Goal: Task Accomplishment & Management: Complete application form

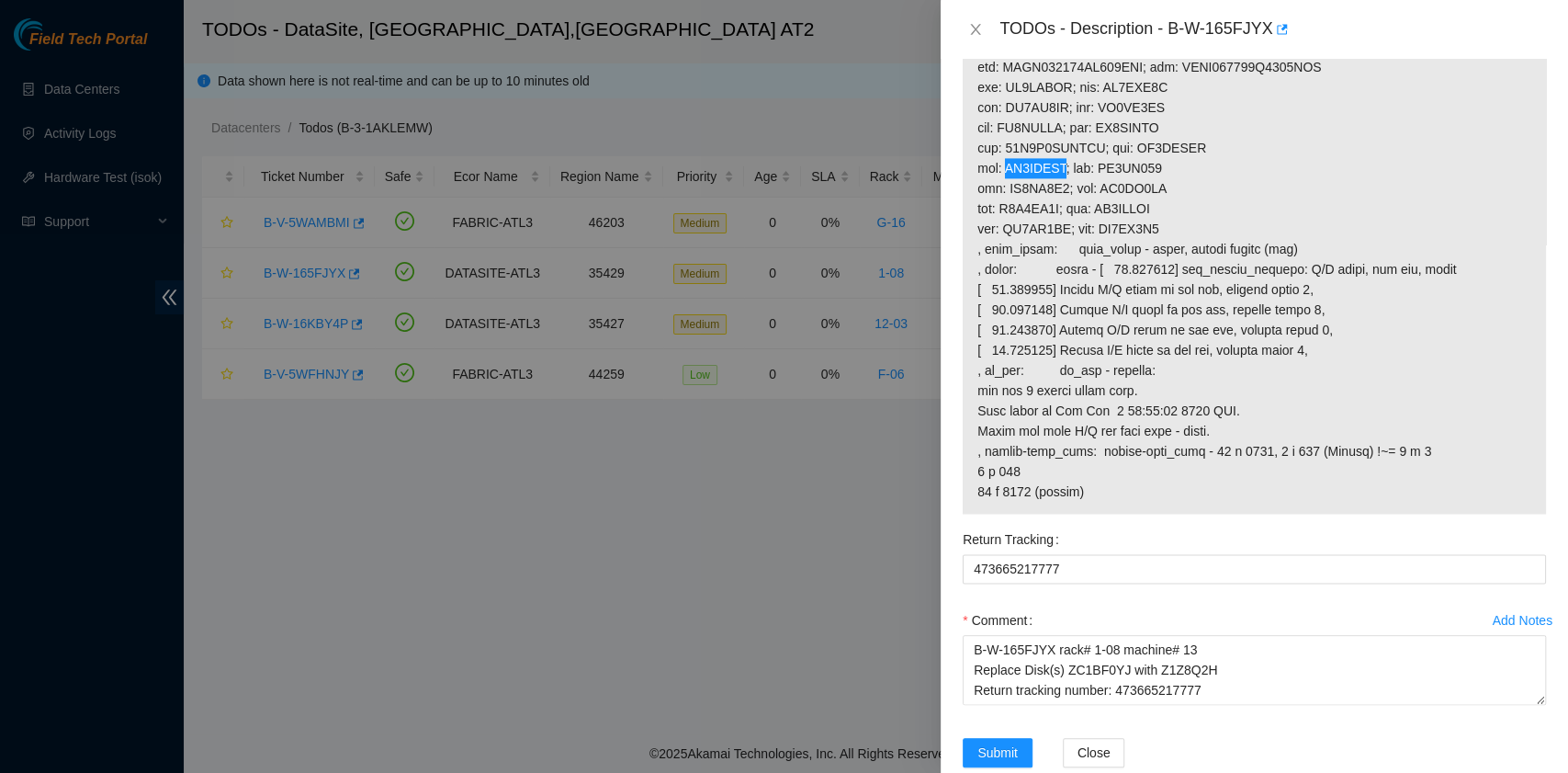
scroll to position [1756, 0]
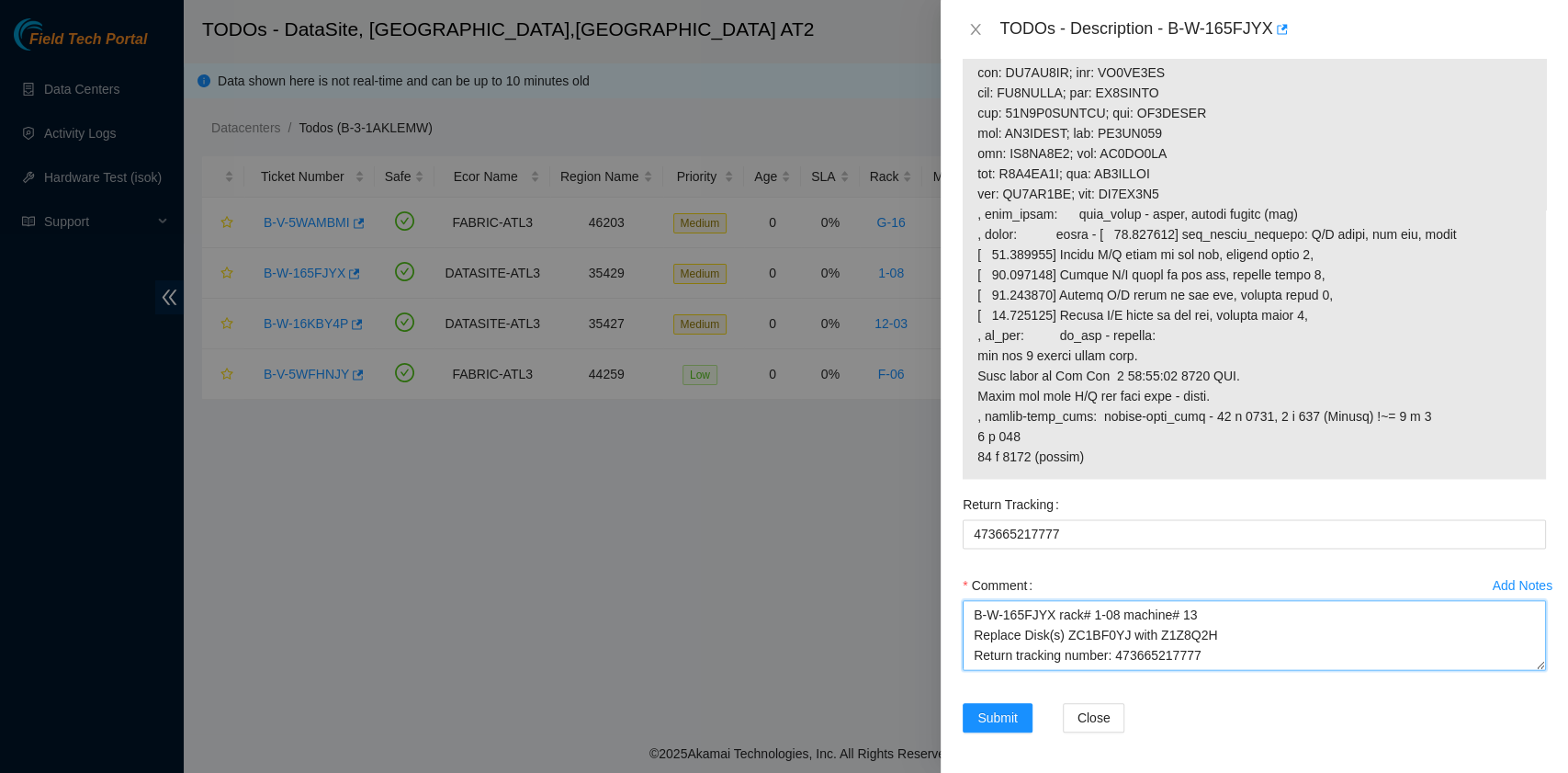
drag, startPoint x: 1224, startPoint y: 652, endPoint x: 932, endPoint y: 571, distance: 303.0
click at [932, 571] on div "TODOs - Description - B-W-165FJYX Problem Type Hardware Sub Type Tier 1 - Disk …" at bounding box center [784, 386] width 1568 height 773
paste textarea "C2H Return tracking number: 473665217777 Rebooted. Rescued. Laura Madrigal 9/26…"
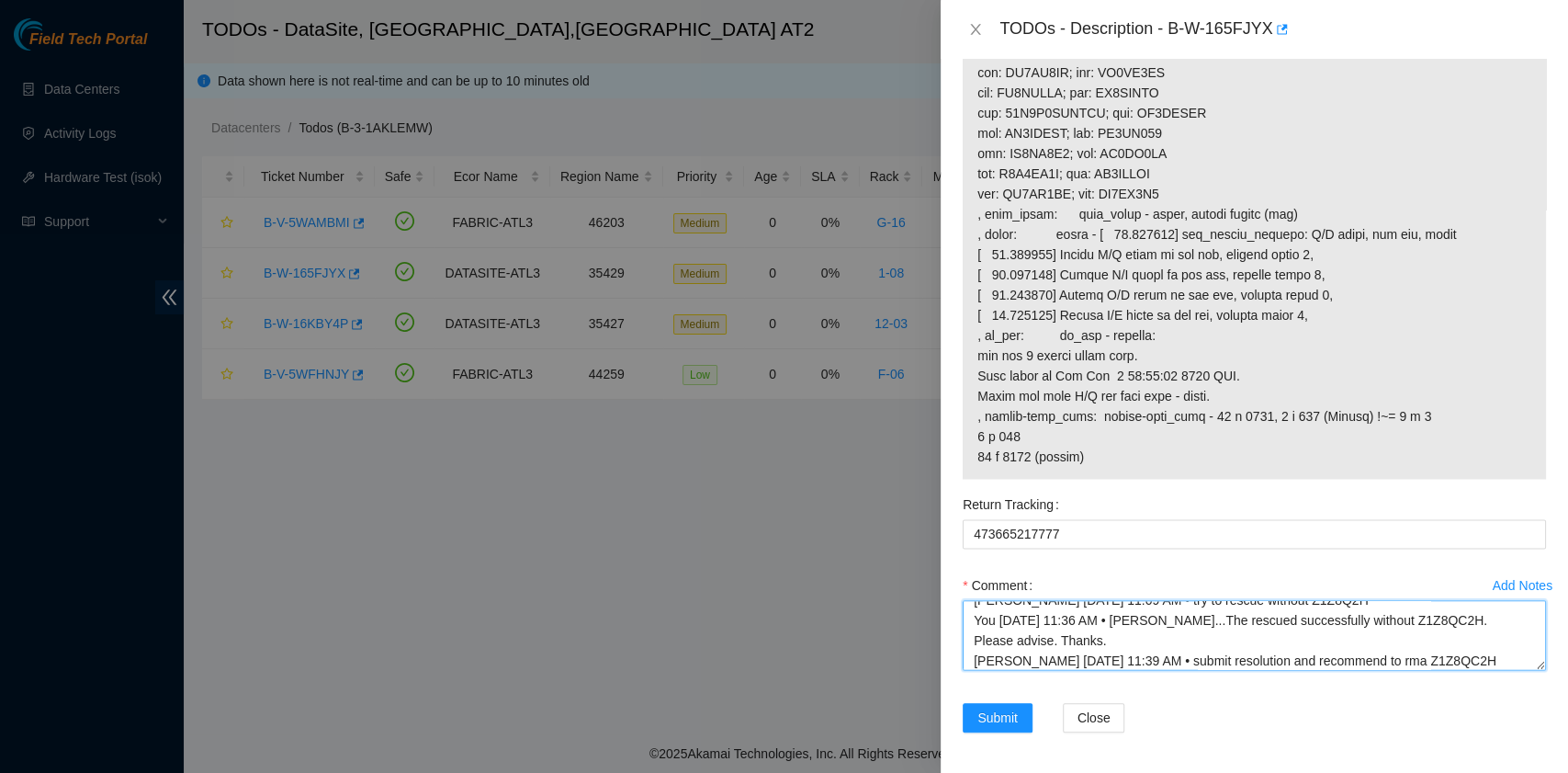
scroll to position [173, 0]
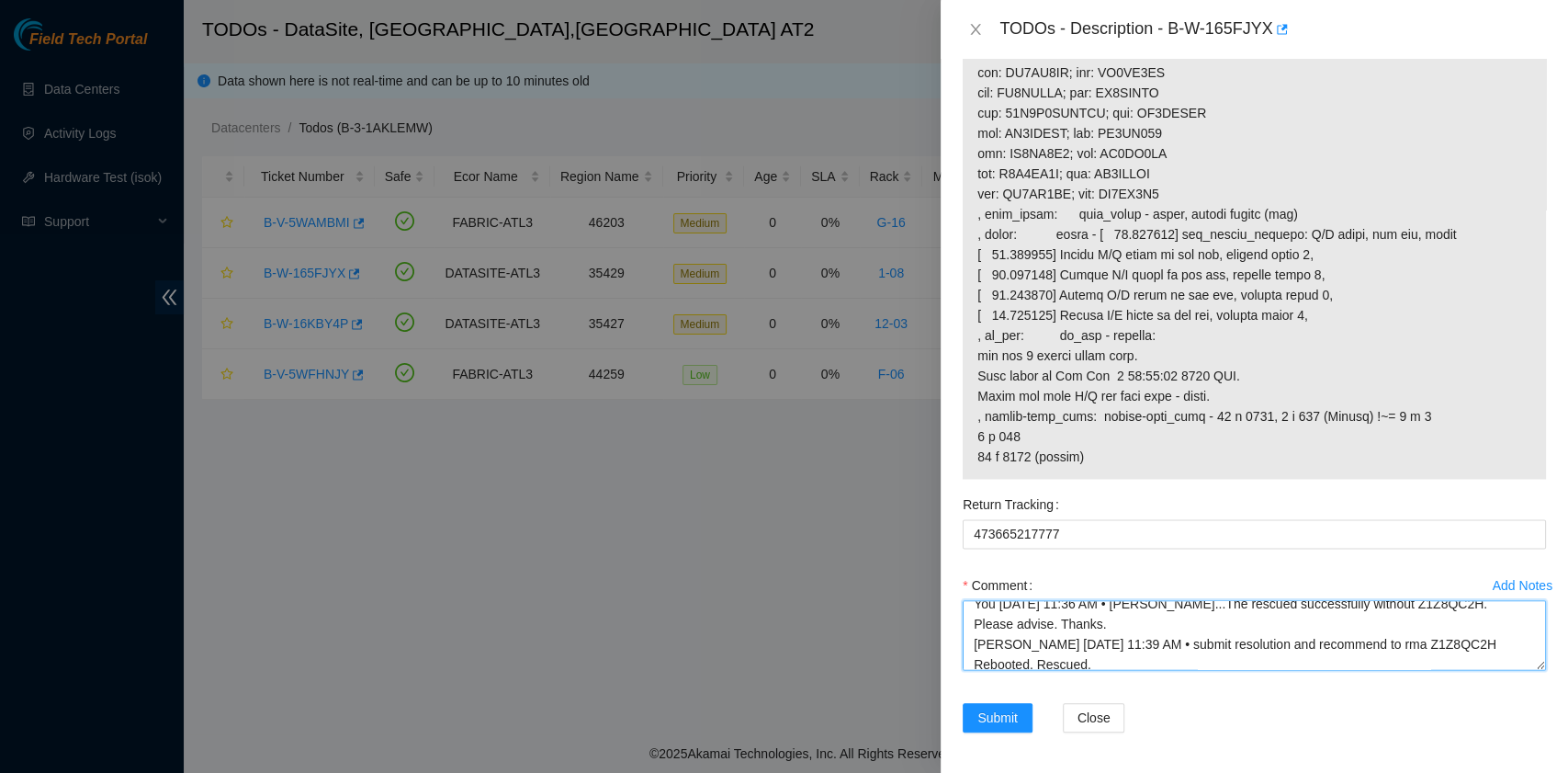
drag, startPoint x: 1403, startPoint y: 662, endPoint x: 1500, endPoint y: 637, distance: 100.2
click at [1491, 637] on textarea "B-W-165FJYX rack# 1-08 machine# 13 Replace Disk(s) ZC1BF0YJ with Z1Z8QC2H Retur…" at bounding box center [1253, 635] width 583 height 70
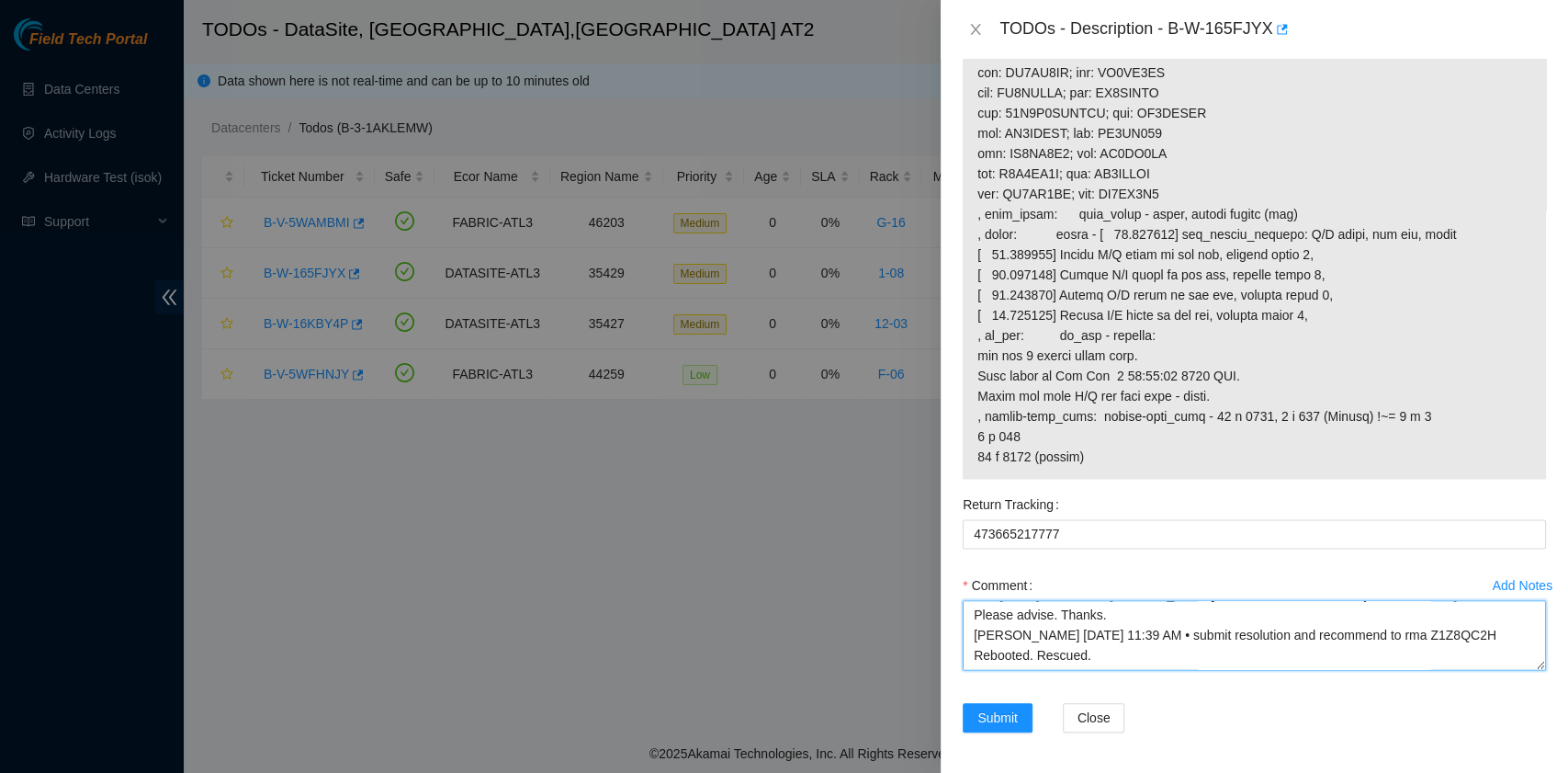
scroll to position [202, 0]
drag, startPoint x: 1124, startPoint y: 663, endPoint x: 968, endPoint y: 635, distance: 158.5
click at [968, 635] on textarea "B-W-165FJYX rack# 1-08 machine# 13 Replace Disk(s) ZC1BF0YJ with Z1Z8QC2H Retur…" at bounding box center [1253, 635] width 583 height 70
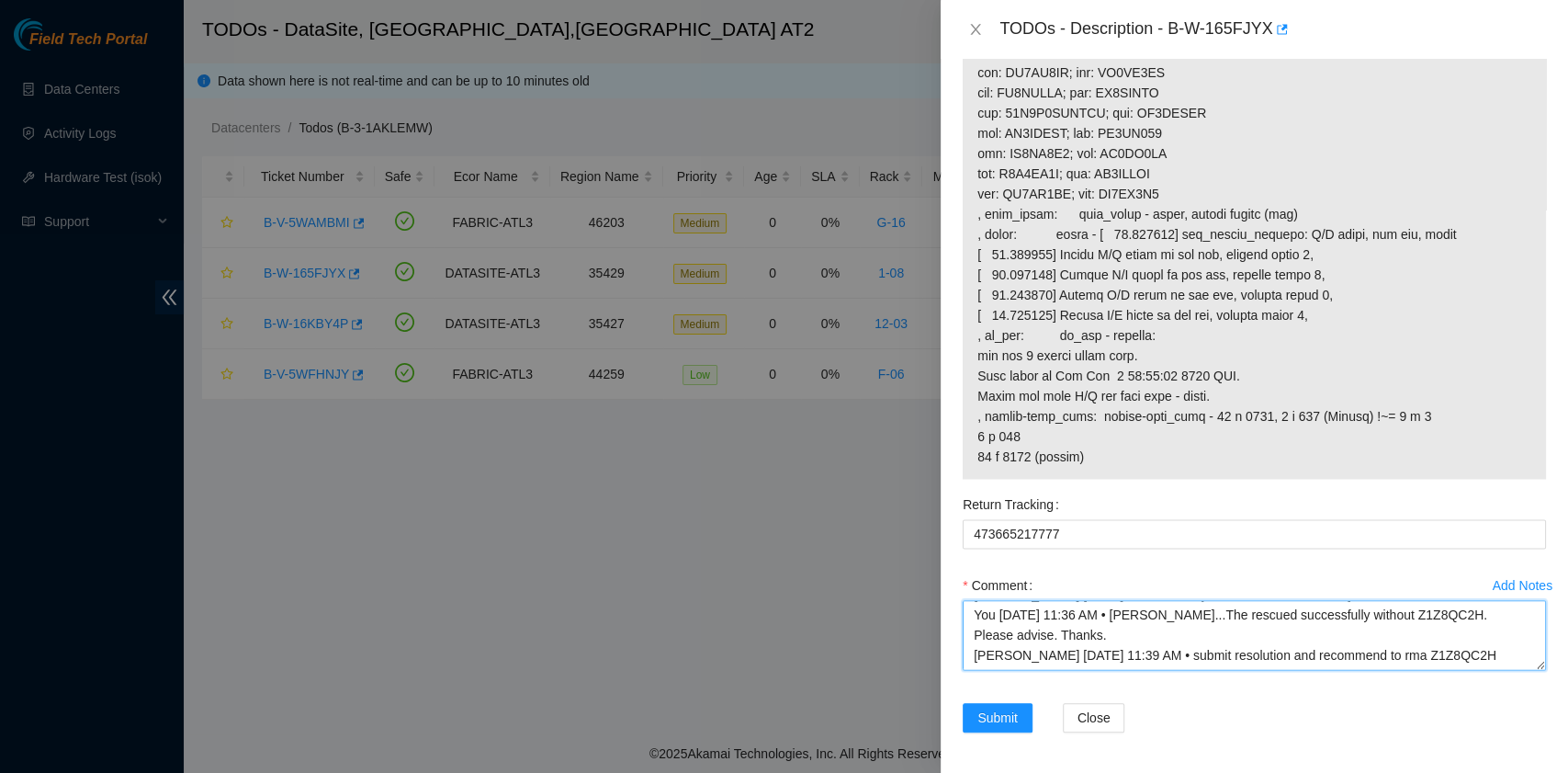
scroll to position [161, 0]
drag, startPoint x: 1405, startPoint y: 653, endPoint x: 1489, endPoint y: 660, distance: 84.3
click at [1489, 660] on textarea "B-W-165FJYX rack# 1-08 machine# 13 Replace Disk(s) ZC1BF0YJ with Z1Z8QC2H Retur…" at bounding box center [1253, 635] width 583 height 70
click at [976, 612] on textarea "B-W-165FJYX rack# 1-08 machine# 13 Replace Disk(s) ZC1BF0YJ with Z1Z8QC2H Retur…" at bounding box center [1253, 635] width 583 height 70
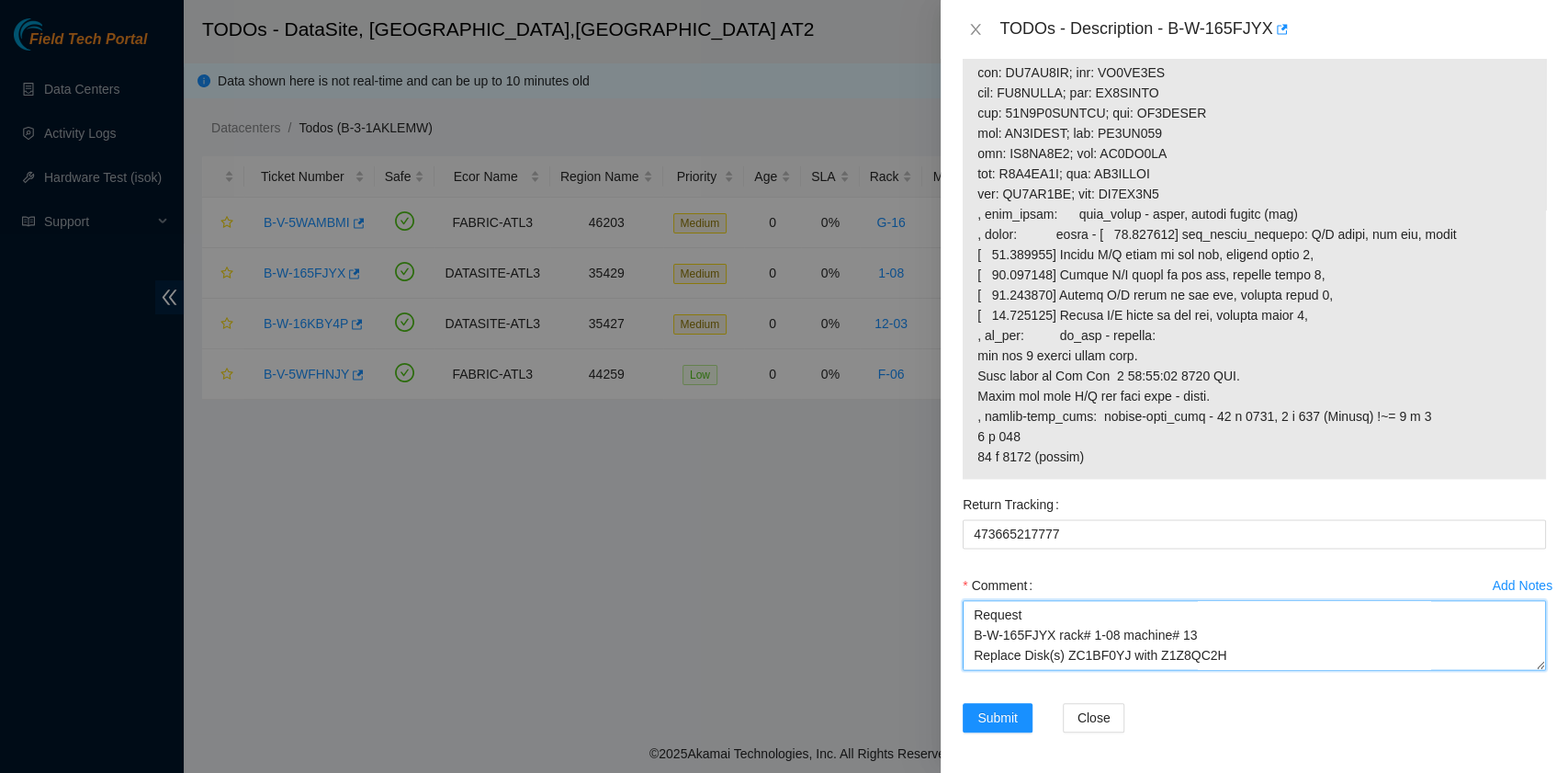
paste textarea "rma Z1Z8QC2H"
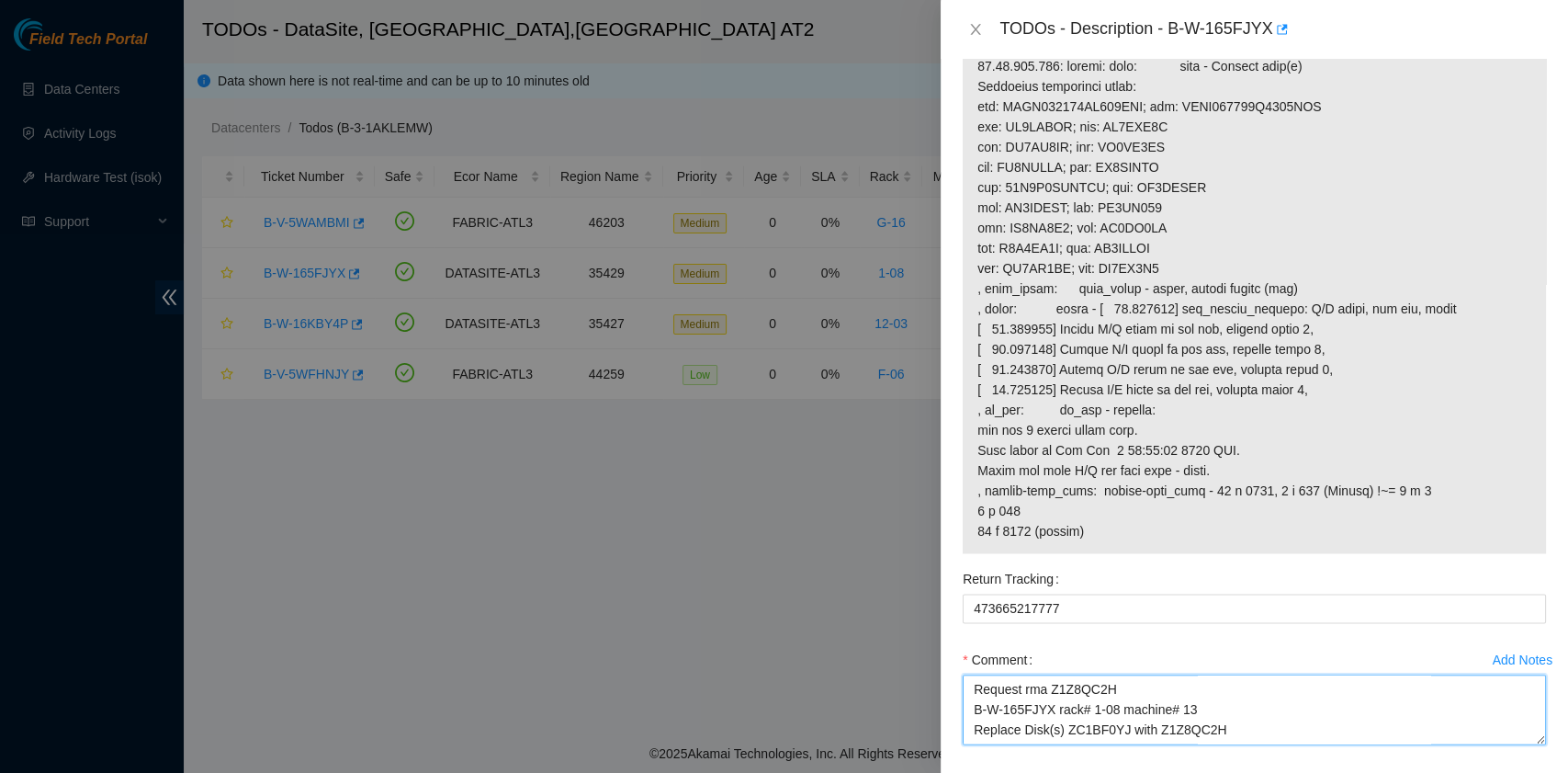
scroll to position [1756, 0]
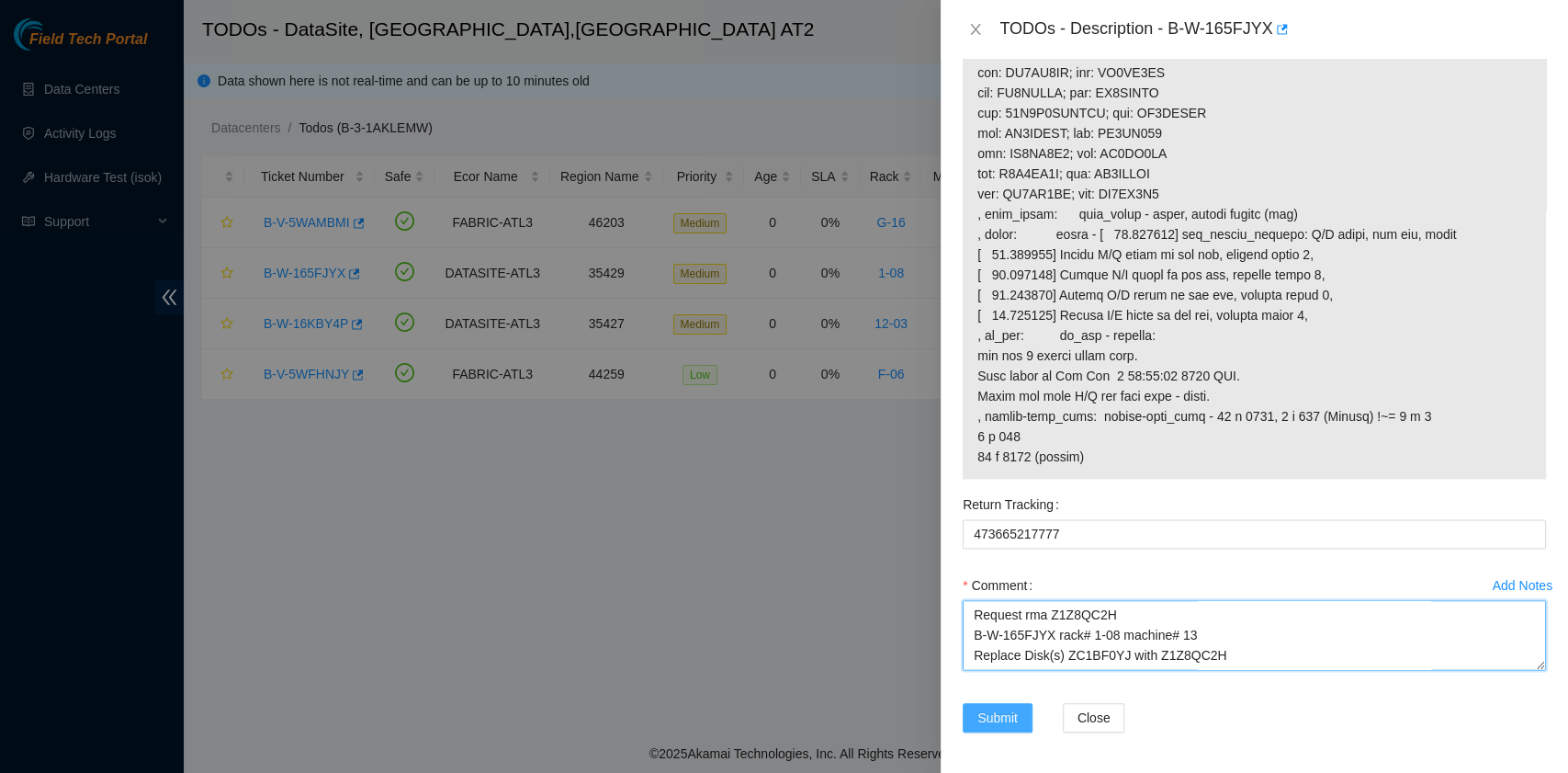
type textarea "Request rma Z1Z8QC2H B-W-165FJYX rack# 1-08 machine# 13 Replace Disk(s) ZC1BF0Y…"
click at [984, 709] on span "Submit" at bounding box center [997, 717] width 41 height 20
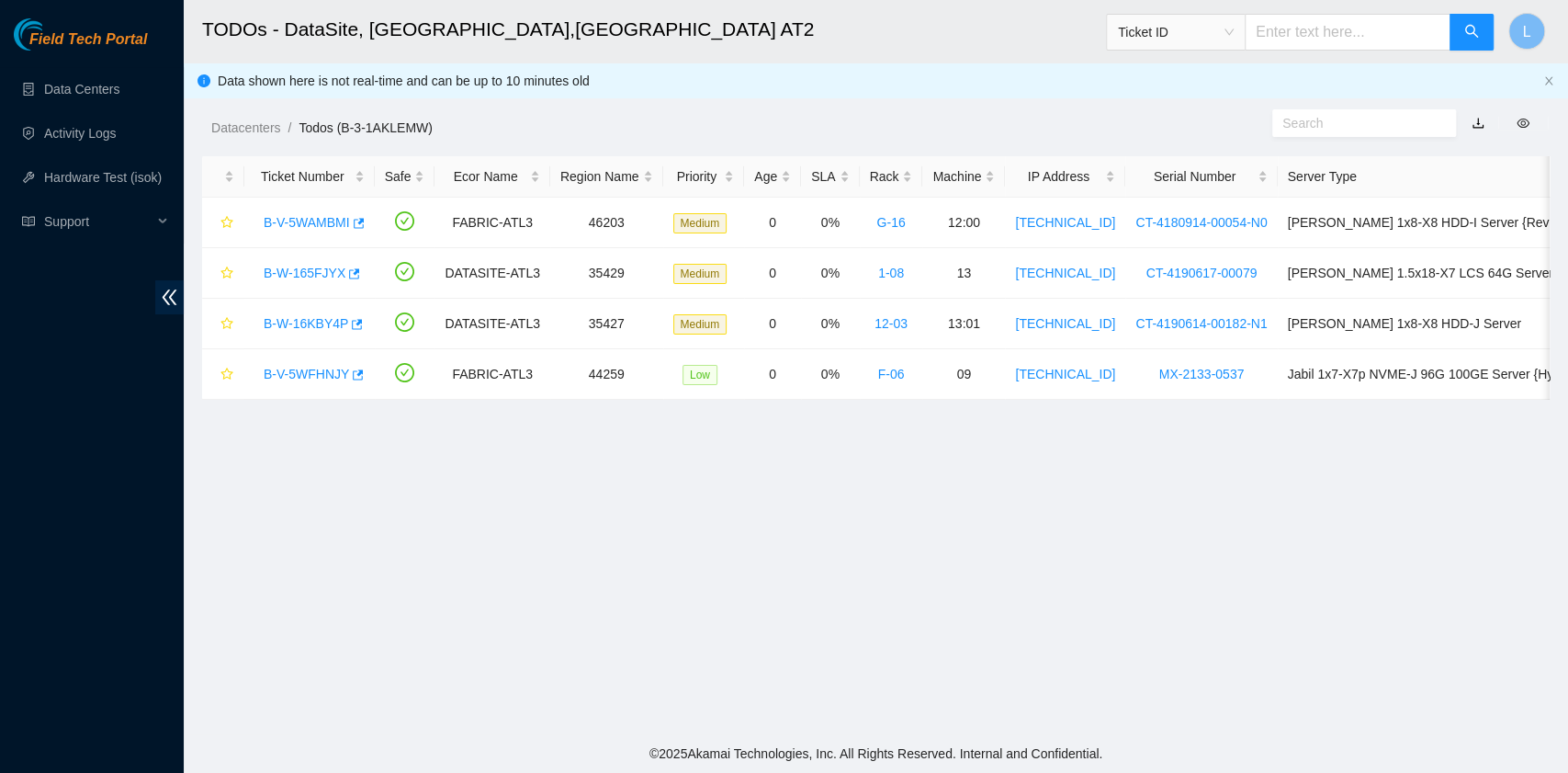
scroll to position [389, 0]
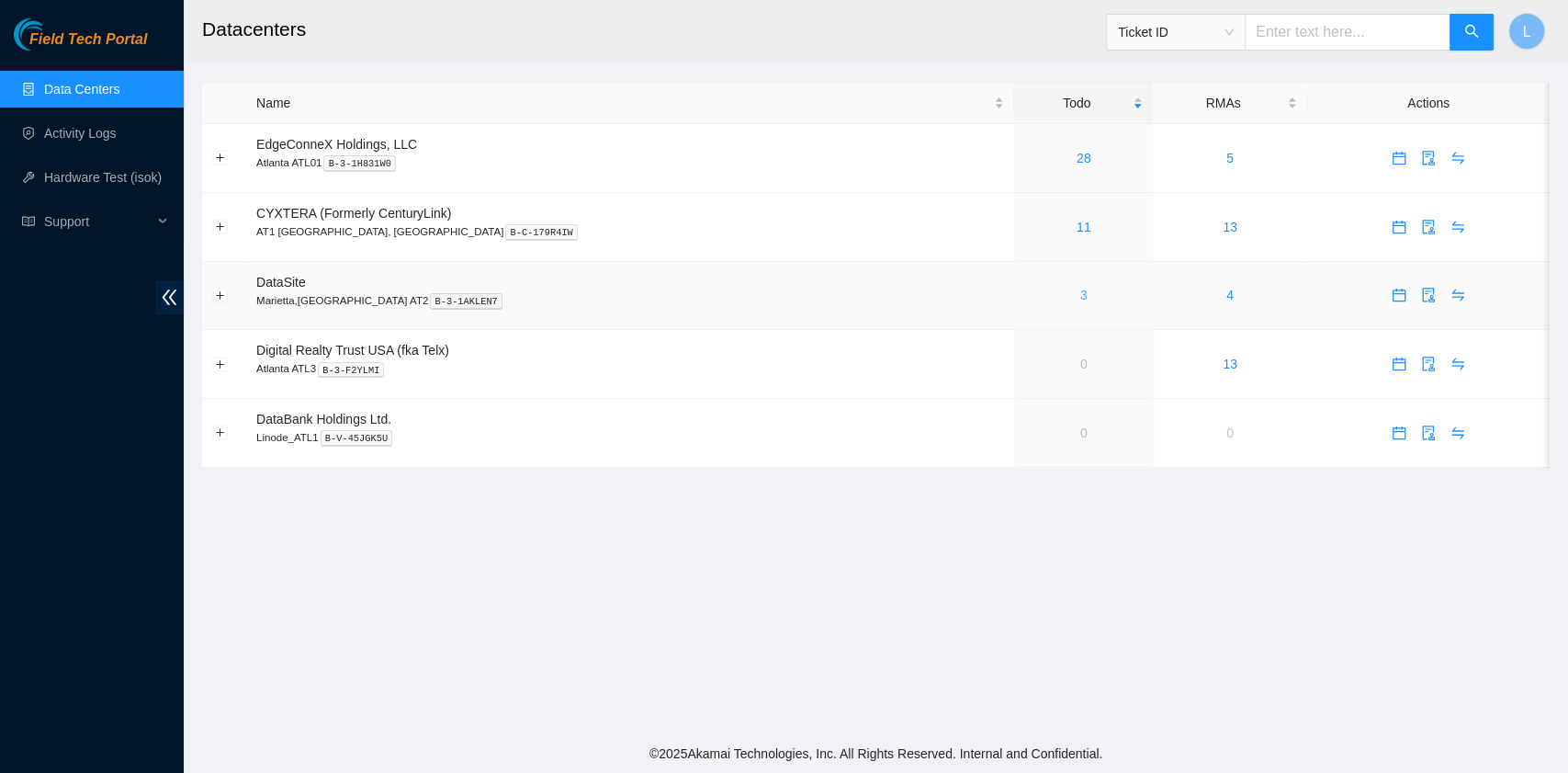
click at [1080, 294] on link "3" at bounding box center [1084, 294] width 8 height 14
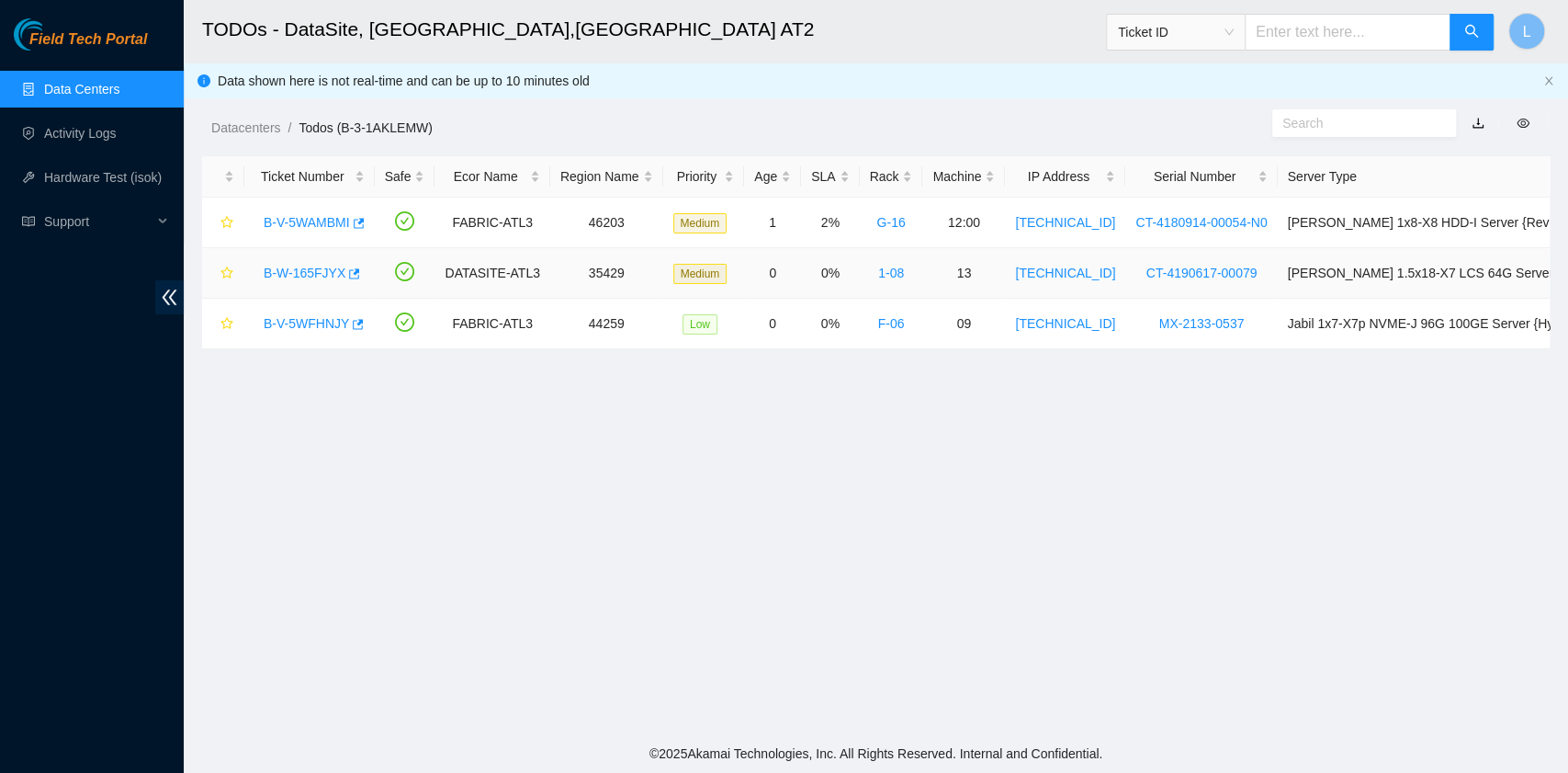
click at [305, 275] on link "B-W-165FJYX" at bounding box center [304, 272] width 82 height 14
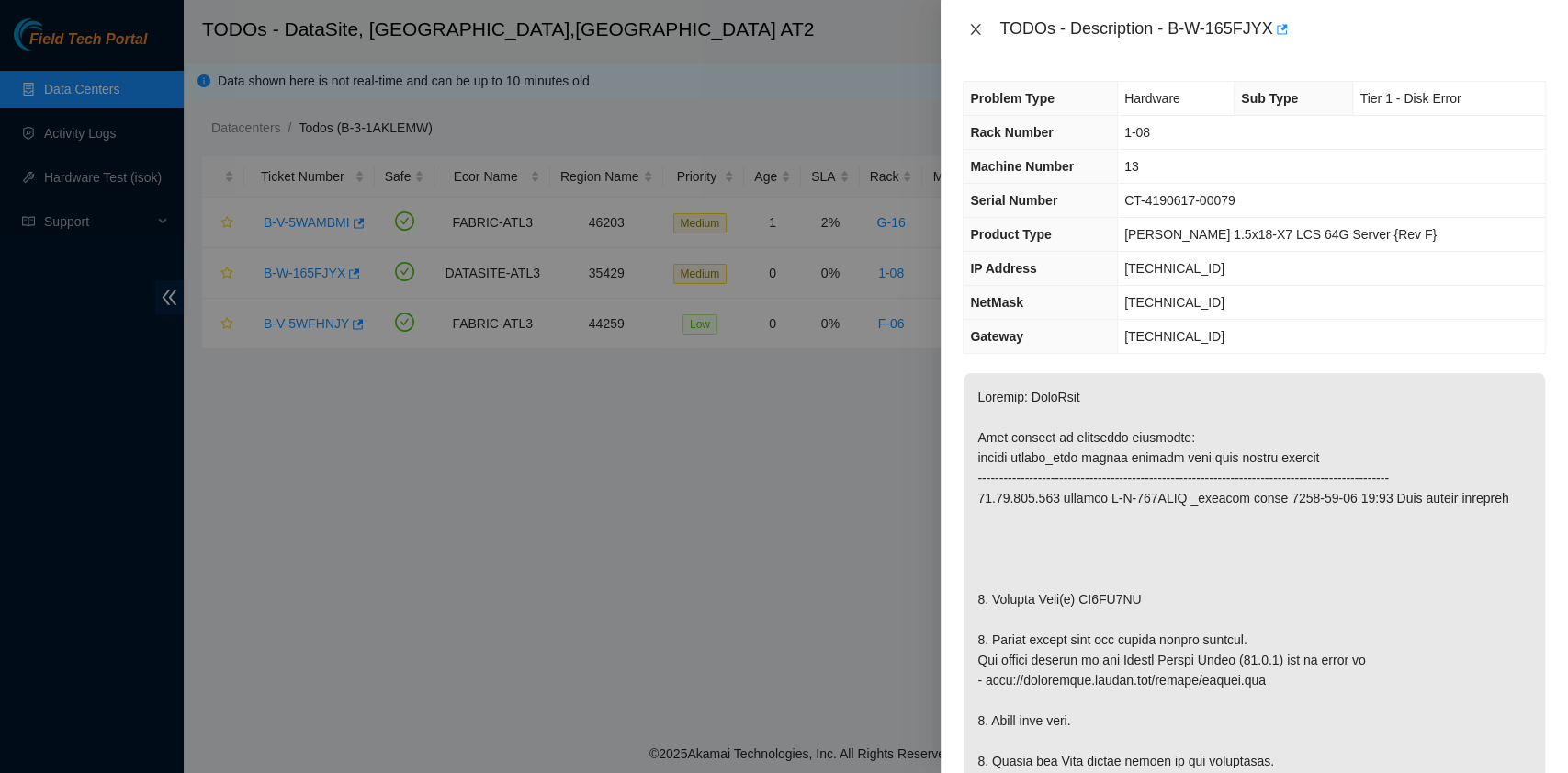
click at [974, 33] on icon "close" at bounding box center [975, 28] width 14 height 14
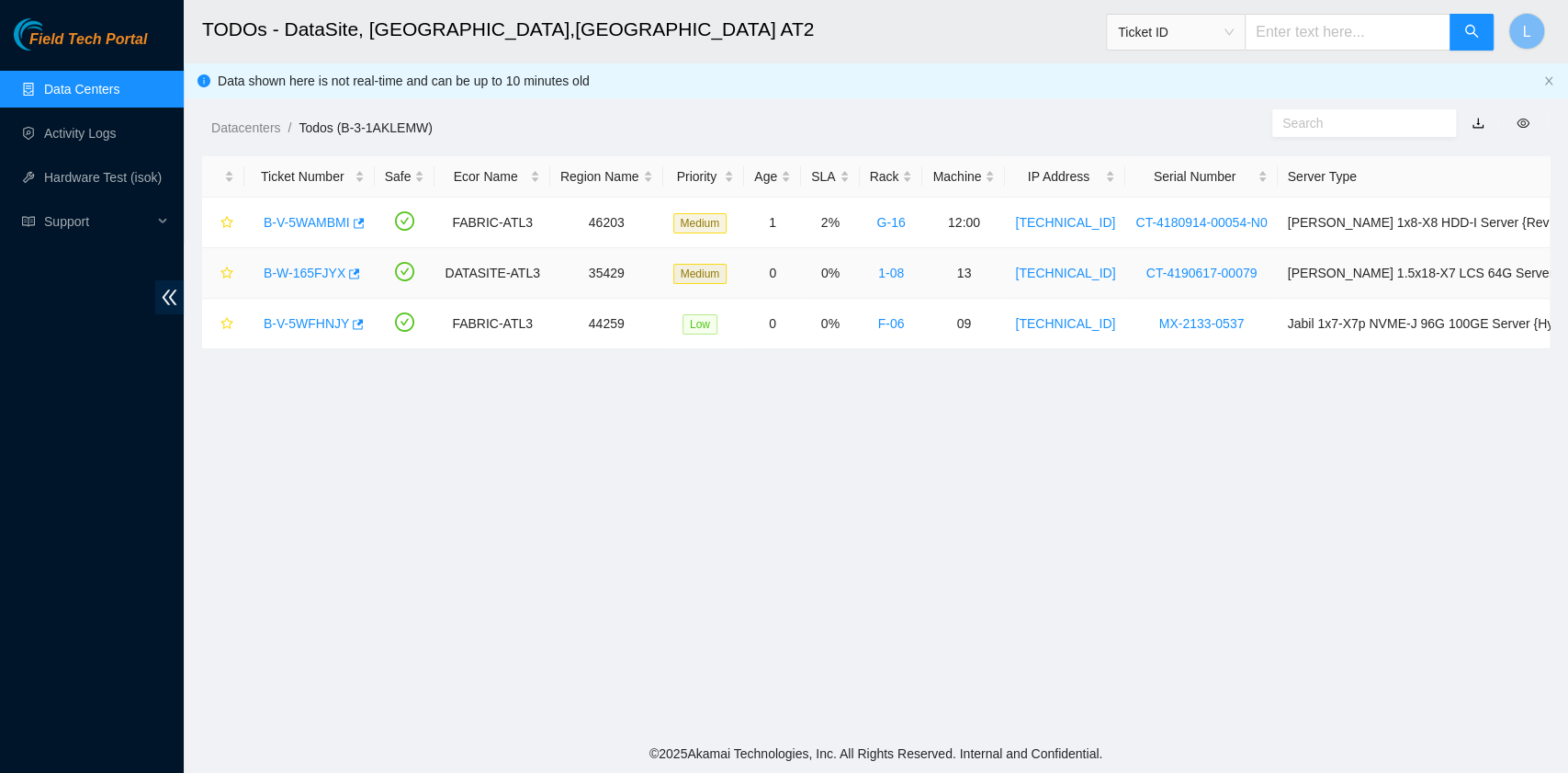
click at [318, 266] on link "B-W-165FJYX" at bounding box center [304, 272] width 82 height 14
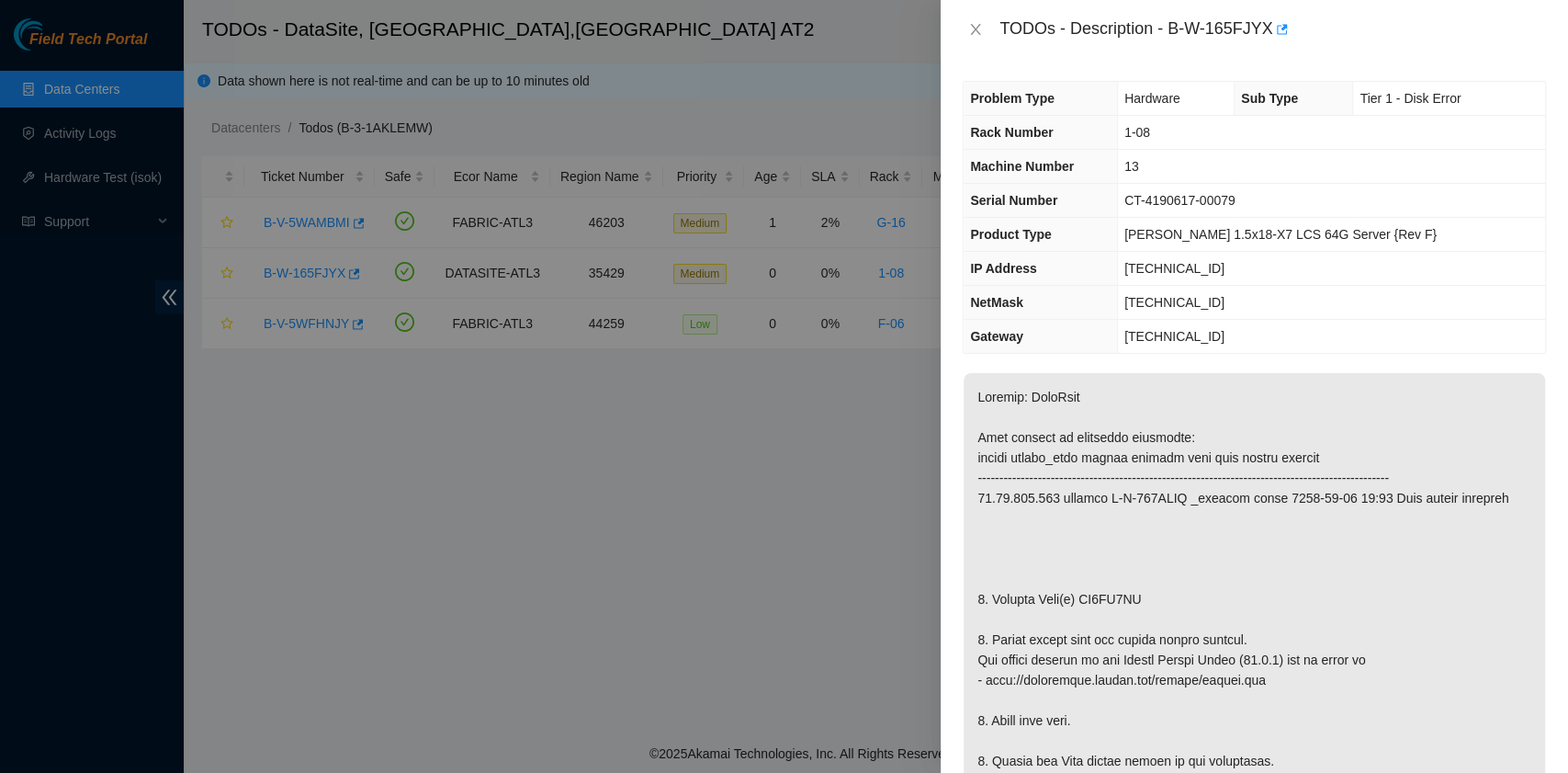
click at [975, 18] on div "TODOs - Description - B-W-165FJYX" at bounding box center [1253, 28] width 583 height 29
click at [969, 24] on icon "close" at bounding box center [975, 28] width 14 height 14
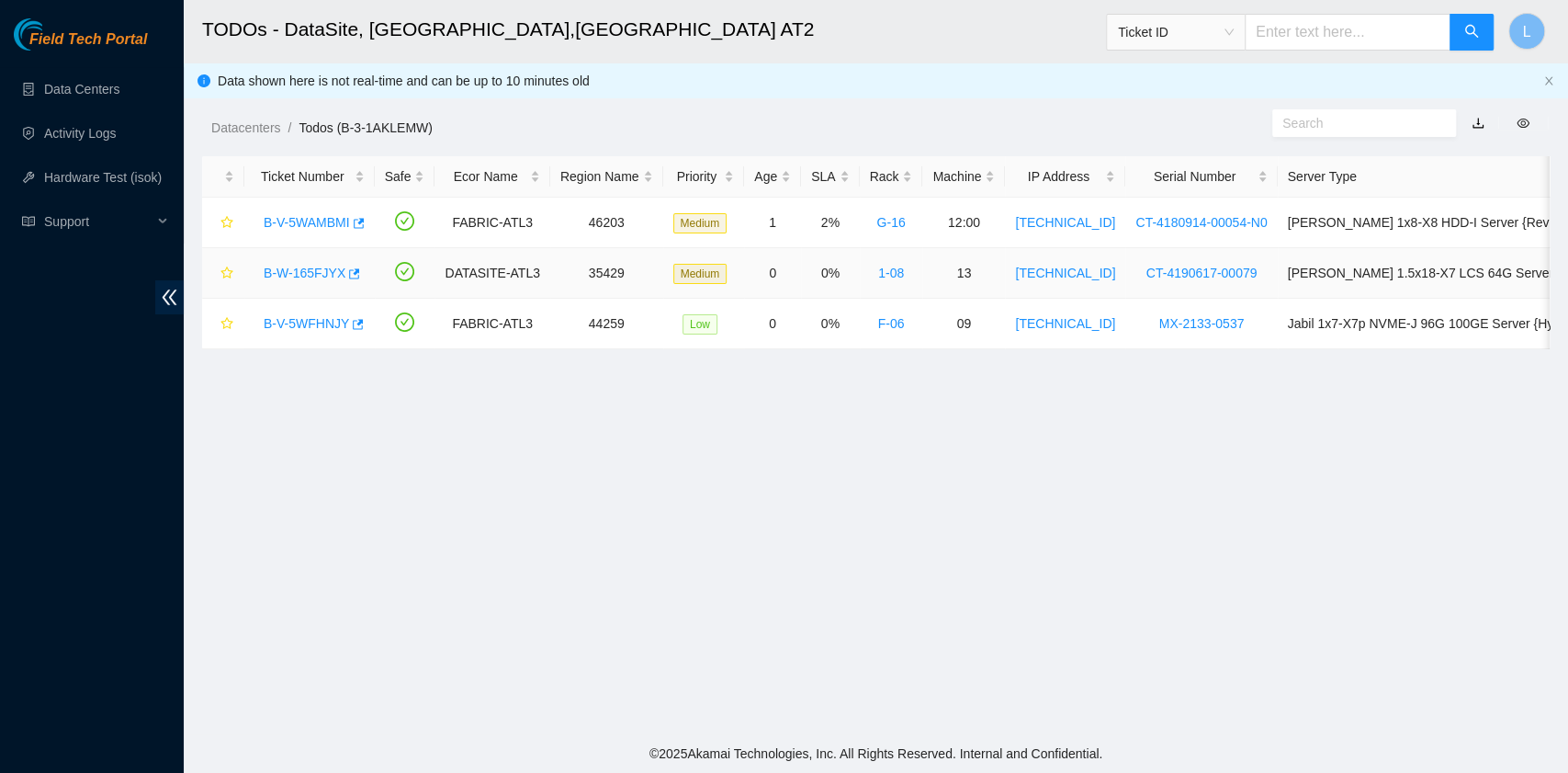
click at [285, 273] on link "B-W-165FJYX" at bounding box center [304, 272] width 82 height 14
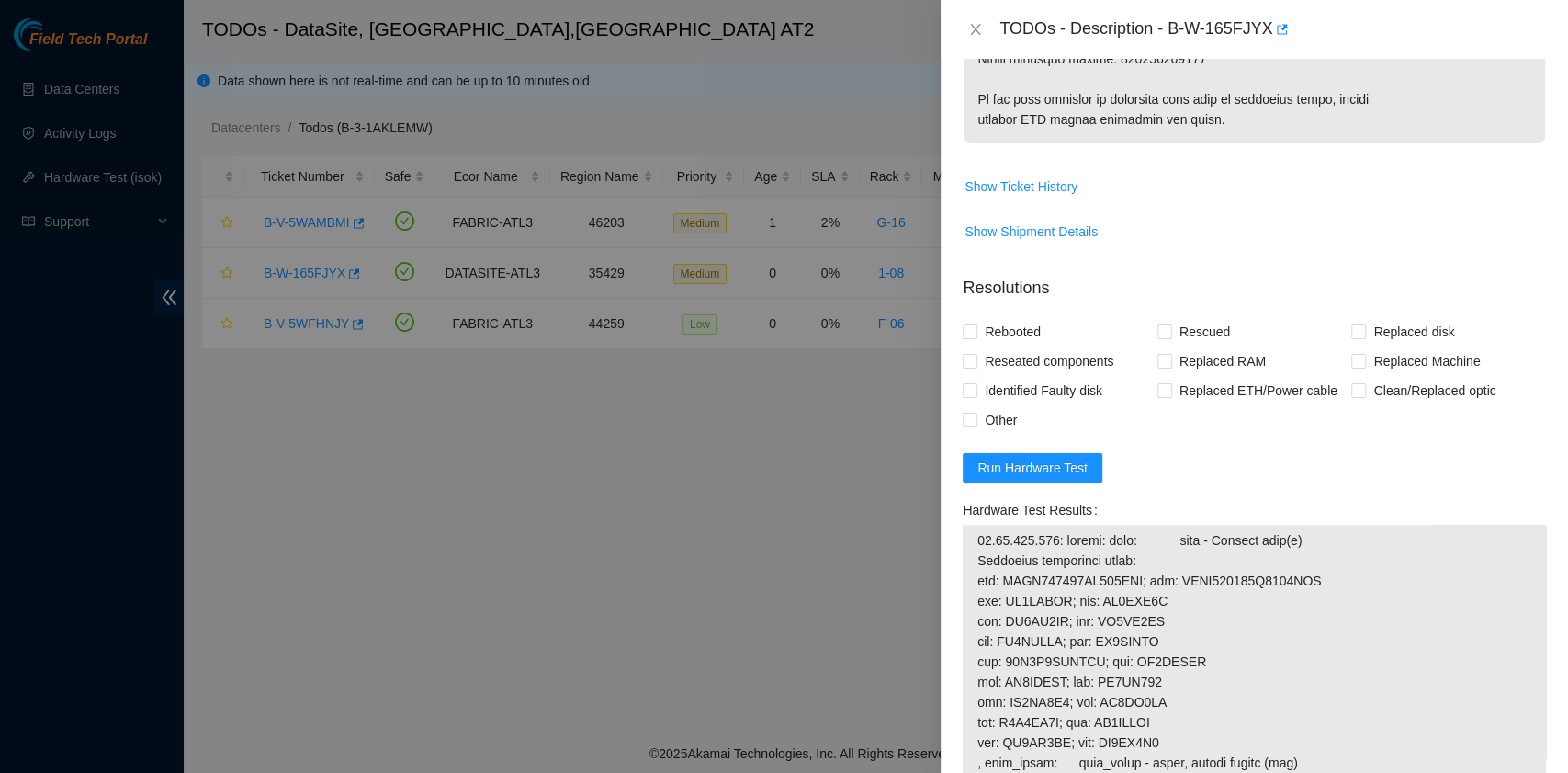
scroll to position [1347, 0]
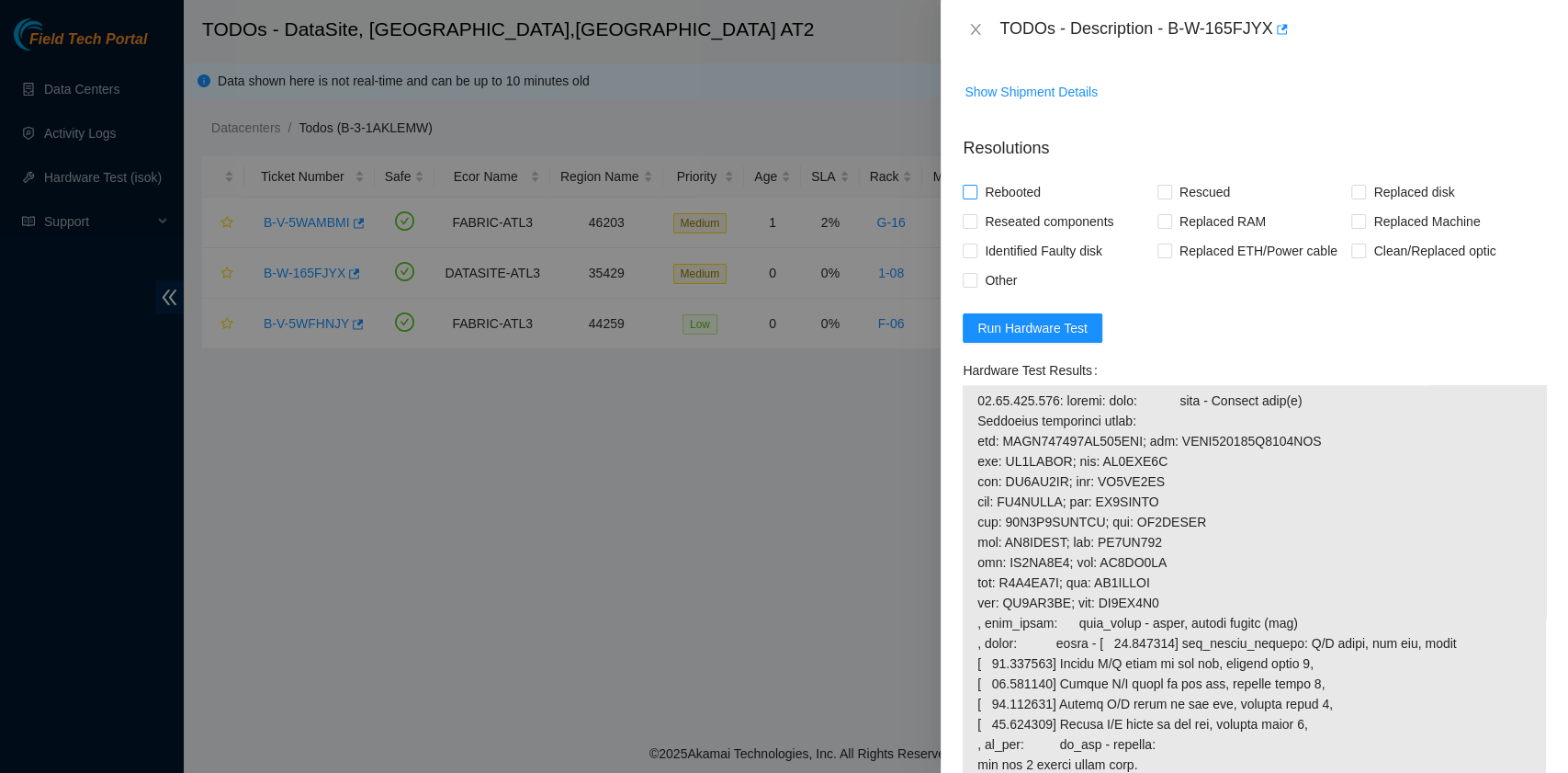
click at [999, 193] on span "Rebooted" at bounding box center [1012, 192] width 71 height 29
click at [975, 193] on input "Rebooted" at bounding box center [969, 192] width 13 height 13
checkbox input "true"
click at [1158, 188] on input "Rescued" at bounding box center [1164, 192] width 13 height 13
checkbox input "true"
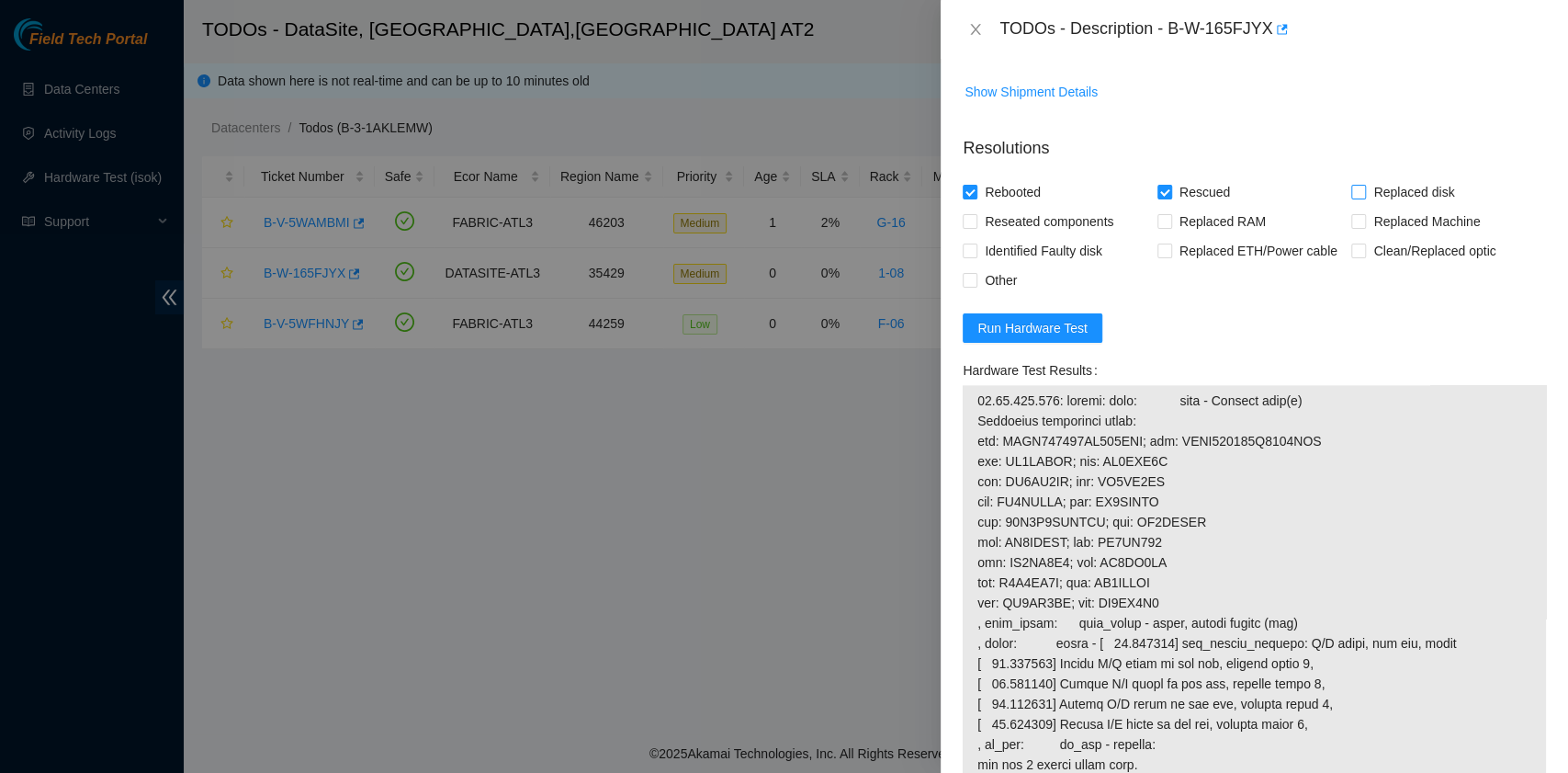
click at [1351, 191] on input "Replaced disk" at bounding box center [1358, 192] width 13 height 13
checkbox input "true"
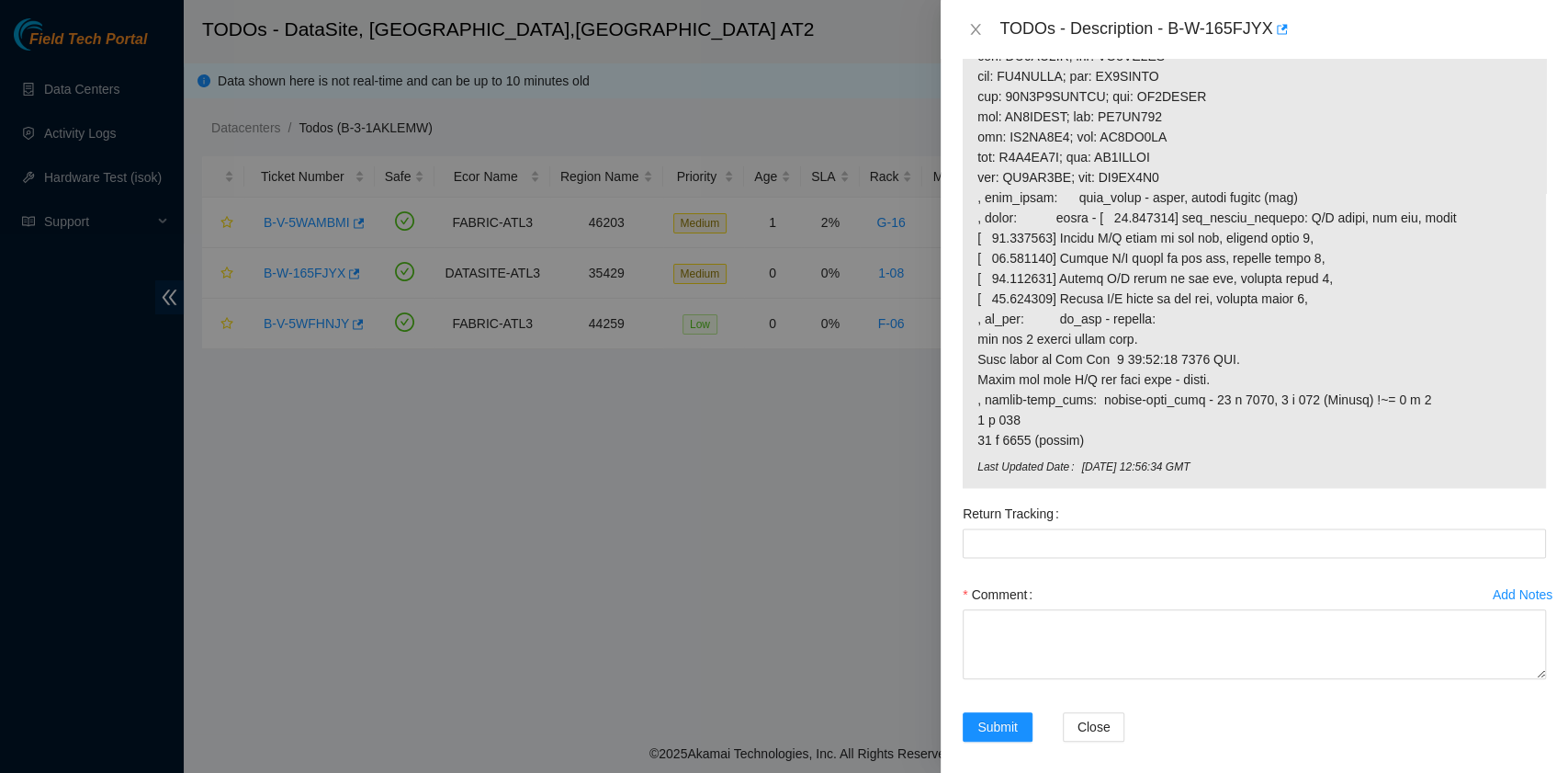
scroll to position [1781, 0]
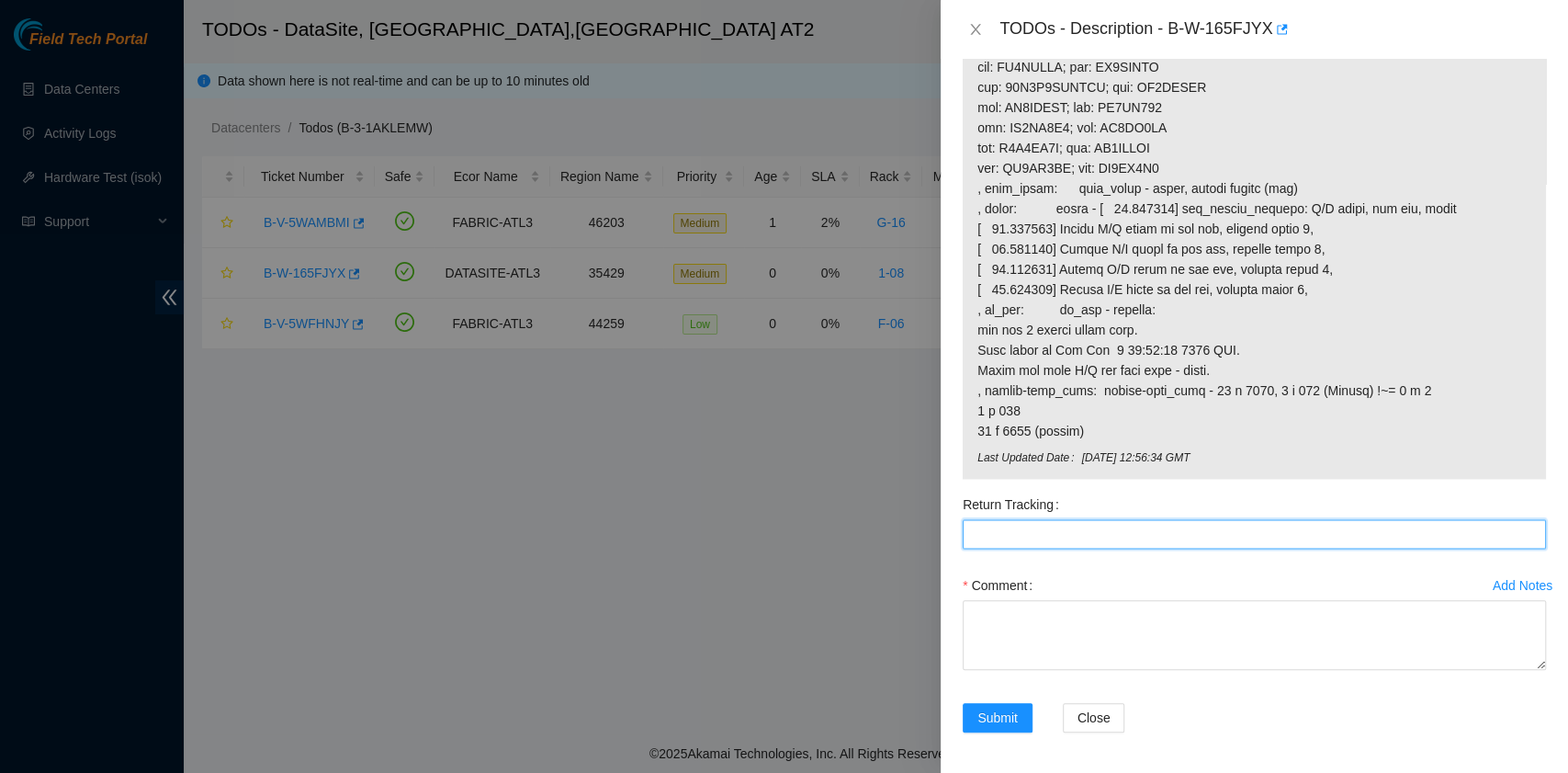
click at [1038, 531] on Tracking "Return Tracking" at bounding box center [1253, 533] width 583 height 29
paste Tracking "473665217777"
type Tracking "473665217777"
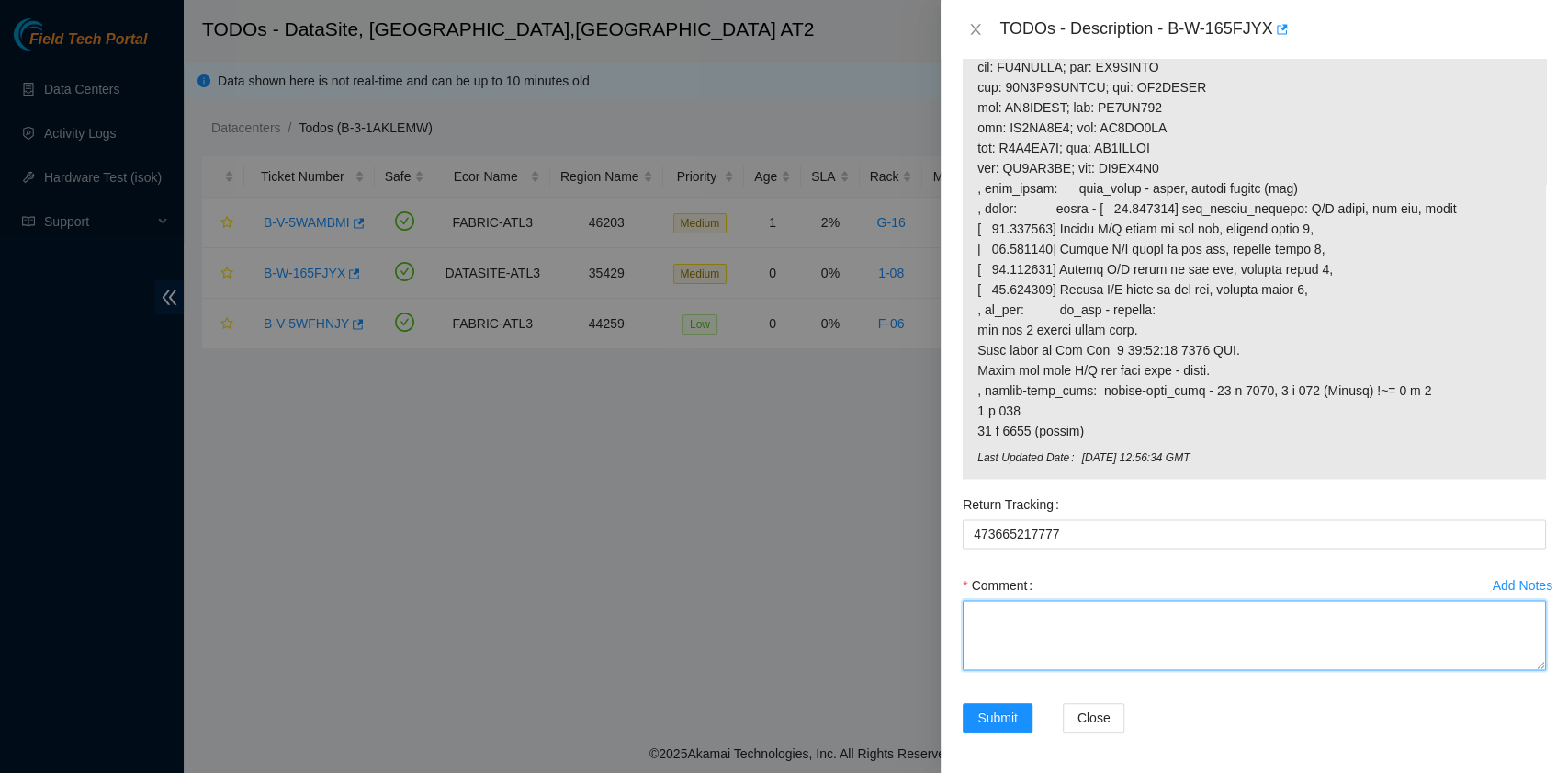
click at [1189, 638] on textarea "Comment" at bounding box center [1253, 635] width 583 height 70
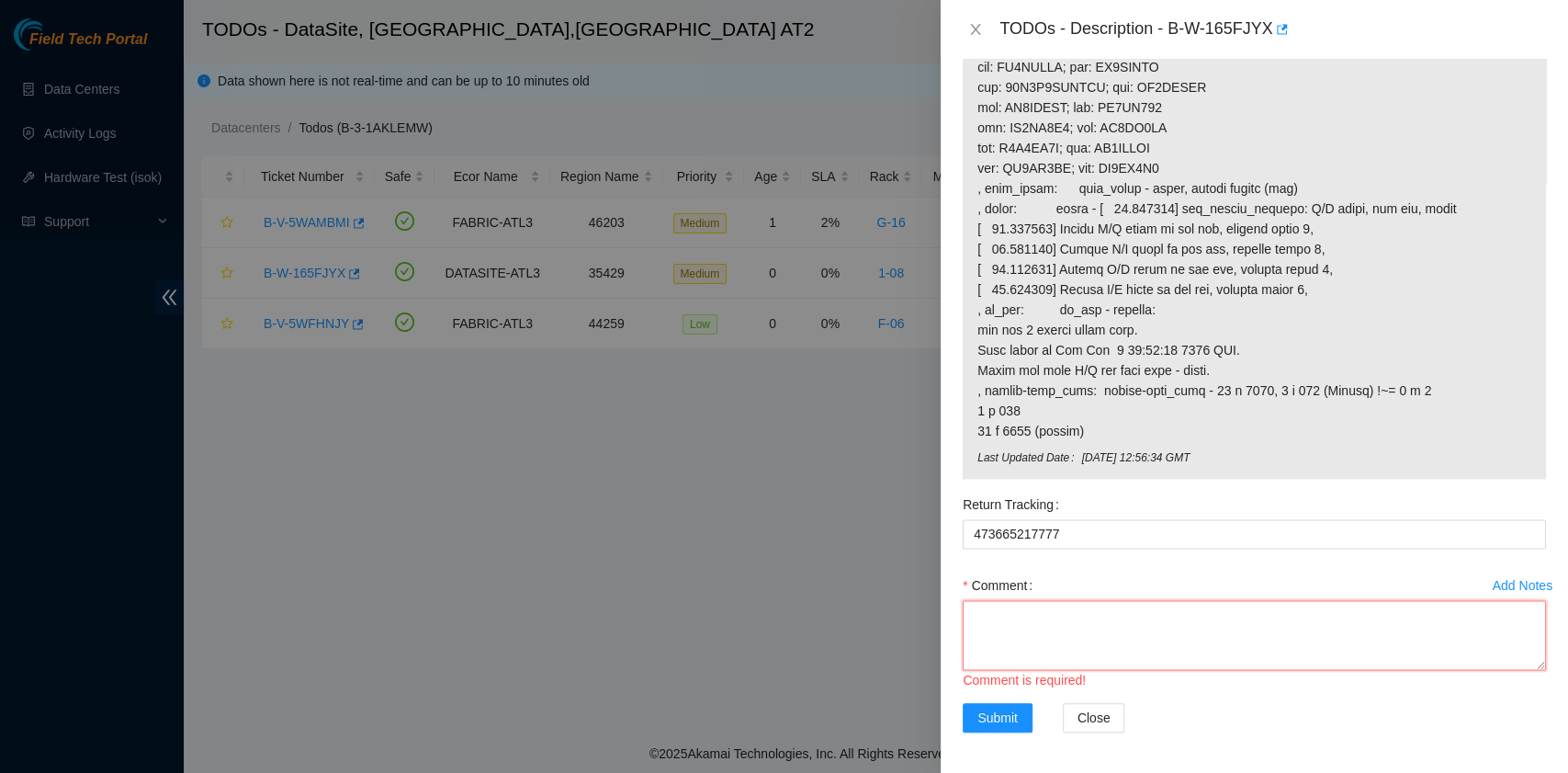
paste textarea "B-W-165FJYX rack# 1-08 machine# 13 Replace Disk(s) ZC1BF0YJ with Z1Z8QC2H Retur…"
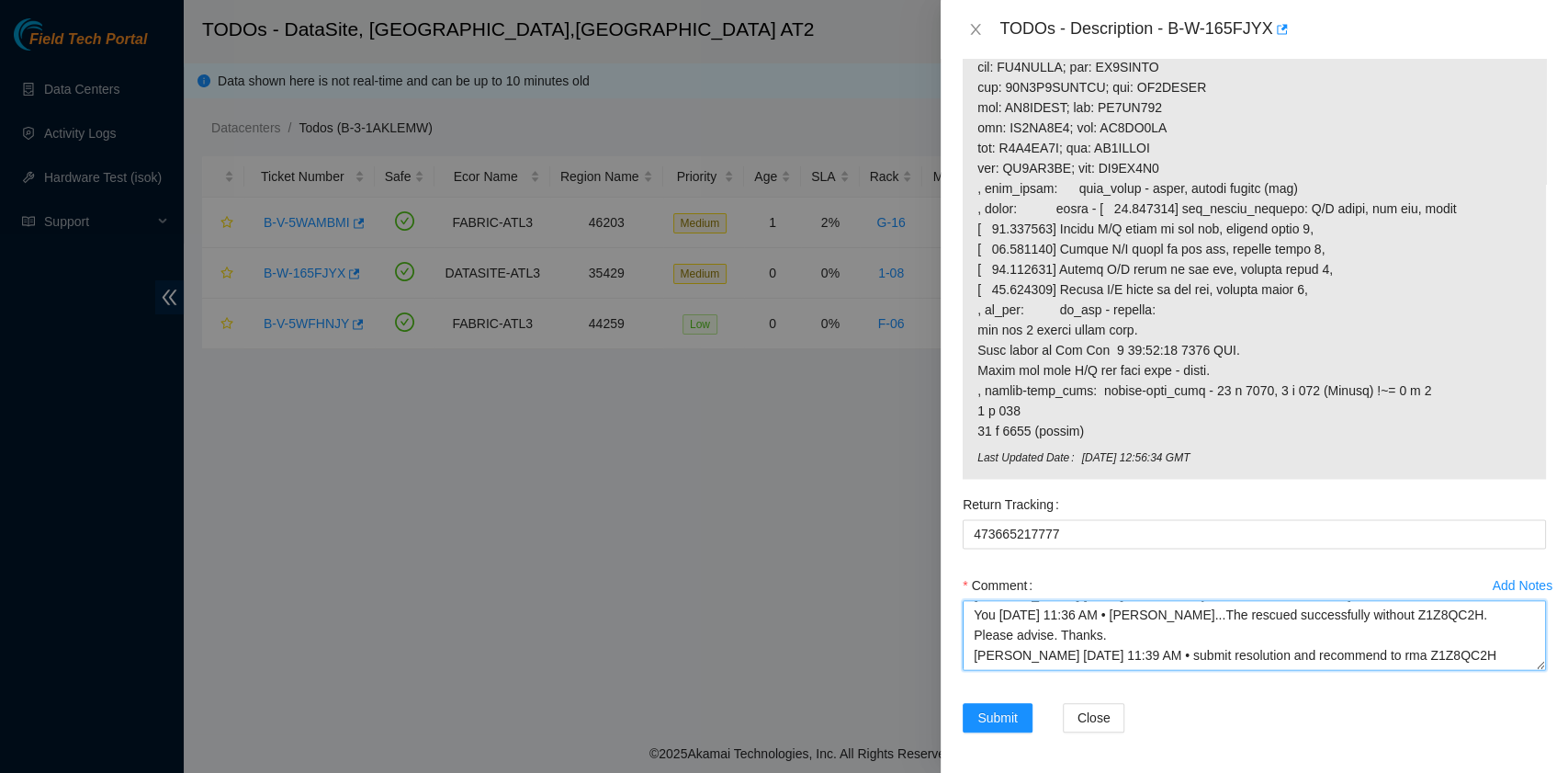
scroll to position [0, 0]
click at [1142, 629] on textarea "B-W-165FJYX rack# 1-08 machine# 13 Replace Disk(s) ZC1BF0YJ with Z1Z8QC2H Retur…" at bounding box center [1253, 635] width 583 height 70
click at [1137, 623] on textarea "B-W-165FJYX rack# 1-08 machine# 13 Replace Disk(s) ZC1BF0YJ with Z1Z8QC2H Retur…" at bounding box center [1253, 635] width 583 height 70
click at [1133, 617] on textarea "B-W-165FJYX rack# 1-08 machine# 13 Replace Disk(s) ZC1BF0YJ with Z1Z8QC2H Retur…" at bounding box center [1253, 635] width 583 height 70
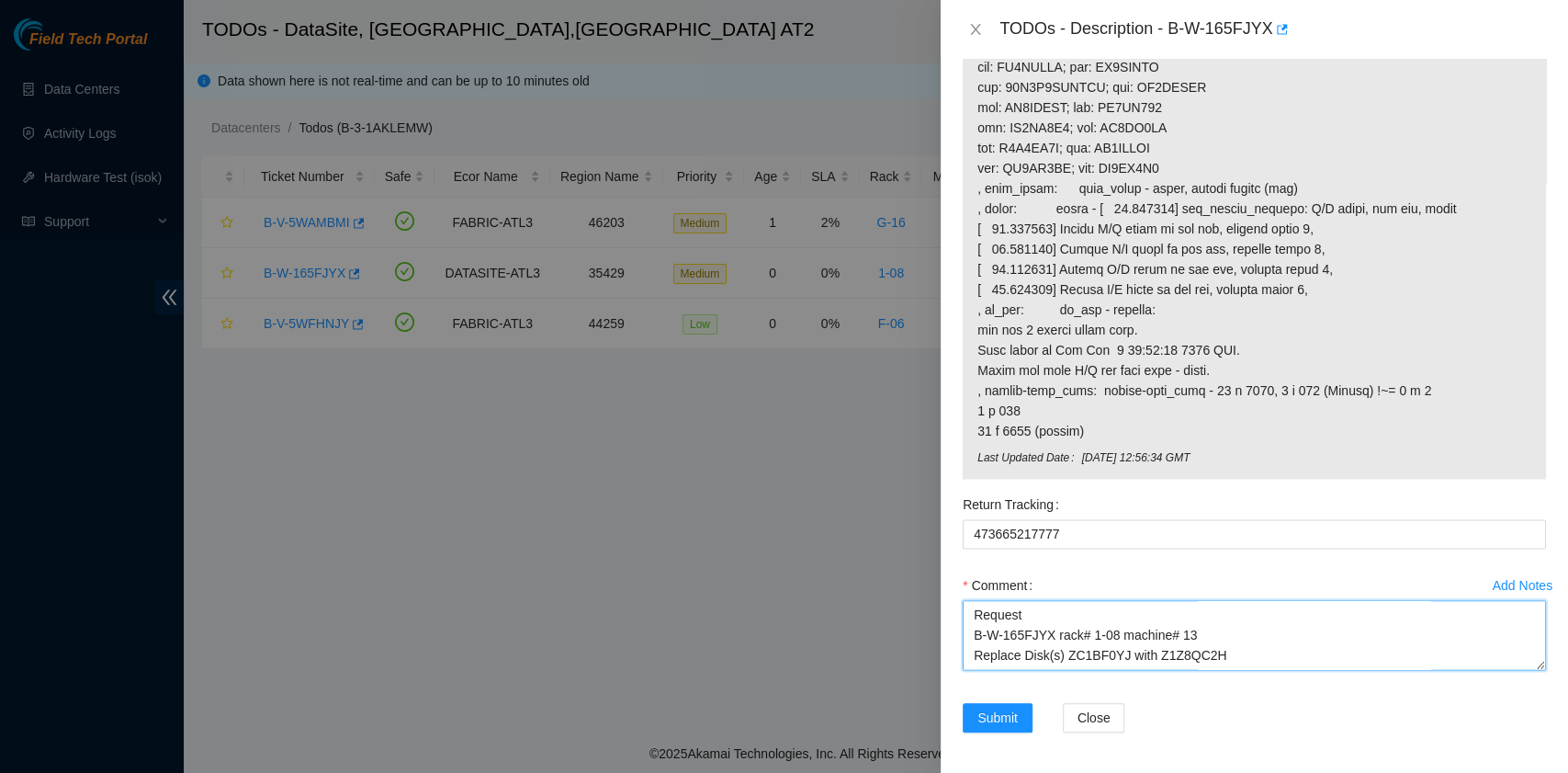
paste textarea "rma Z1Z8QC2H"
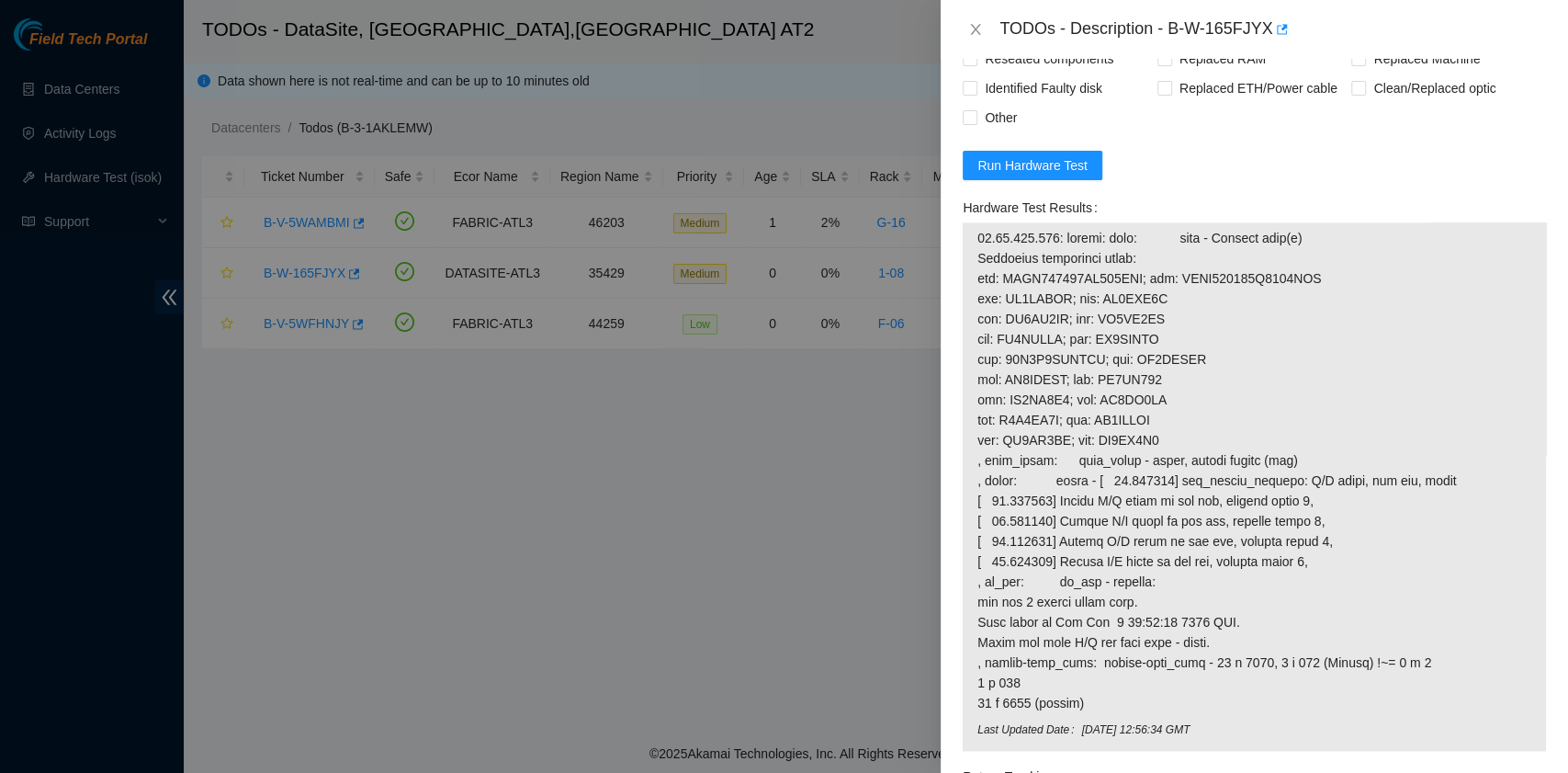
scroll to position [1781, 0]
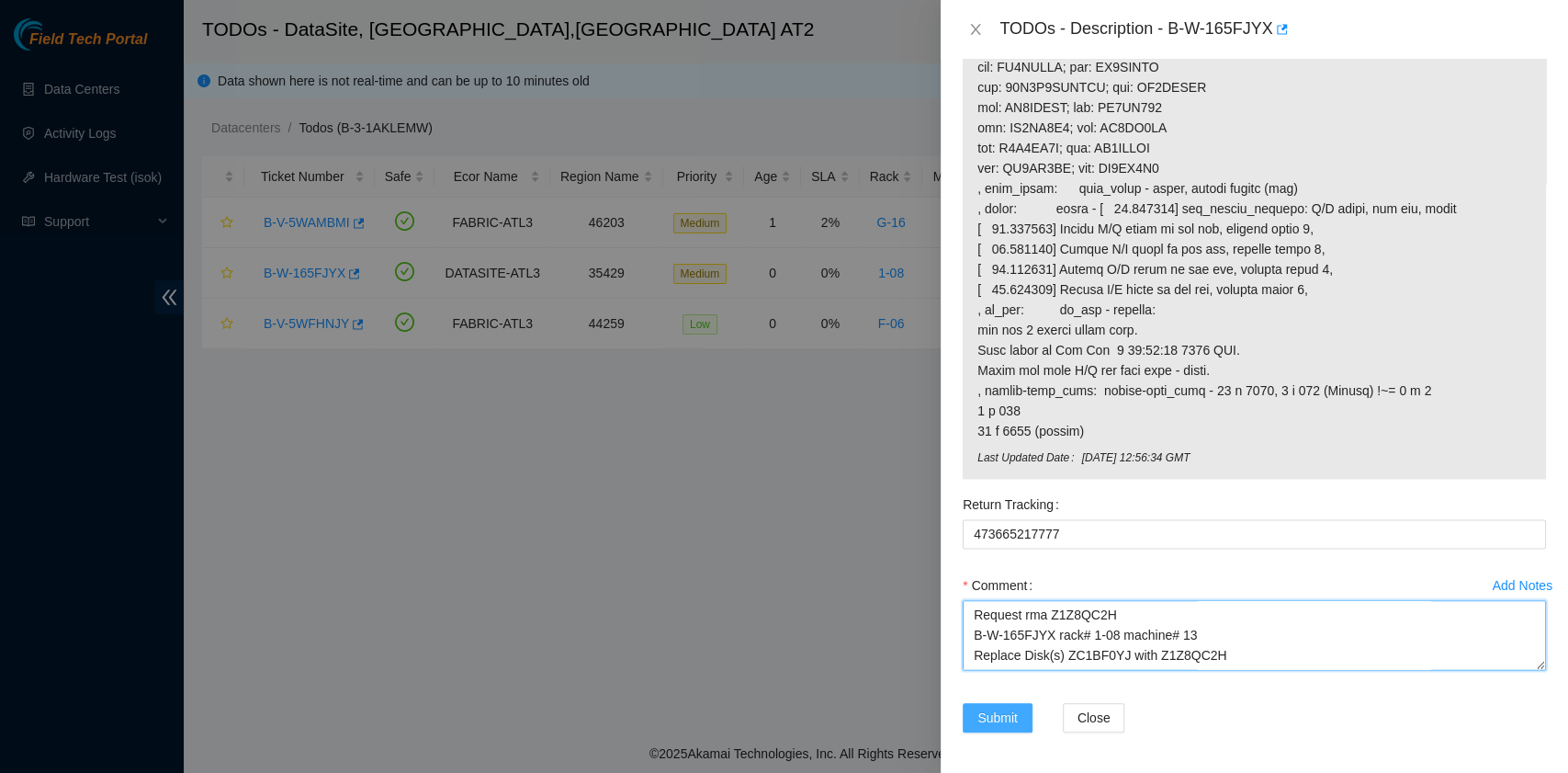
type textarea "Request rma Z1Z8QC2H B-W-165FJYX rack# 1-08 machine# 13 Replace Disk(s) ZC1BF0Y…"
click at [985, 708] on span "Submit" at bounding box center [997, 717] width 41 height 20
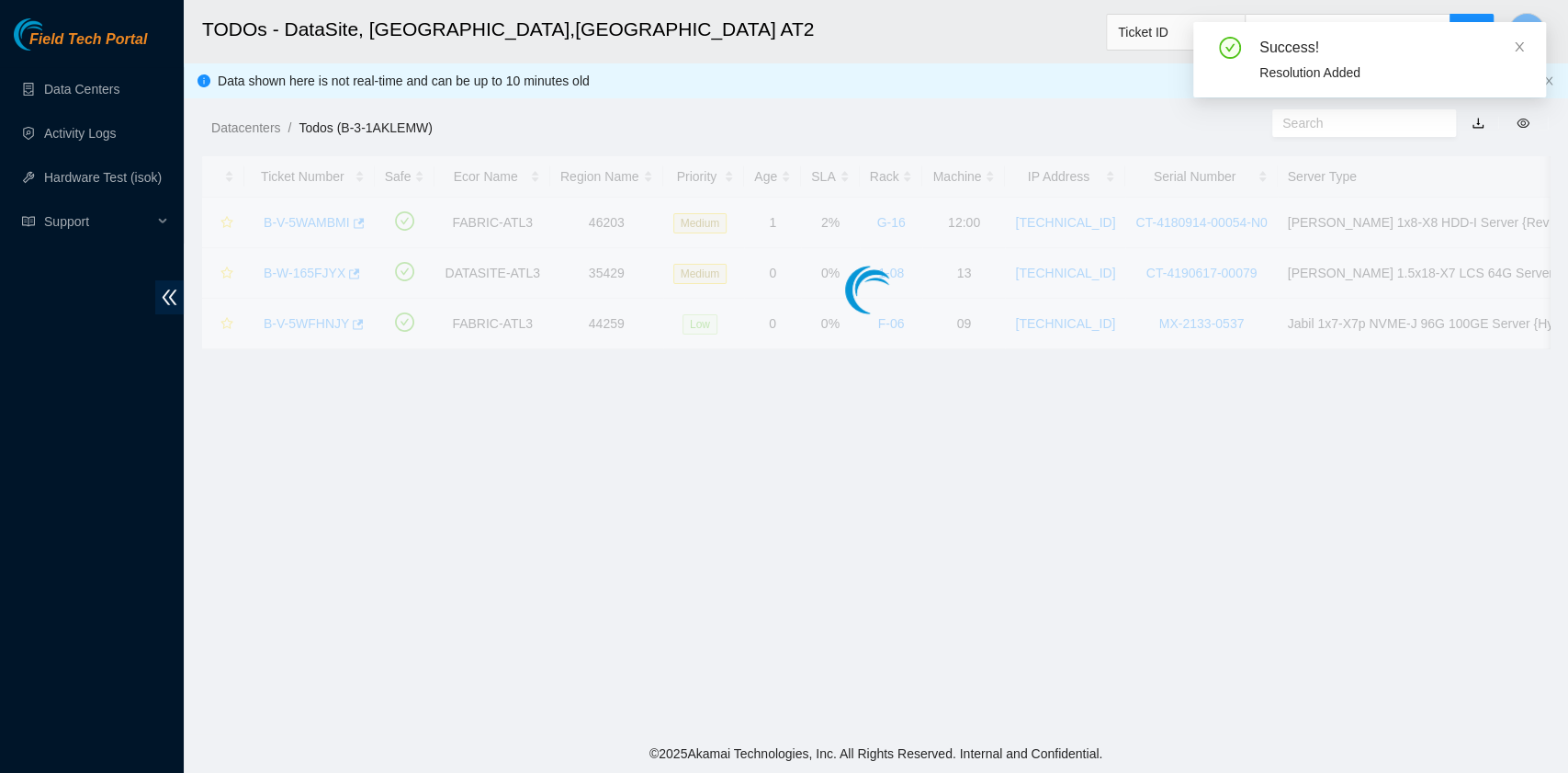
scroll to position [389, 0]
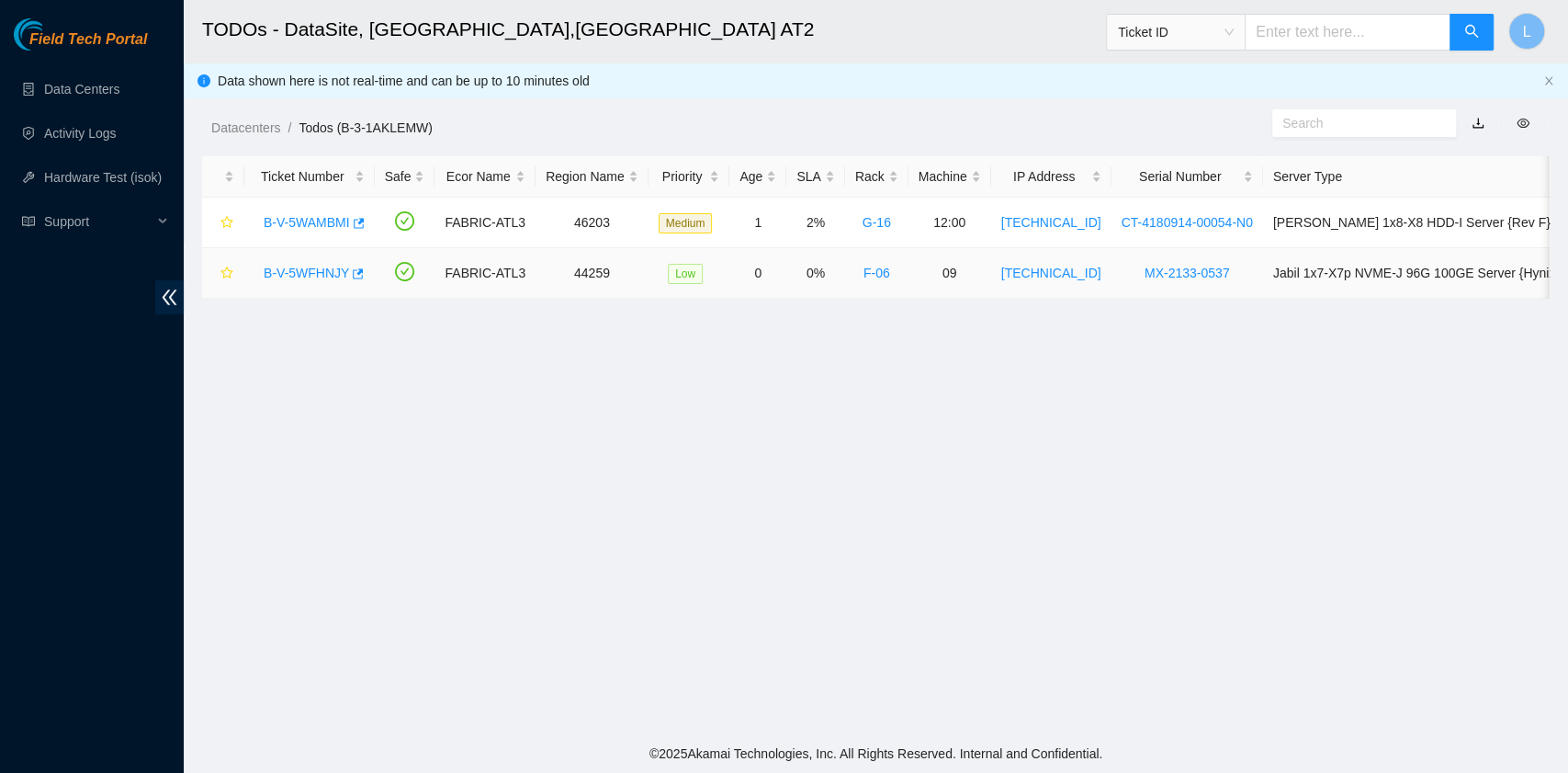
click at [294, 268] on link "B-V-5WFHNJY" at bounding box center [306, 272] width 85 height 14
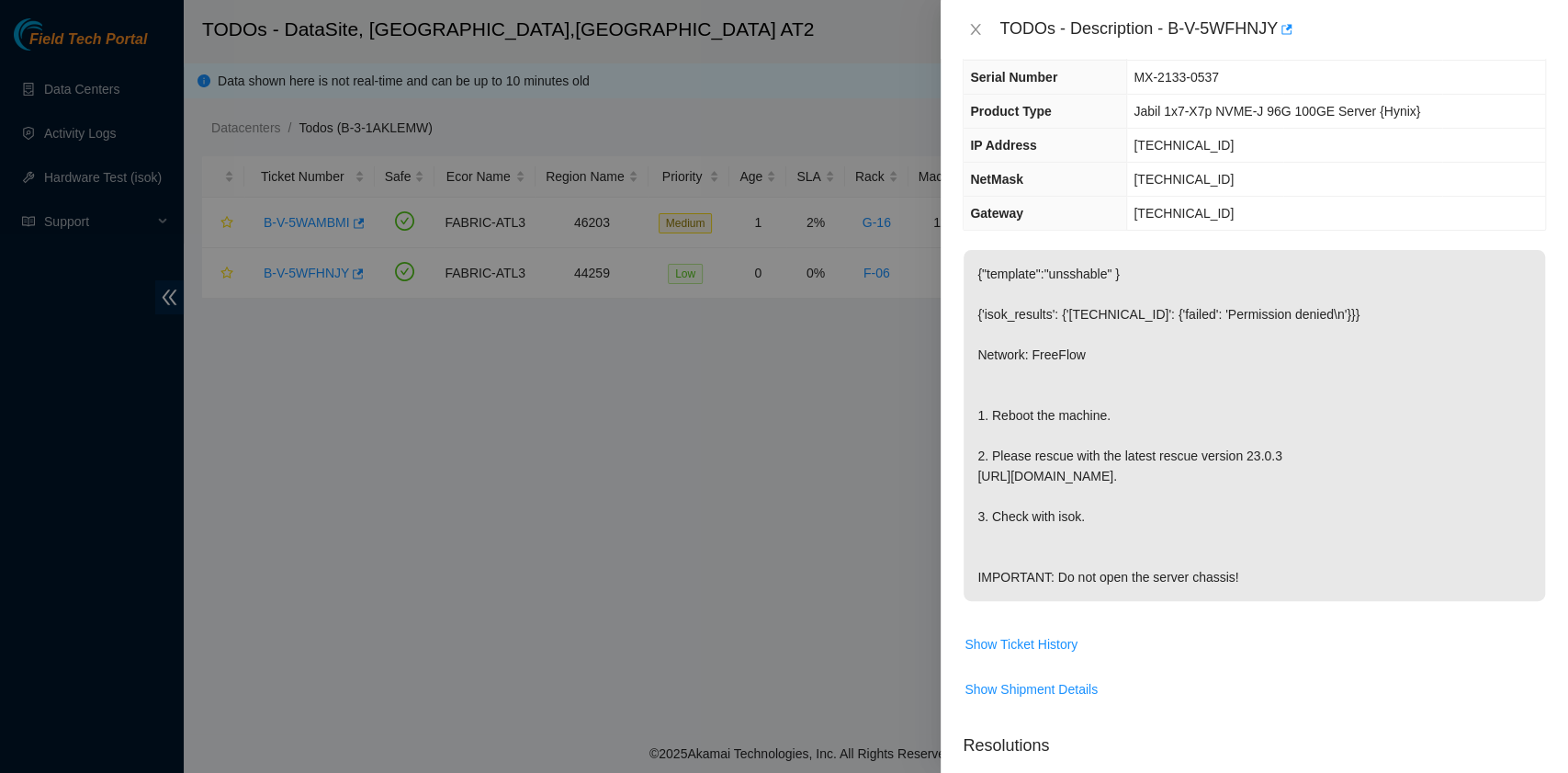
scroll to position [0, 0]
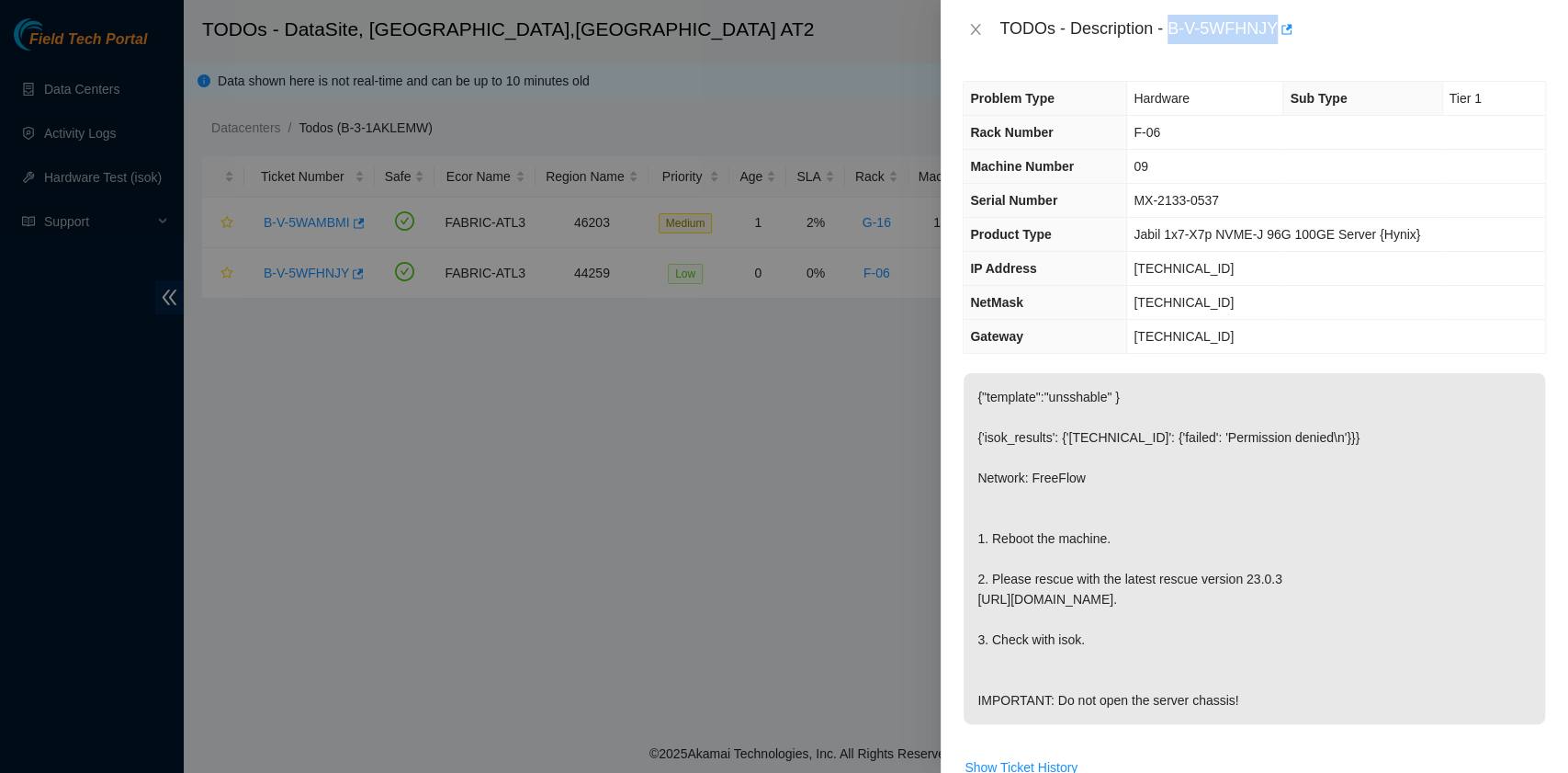
drag, startPoint x: 1172, startPoint y: 31, endPoint x: 1273, endPoint y: 33, distance: 101.0
click at [1273, 33] on div "TODOs - Description - B-V-5WFHNJY" at bounding box center [1272, 28] width 546 height 29
copy div "B-V-5WFHNJY"
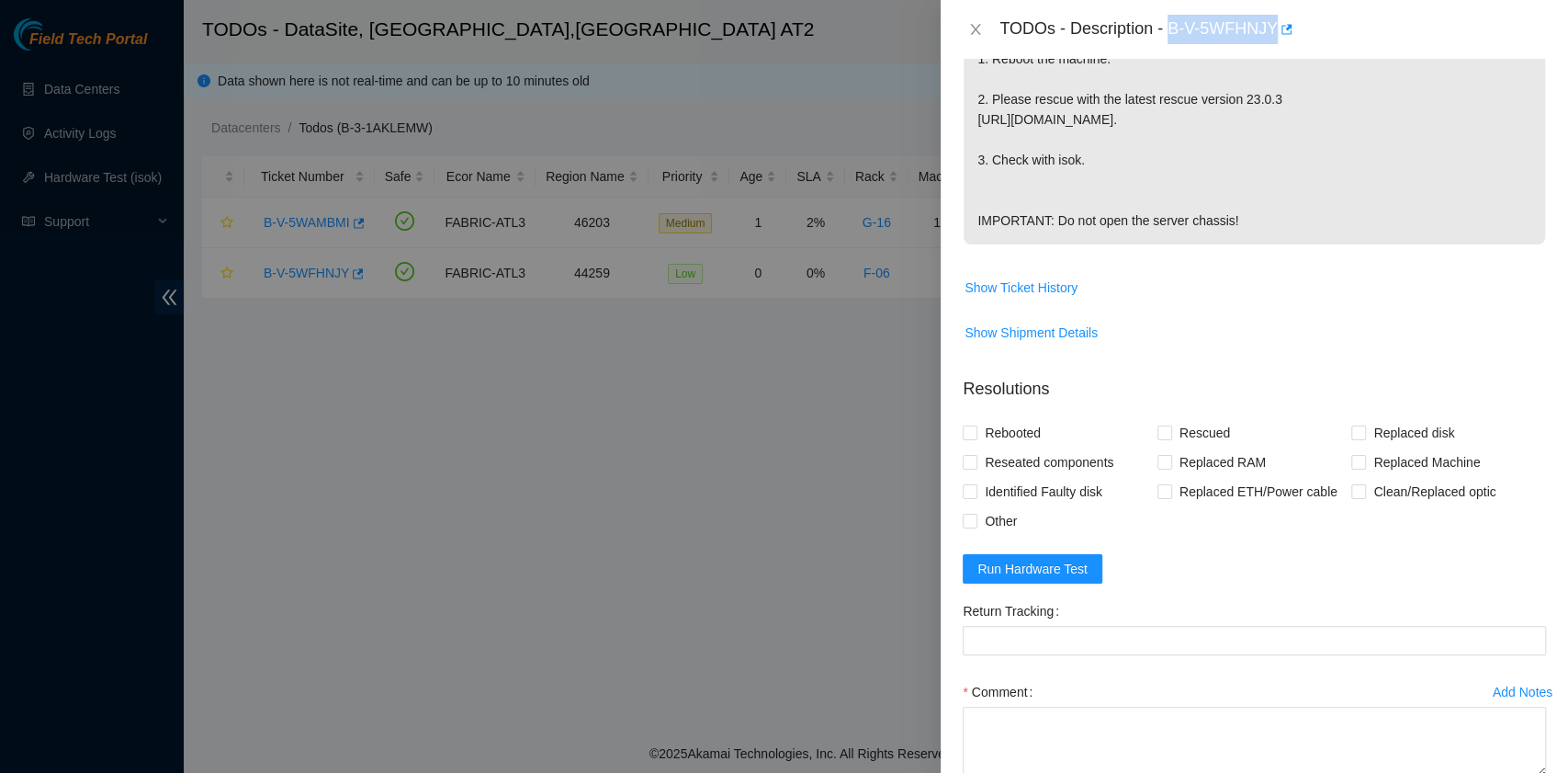
scroll to position [489, 0]
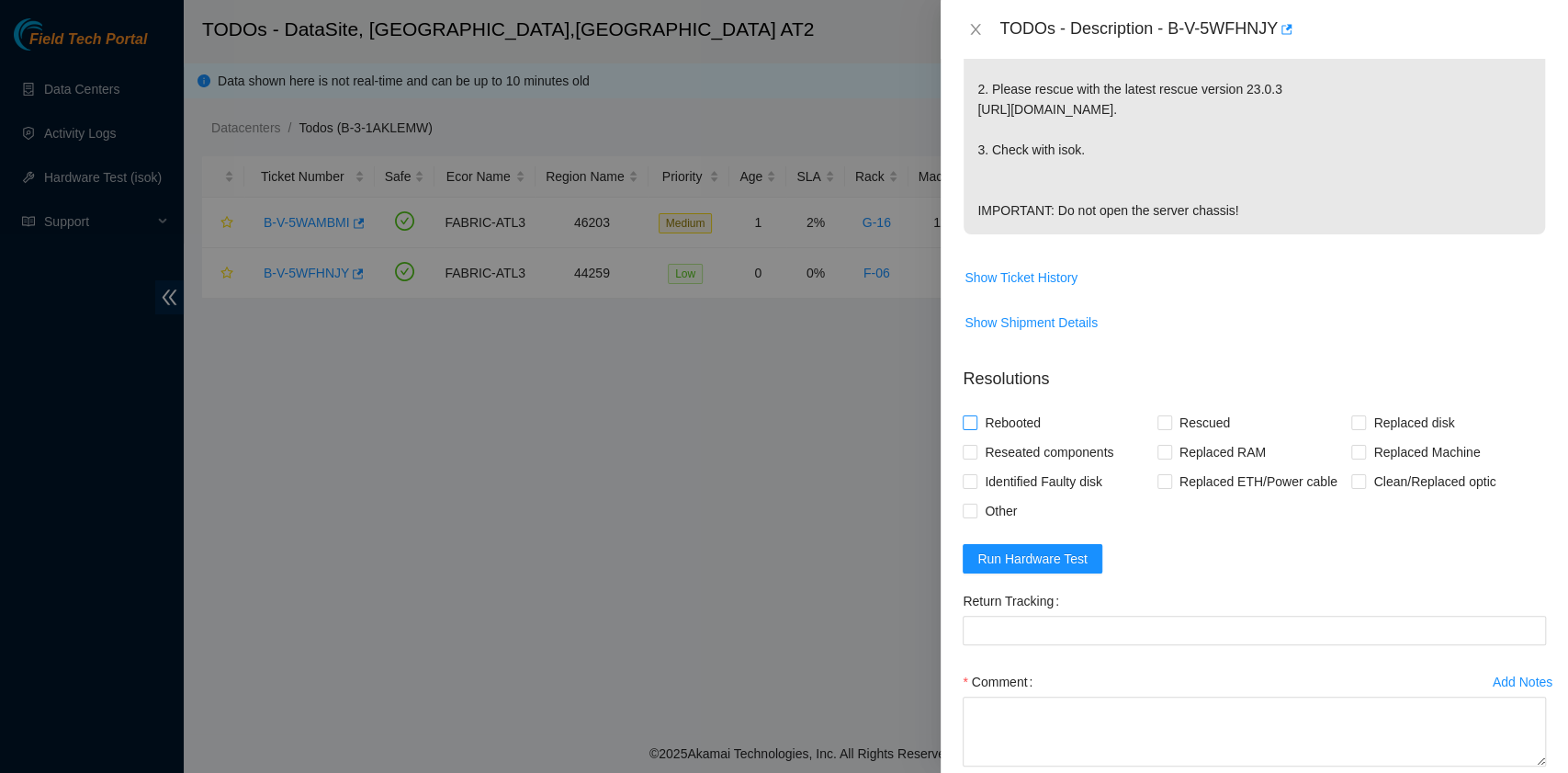
click at [1022, 437] on span "Rebooted" at bounding box center [1012, 422] width 71 height 29
click at [975, 428] on input "Rebooted" at bounding box center [969, 422] width 13 height 13
checkbox input "true"
click at [1160, 428] on input "Rescued" at bounding box center [1164, 422] width 13 height 13
checkbox input "true"
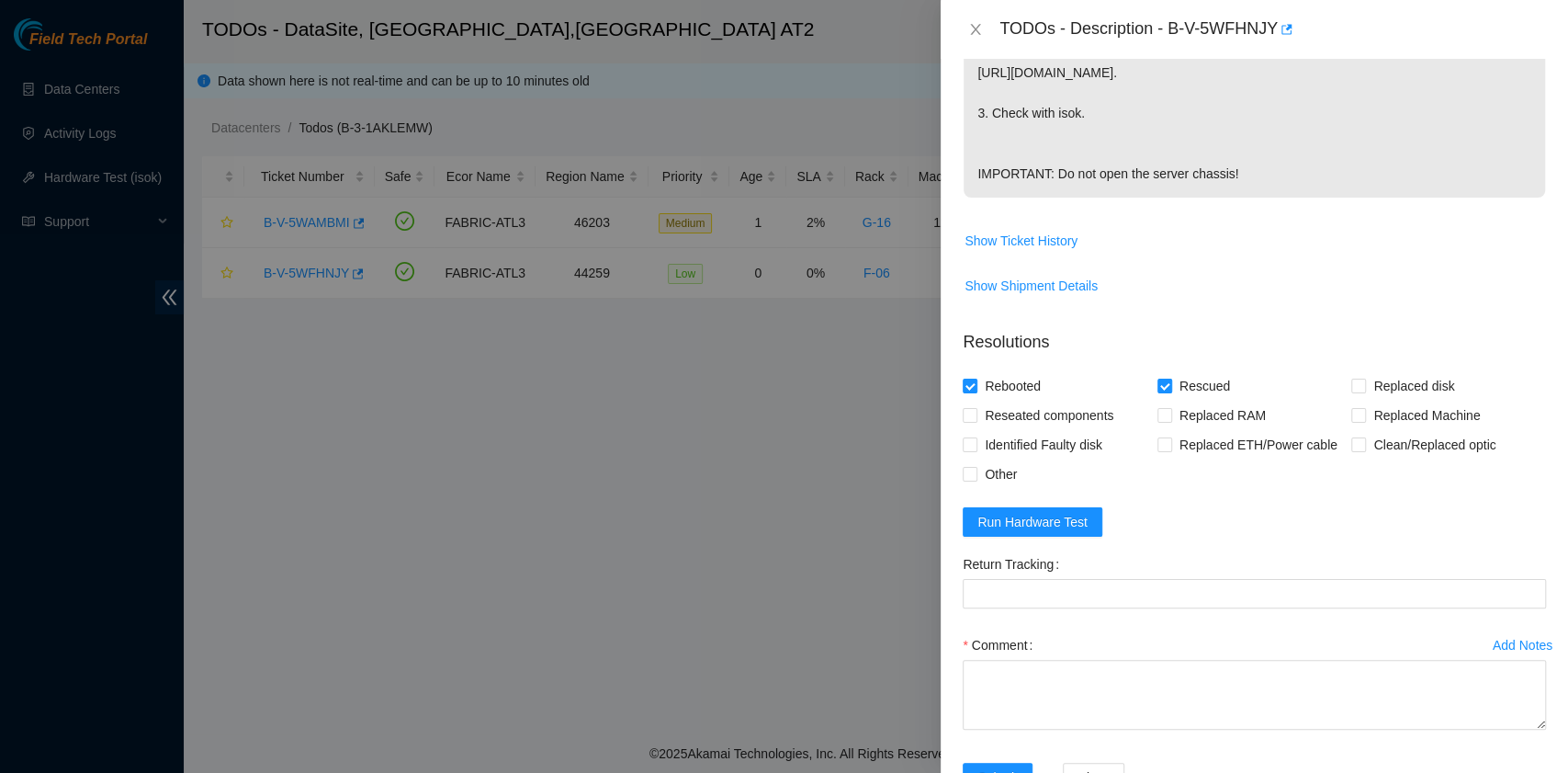
scroll to position [612, 0]
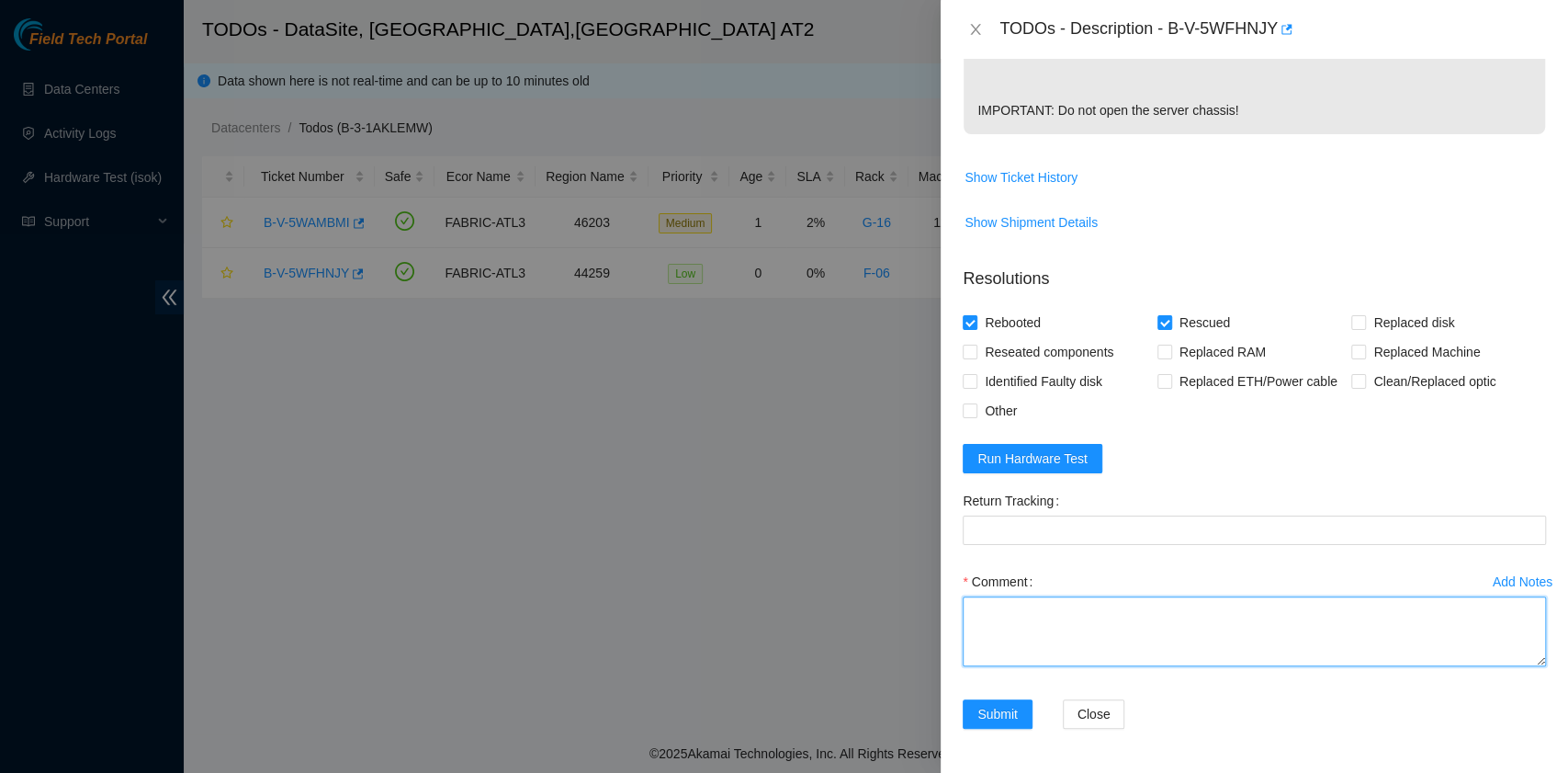
click at [1047, 635] on textarea "Comment" at bounding box center [1253, 632] width 583 height 70
paste textarea "B-V-5WFHNJY rack# F-06 machine# 09 Rebooted. Rescued."
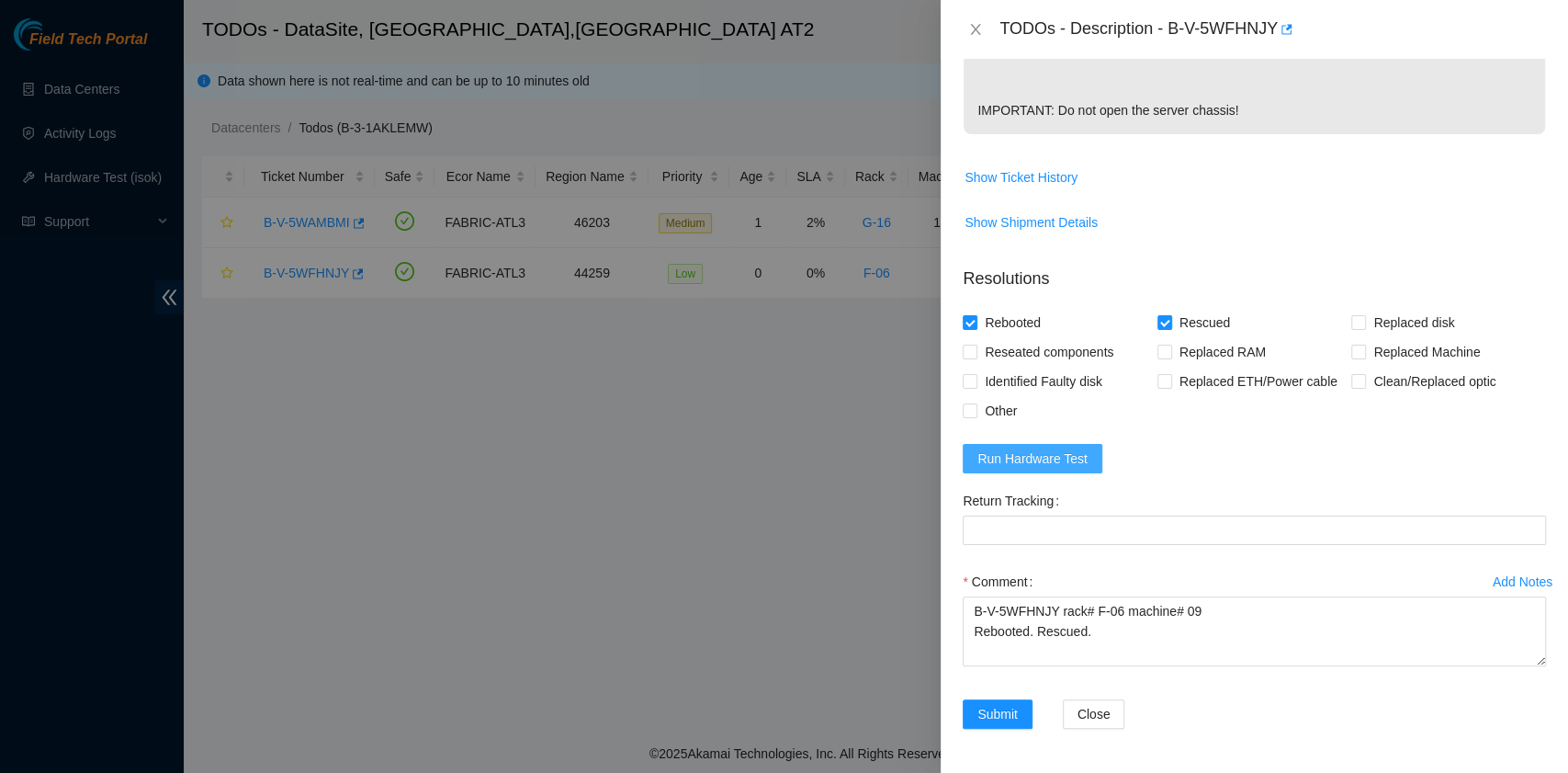
click at [1058, 469] on span "Run Hardware Test" at bounding box center [1032, 458] width 110 height 20
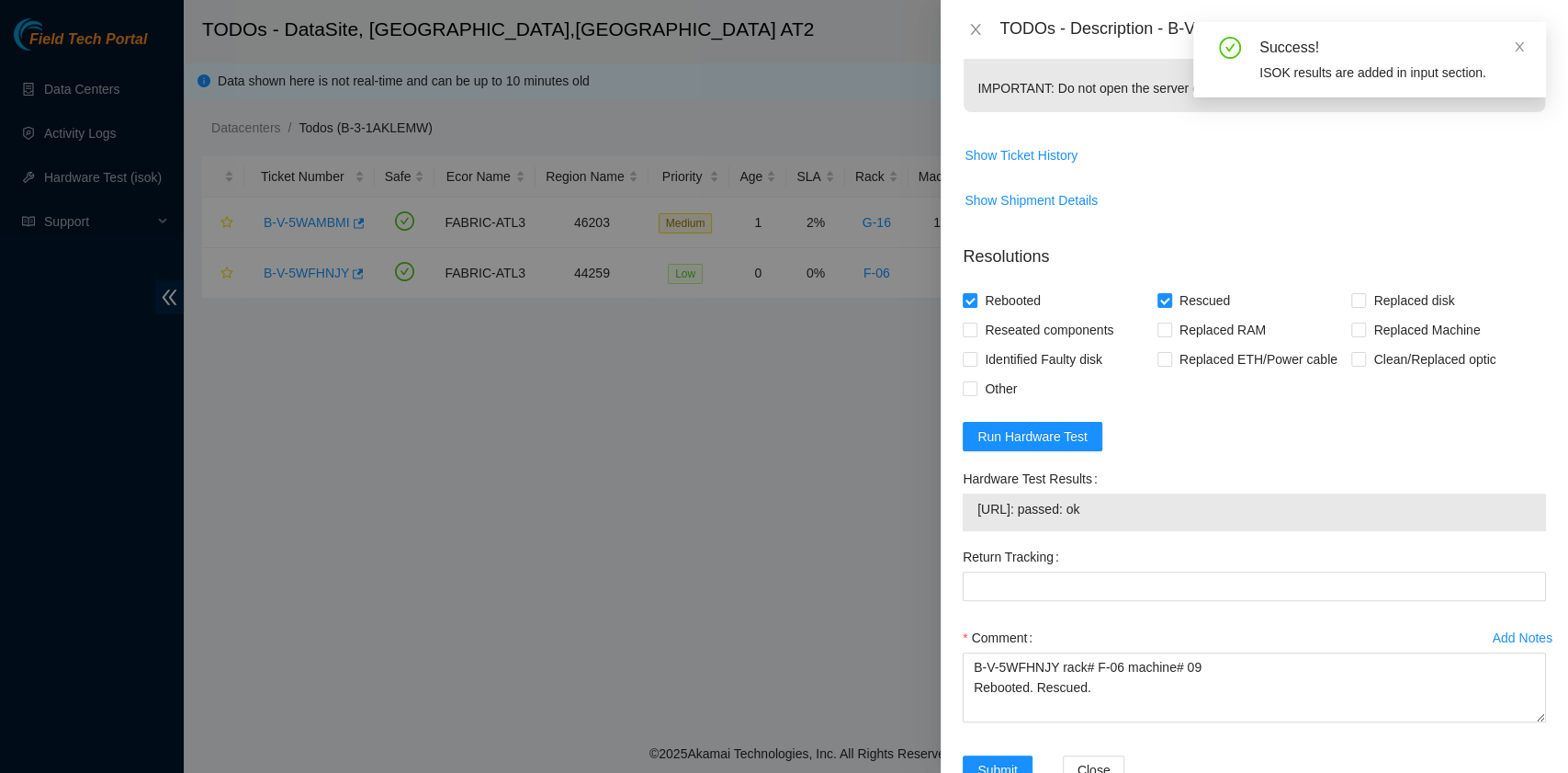
drag, startPoint x: 1162, startPoint y: 544, endPoint x: 971, endPoint y: 561, distance: 191.8
click at [971, 531] on div "23.204.133.140: passed: ok" at bounding box center [1253, 512] width 583 height 38
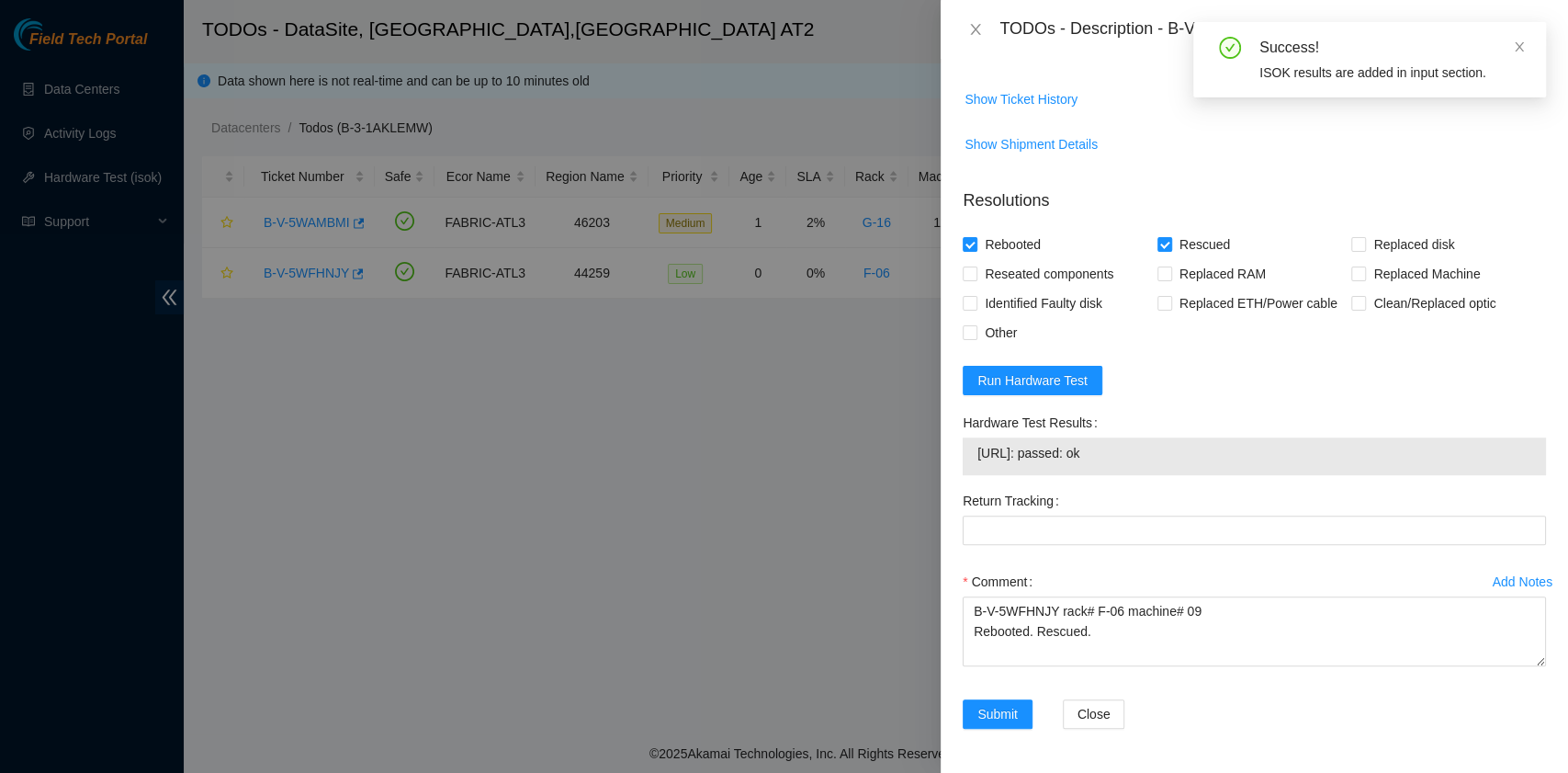
scroll to position [705, 0]
copy tbody "23.204.133.140: passed: ok"
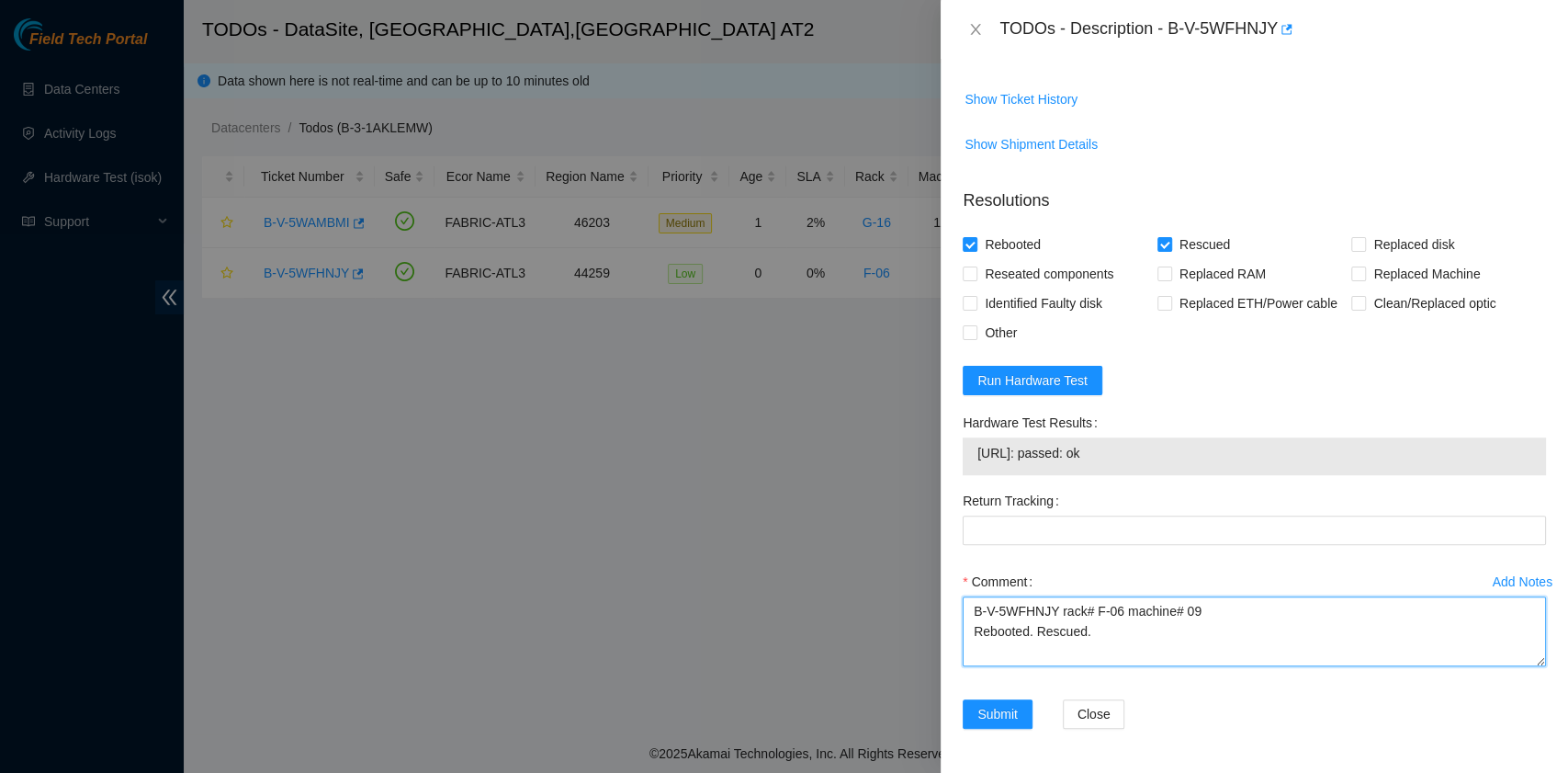
click at [1016, 646] on textarea "B-V-5WFHNJY rack# F-06 machine# 09 Rebooted. Rescued." at bounding box center [1253, 632] width 583 height 70
paste textarea "23.204.133.140: passed: ok"
type textarea "B-V-5WFHNJY rack# F-06 machine# 09 Rebooted. Rescued. 23.204.133.140: passed: ok"
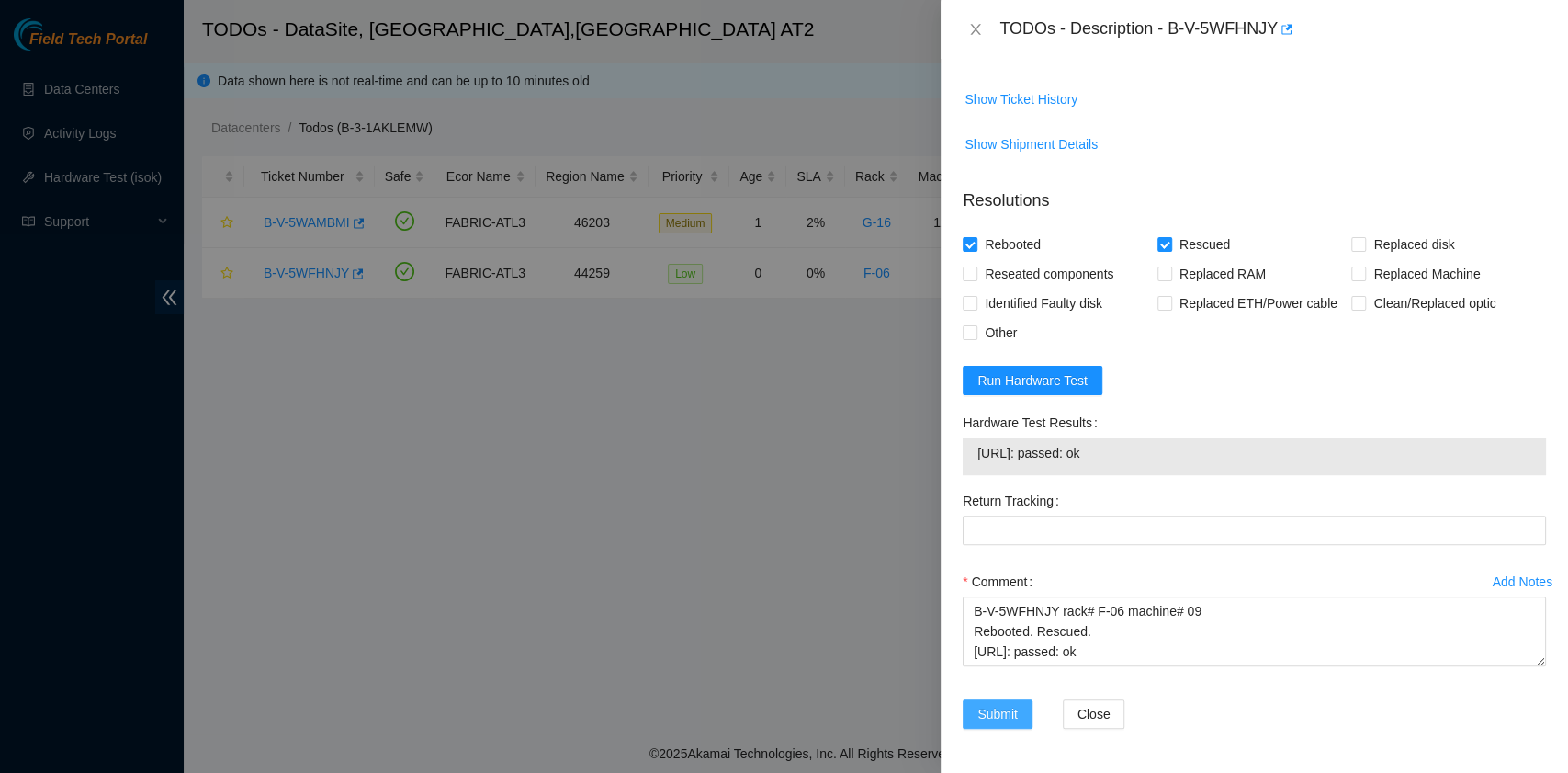
click at [994, 715] on span "Submit" at bounding box center [997, 713] width 41 height 20
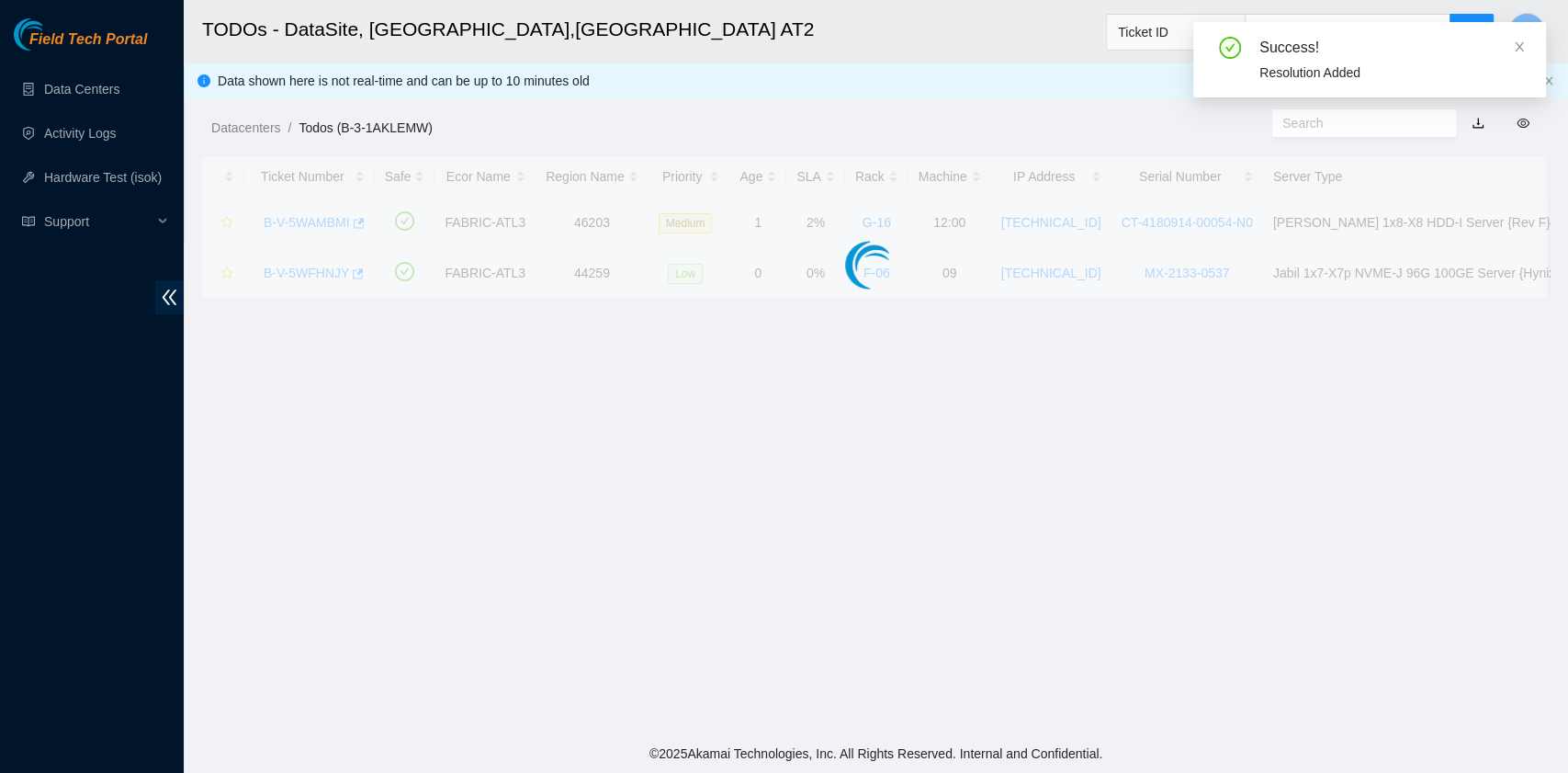
scroll to position [466, 0]
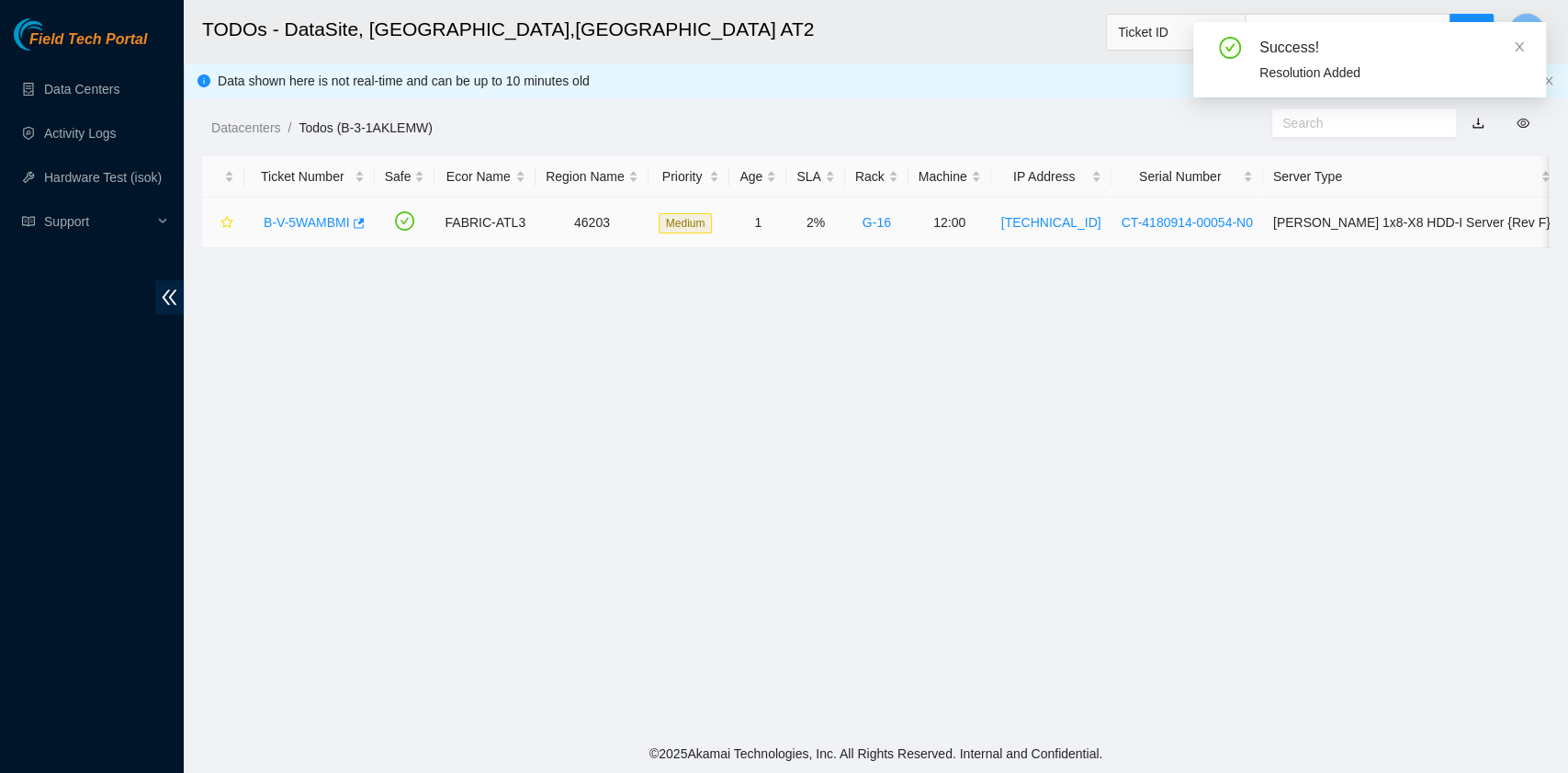
click at [296, 218] on link "B-V-5WAMBMI" at bounding box center [306, 222] width 86 height 14
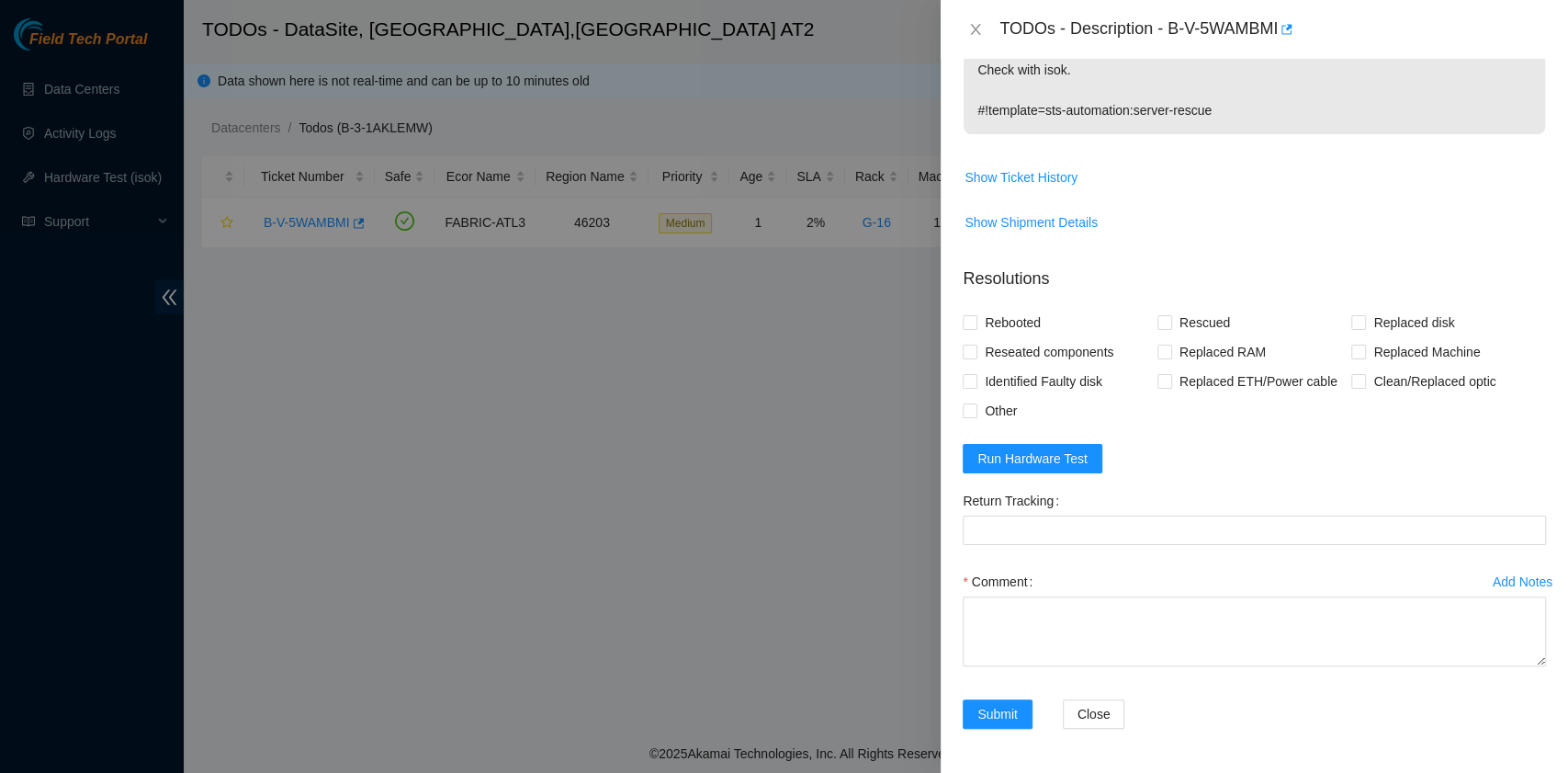
scroll to position [0, 0]
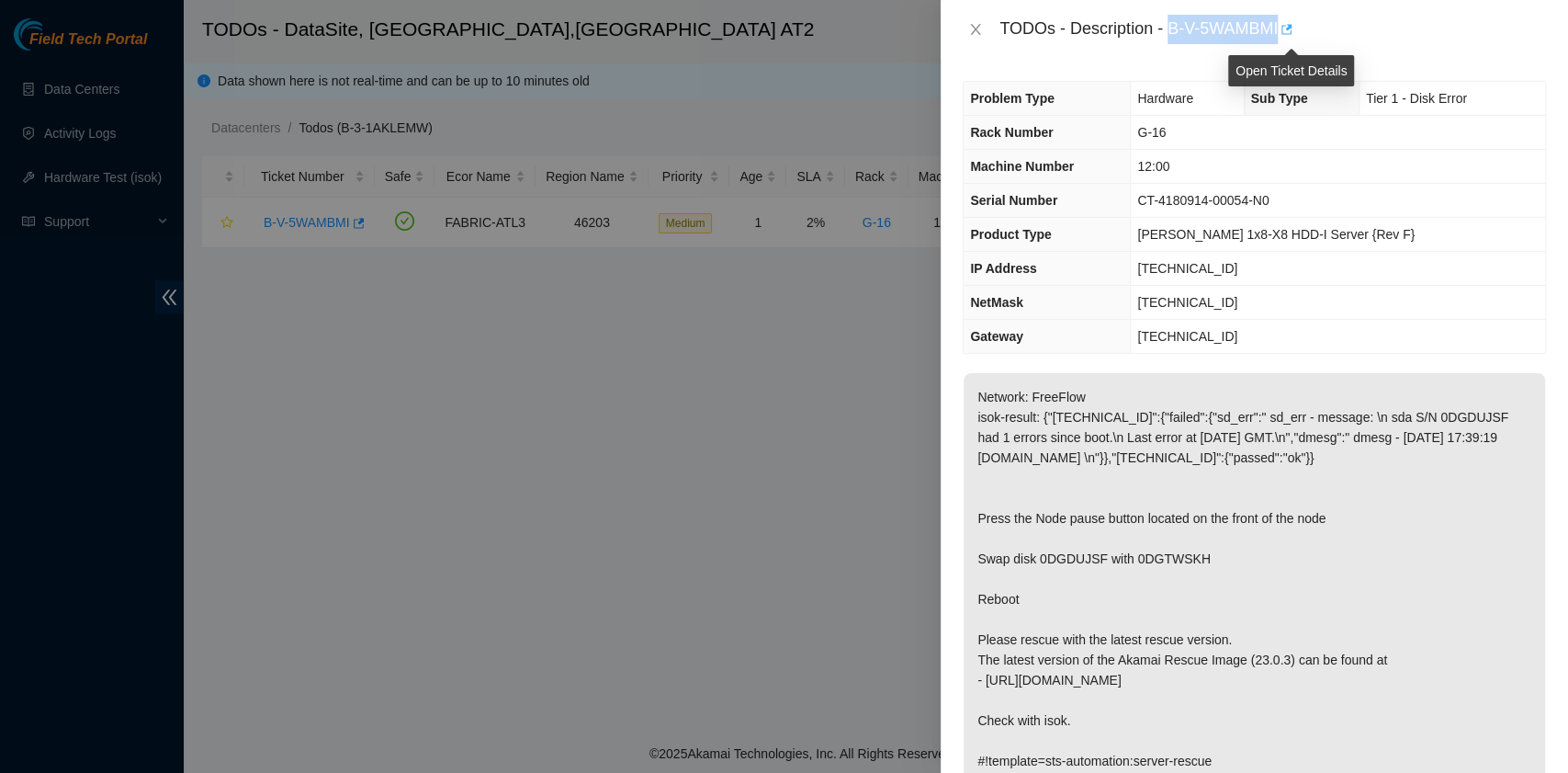
drag, startPoint x: 1171, startPoint y: 37, endPoint x: 1283, endPoint y: 37, distance: 112.0
click at [1283, 37] on div "TODOs - Description - B-V-5WAMBMI" at bounding box center [1272, 28] width 546 height 29
click at [1283, 37] on button "button" at bounding box center [1285, 28] width 14 height 29
copy div "B-V-5WAMBMI"
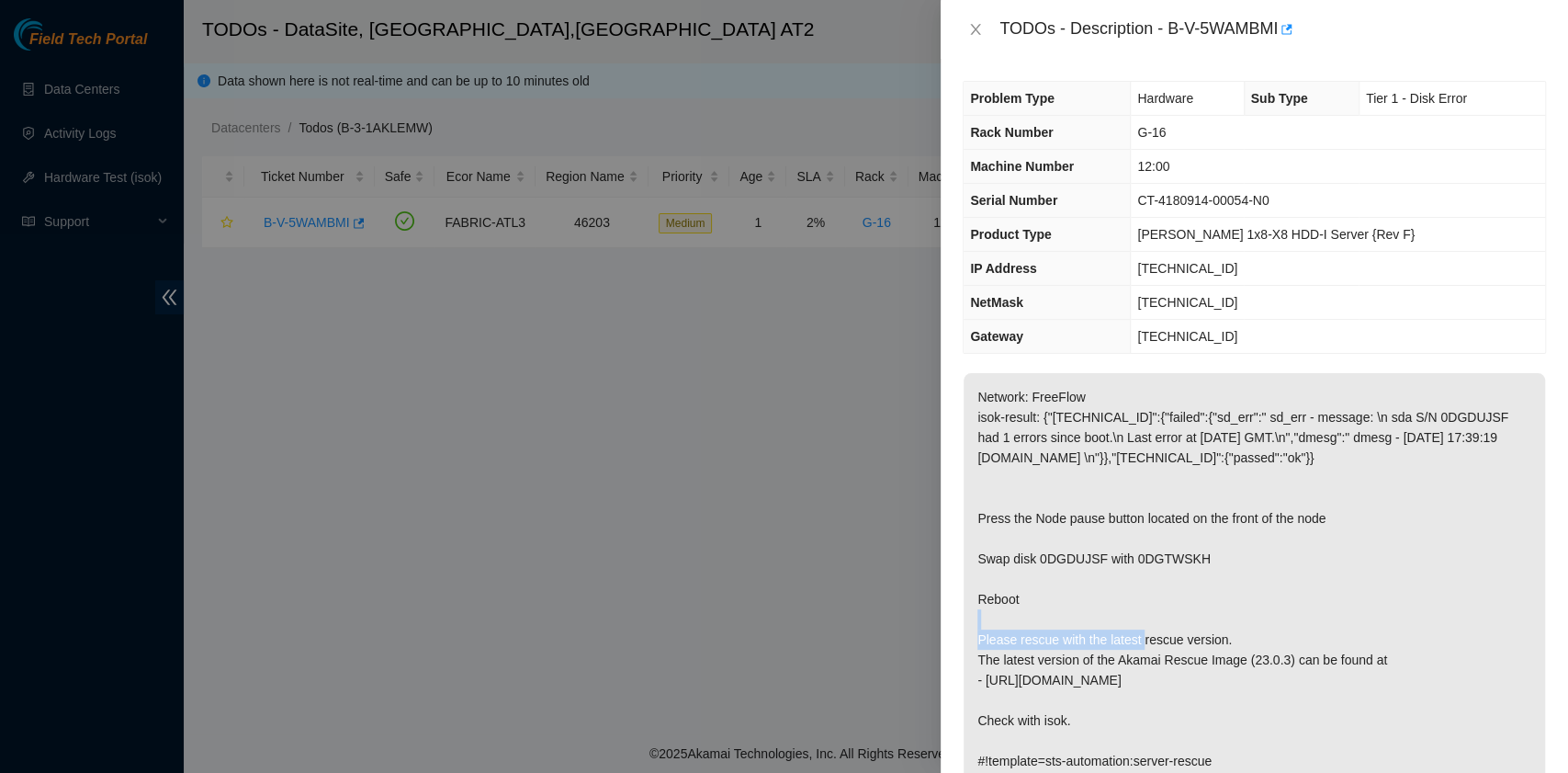
drag, startPoint x: 981, startPoint y: 579, endPoint x: 1191, endPoint y: 575, distance: 210.0
click at [1191, 575] on p "Network: FreeFlow isok-result: {"23.220.74.90":{"failed":{"sd_err":" sd_err - m…" at bounding box center [1253, 579] width 581 height 412
drag, startPoint x: 1115, startPoint y: 578, endPoint x: 1140, endPoint y: 578, distance: 25.0
click at [1135, 578] on p "Network: FreeFlow isok-result: {"23.220.74.90":{"failed":{"sd_err":" sd_err - m…" at bounding box center [1253, 579] width 581 height 412
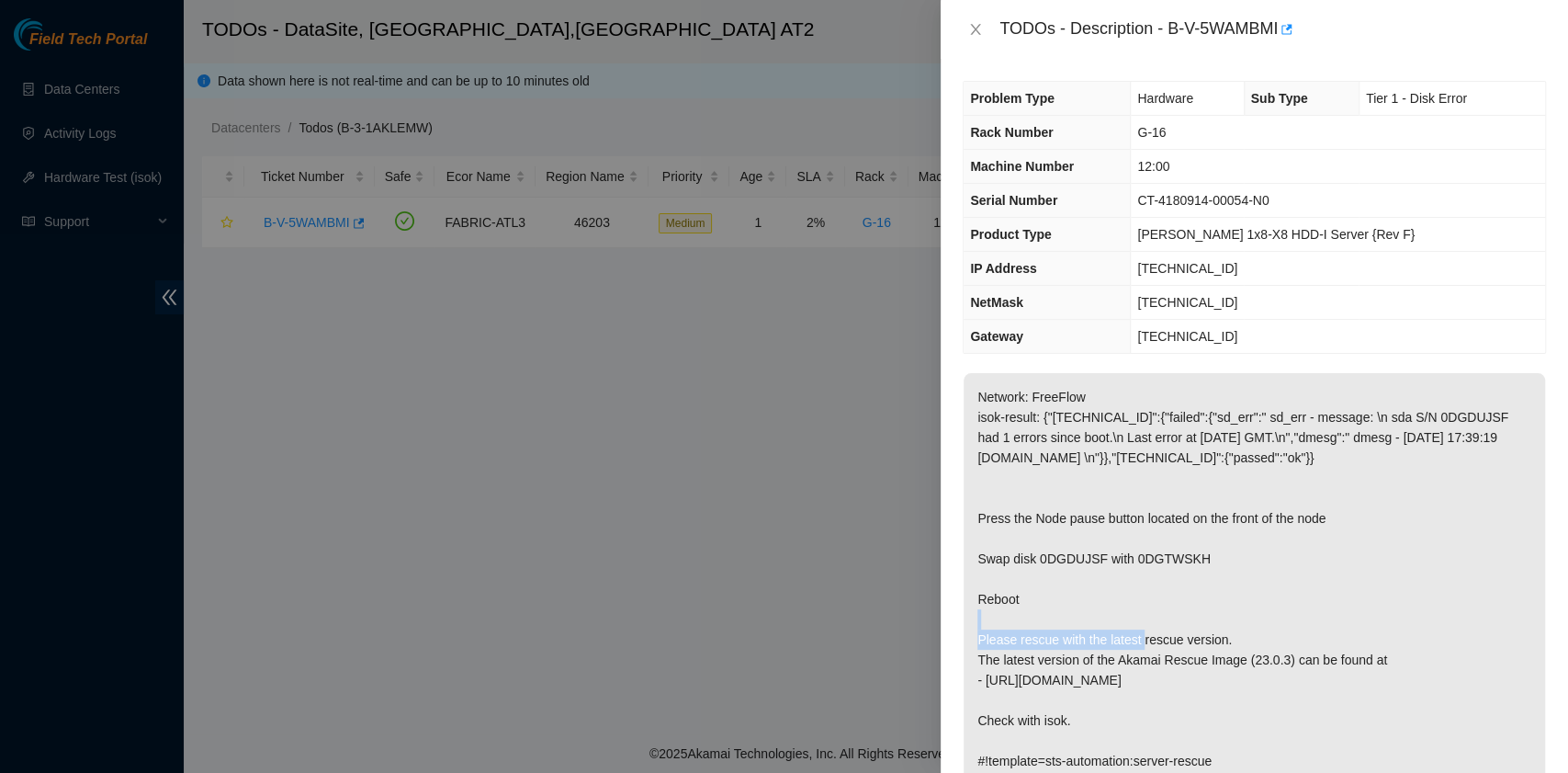
drag, startPoint x: 976, startPoint y: 572, endPoint x: 1201, endPoint y: 581, distance: 225.2
click at [1201, 581] on p "Network: FreeFlow isok-result: {"23.220.74.90":{"failed":{"sd_err":" sd_err - m…" at bounding box center [1253, 579] width 581 height 412
copy p "Swap disk 0DGDUJSF with 0DGTWSKH"
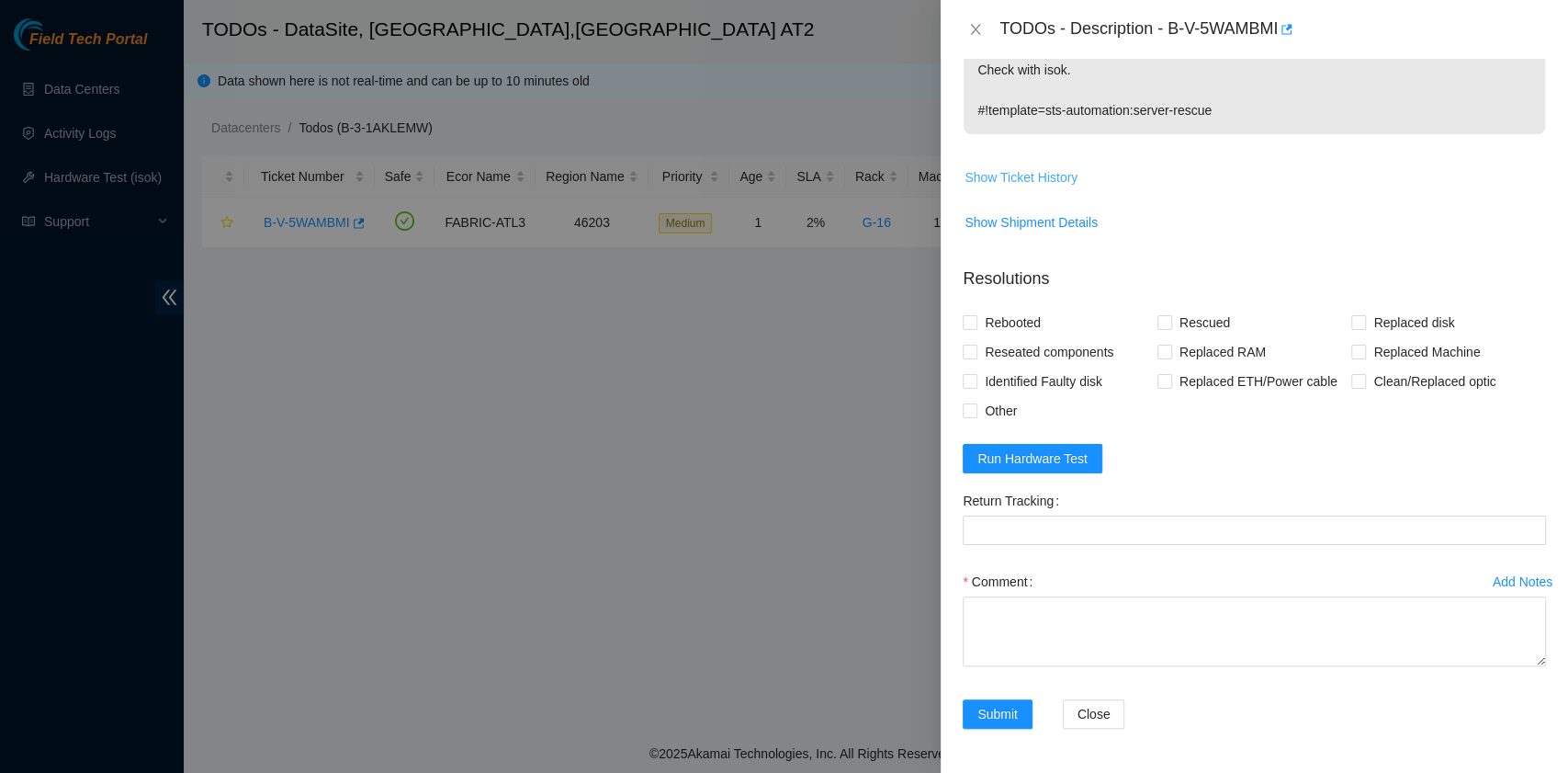
click at [1045, 178] on span "Show Ticket History" at bounding box center [1020, 176] width 113 height 20
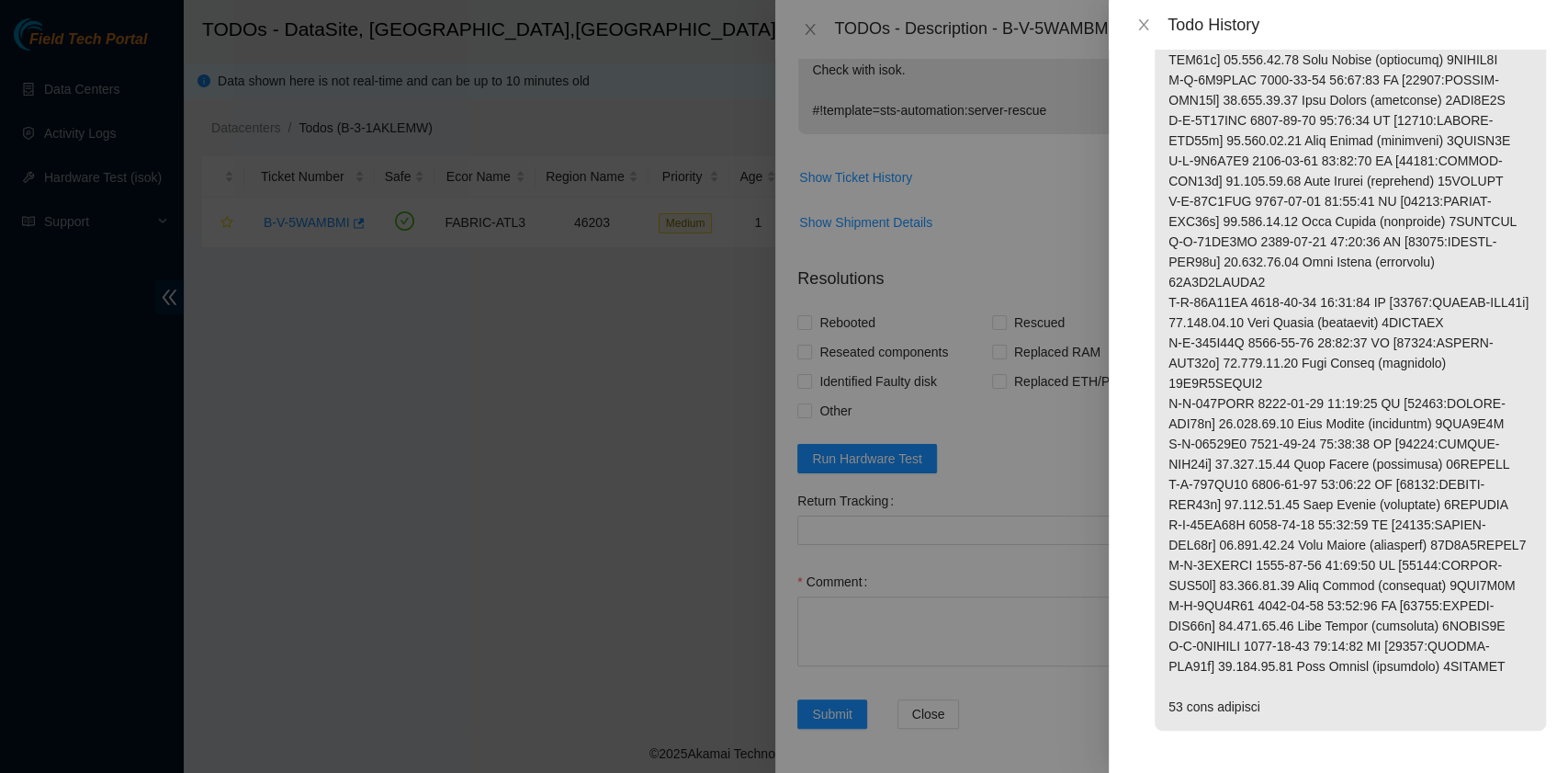
scroll to position [2689, 0]
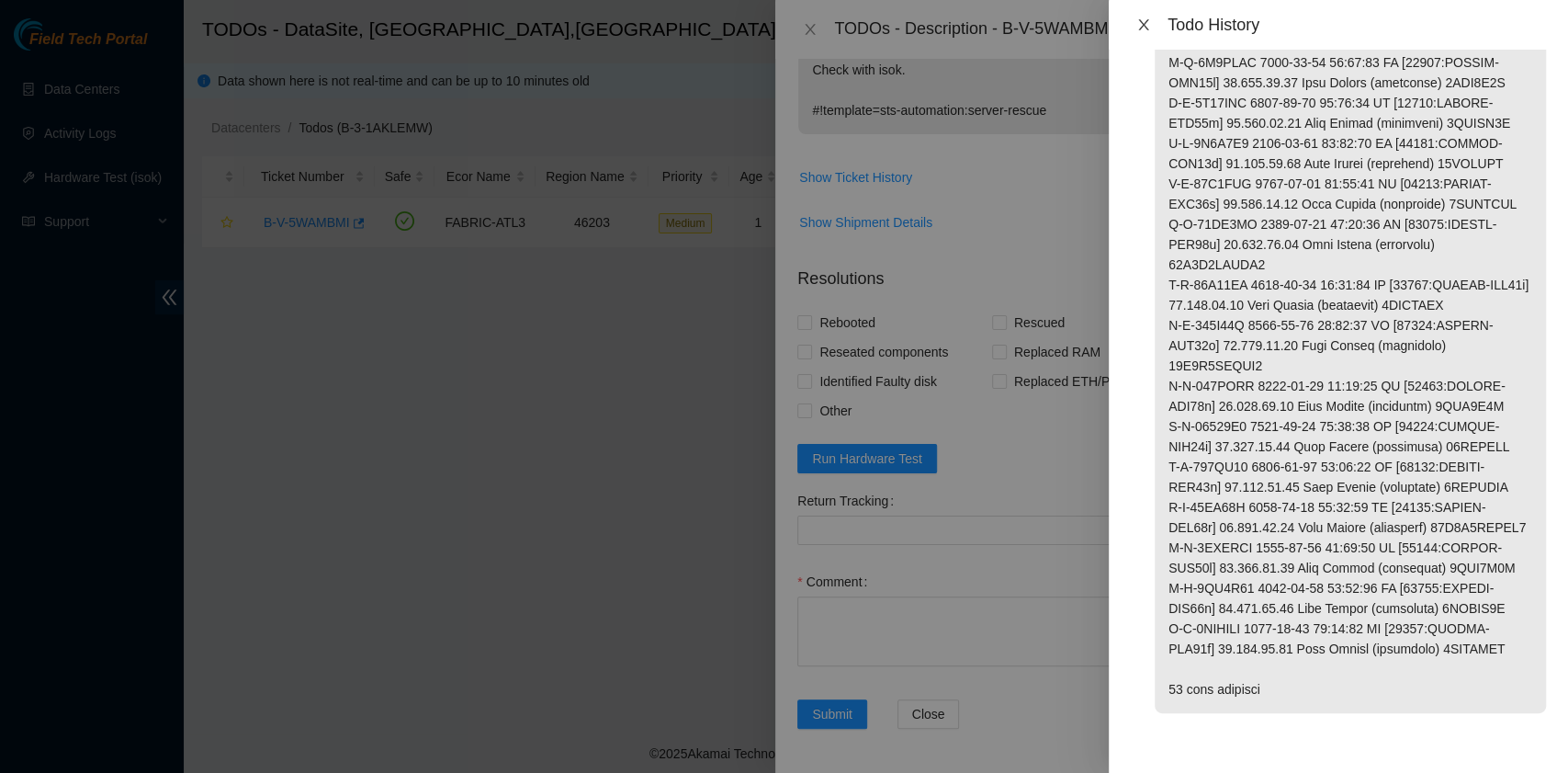
click at [1145, 21] on icon "close" at bounding box center [1142, 25] width 10 height 11
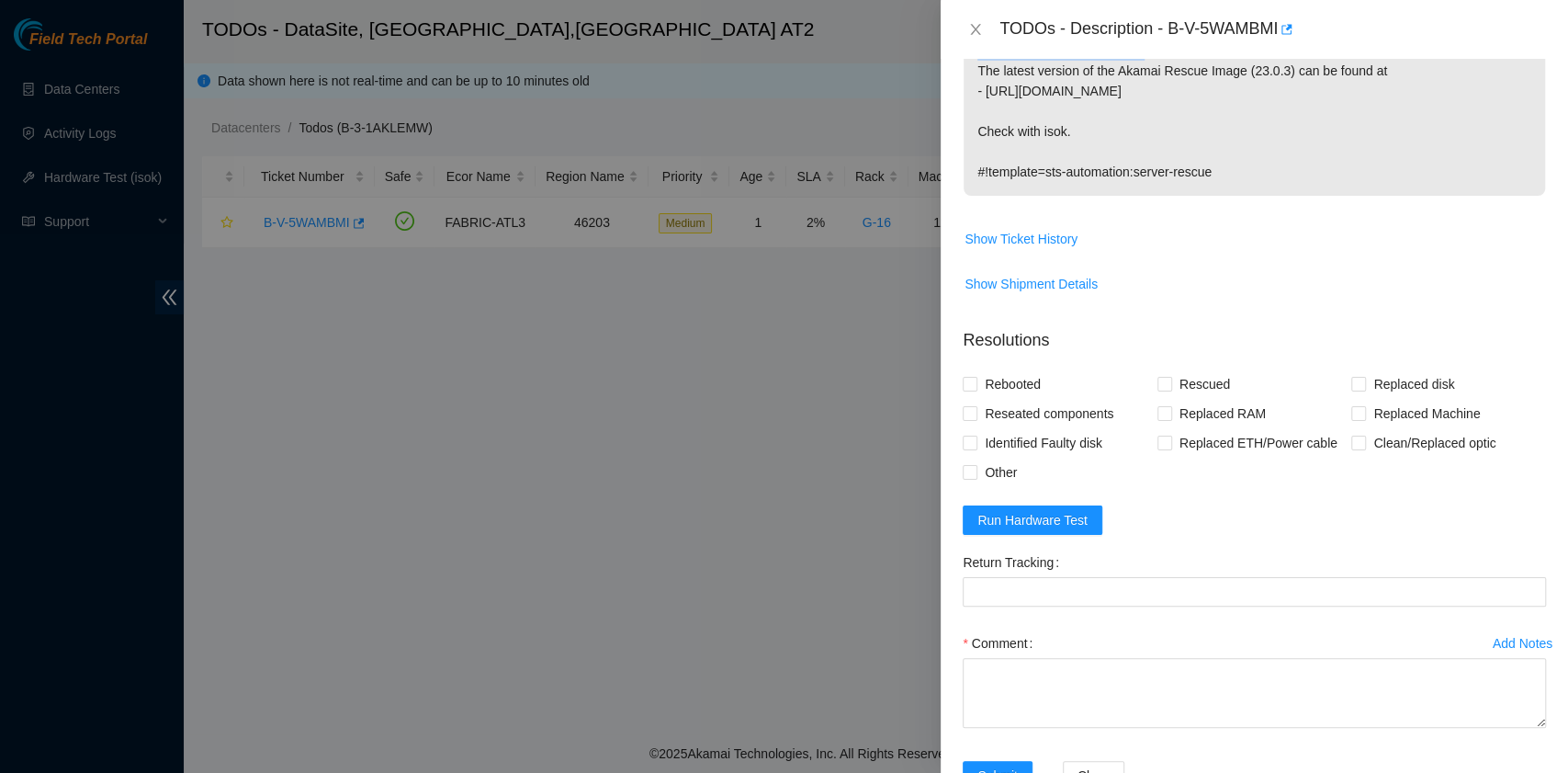
scroll to position [543, 0]
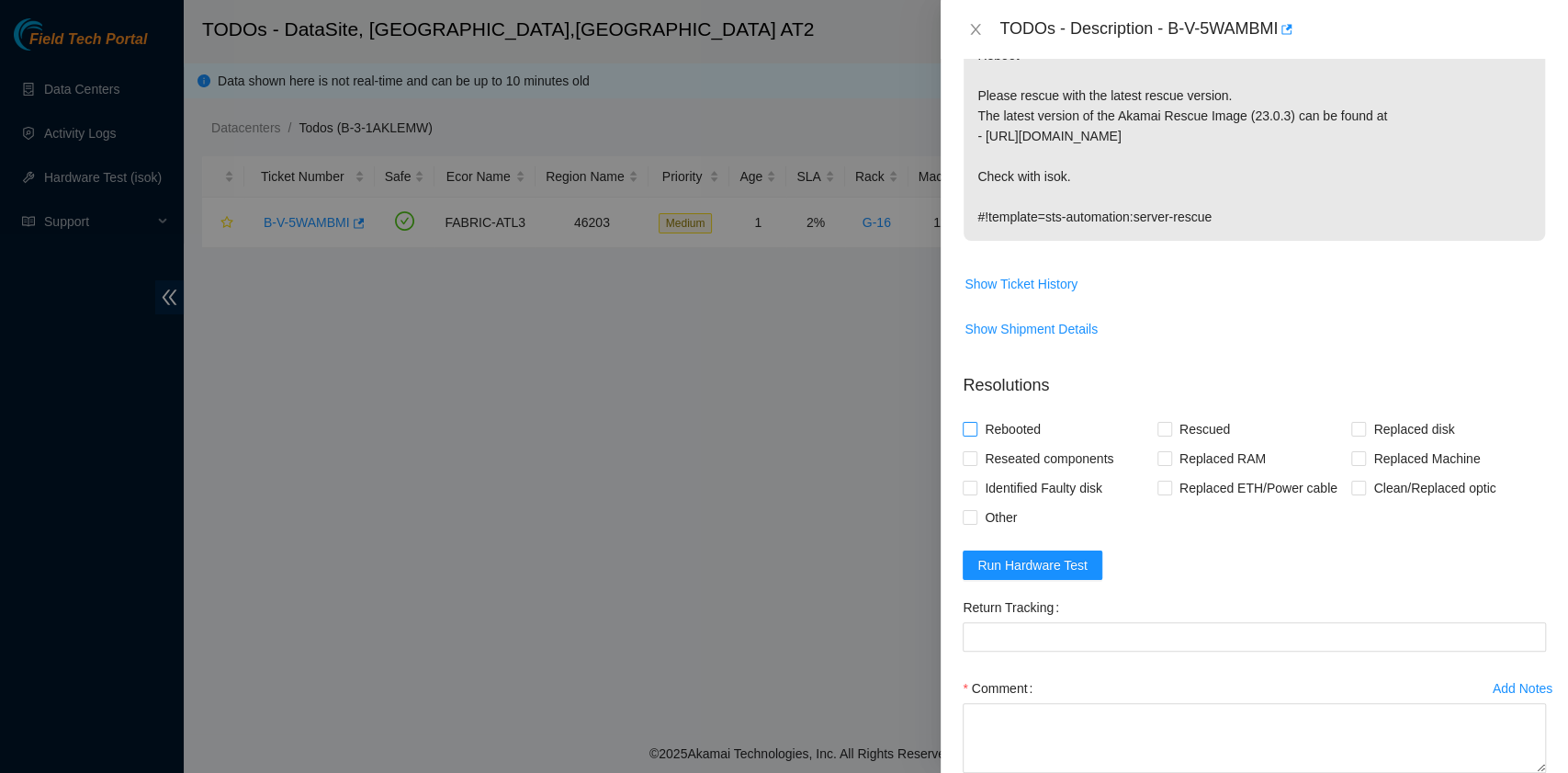
click at [1028, 439] on span "Rebooted" at bounding box center [1012, 429] width 71 height 29
click at [975, 434] on input "Rebooted" at bounding box center [969, 429] width 13 height 13
checkbox input "true"
click at [1158, 434] on input "Rescued" at bounding box center [1164, 429] width 13 height 13
checkbox input "true"
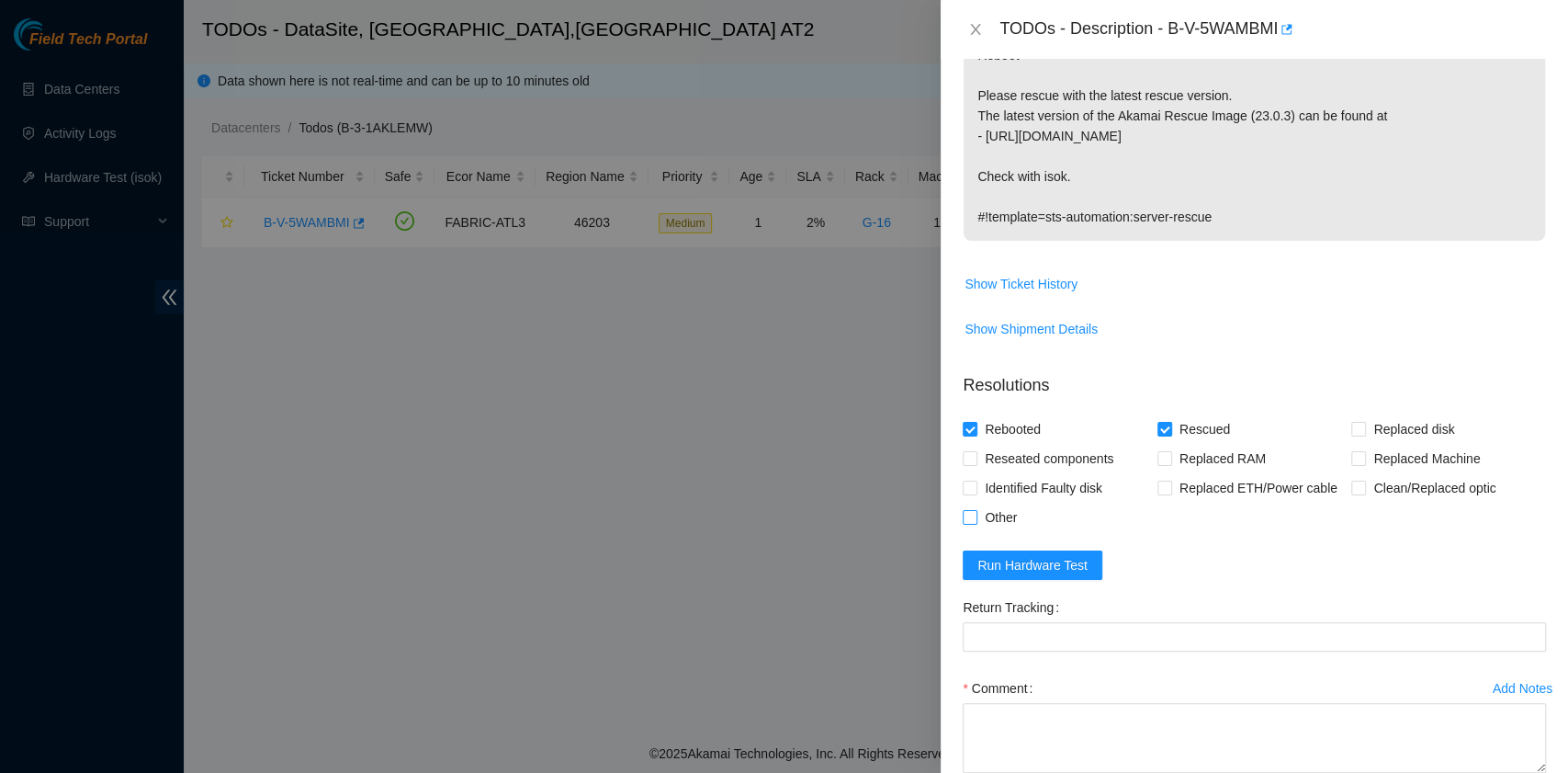
click at [986, 528] on span "Other" at bounding box center [1000, 517] width 46 height 29
click at [975, 523] on input "Other" at bounding box center [969, 517] width 13 height 13
checkbox input "true"
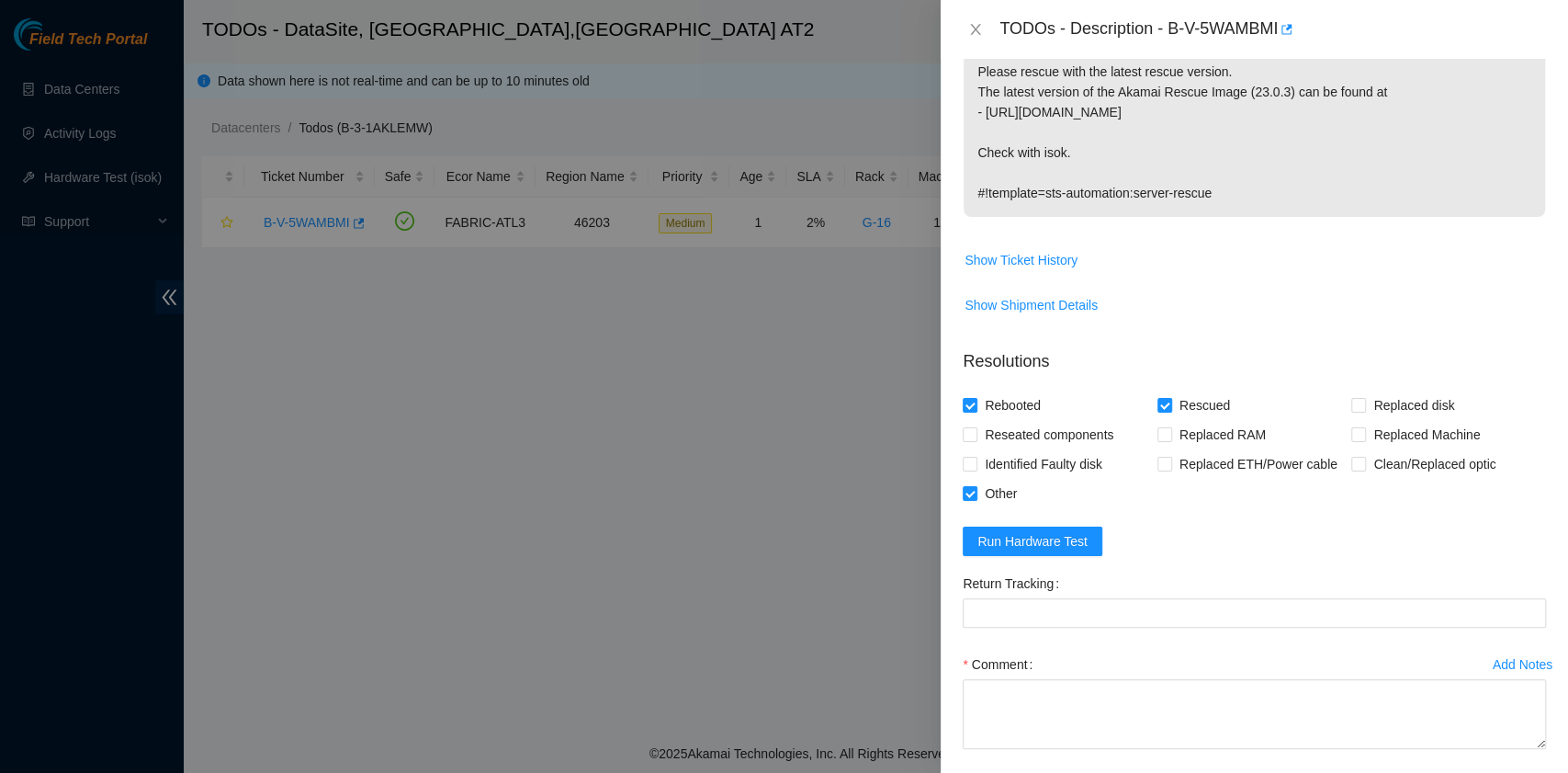
scroll to position [612, 0]
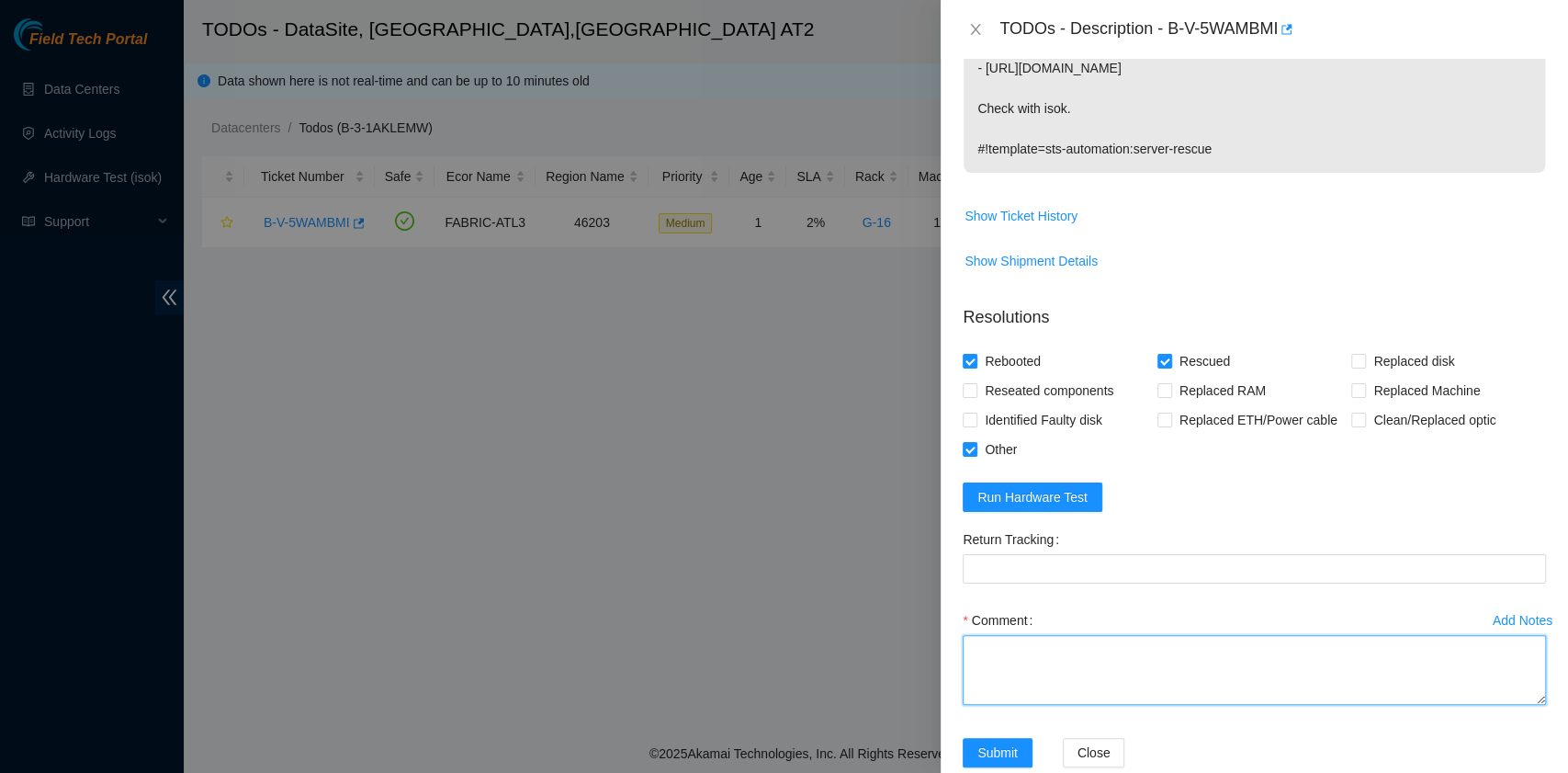
click at [1089, 690] on textarea "Comment" at bounding box center [1253, 670] width 583 height 70
paste textarea "B-V-5WAMBMI rack# G-16 machine# 12:00 Swapped disk 0DGDUJSF with 0DGTWSKH Reboo…"
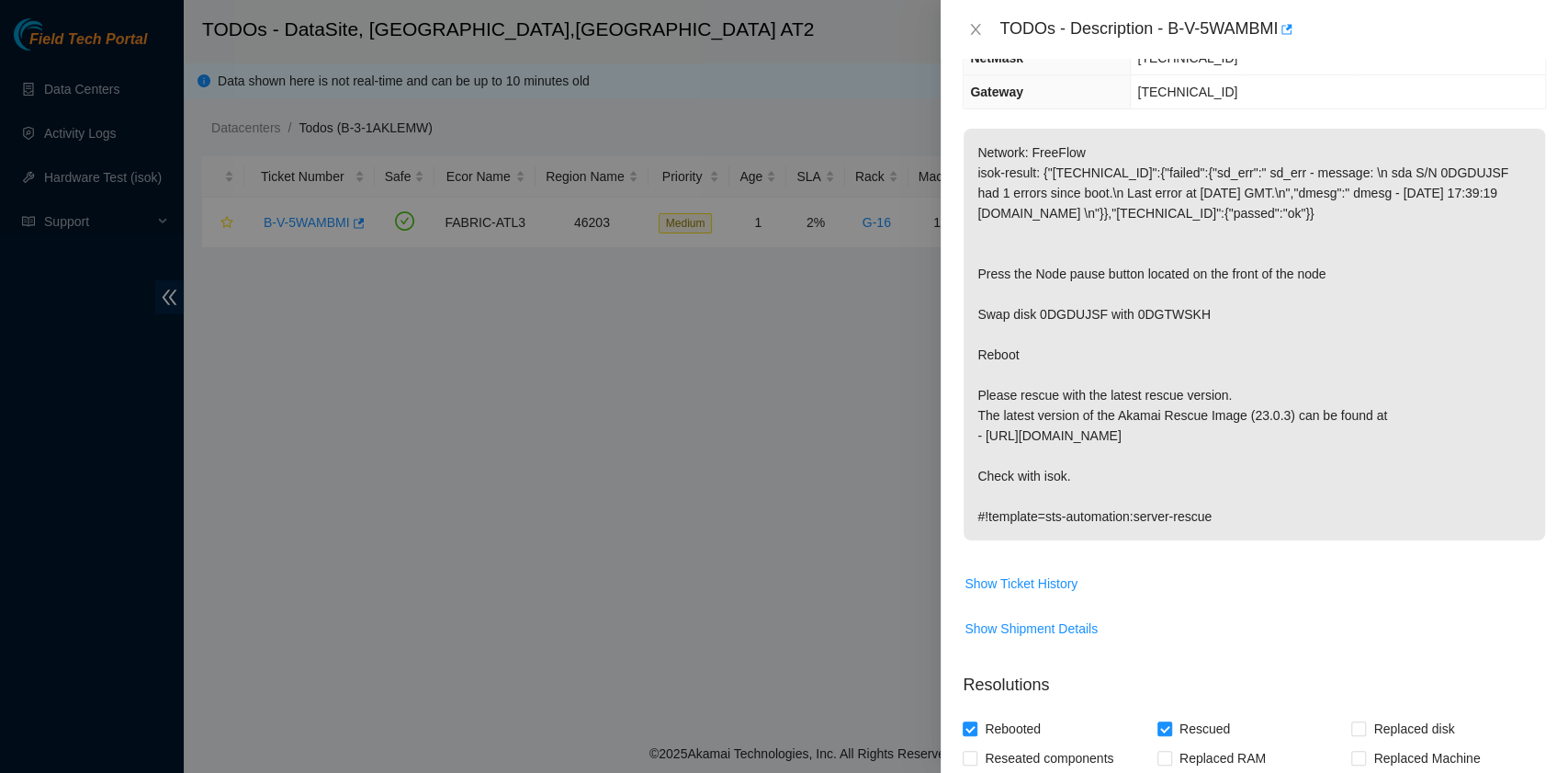
scroll to position [367, 0]
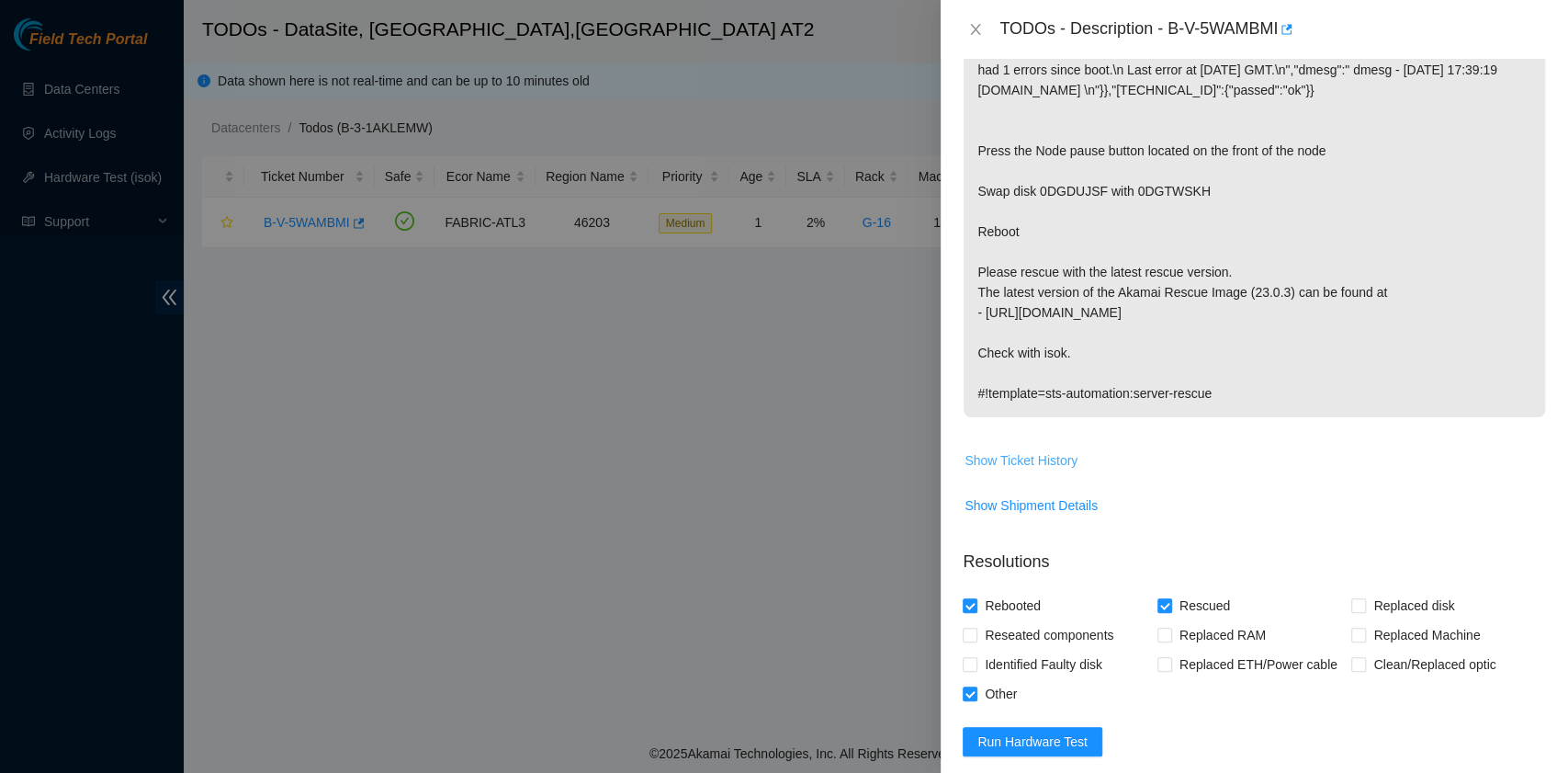
click at [1025, 470] on span "Show Ticket History" at bounding box center [1020, 460] width 113 height 20
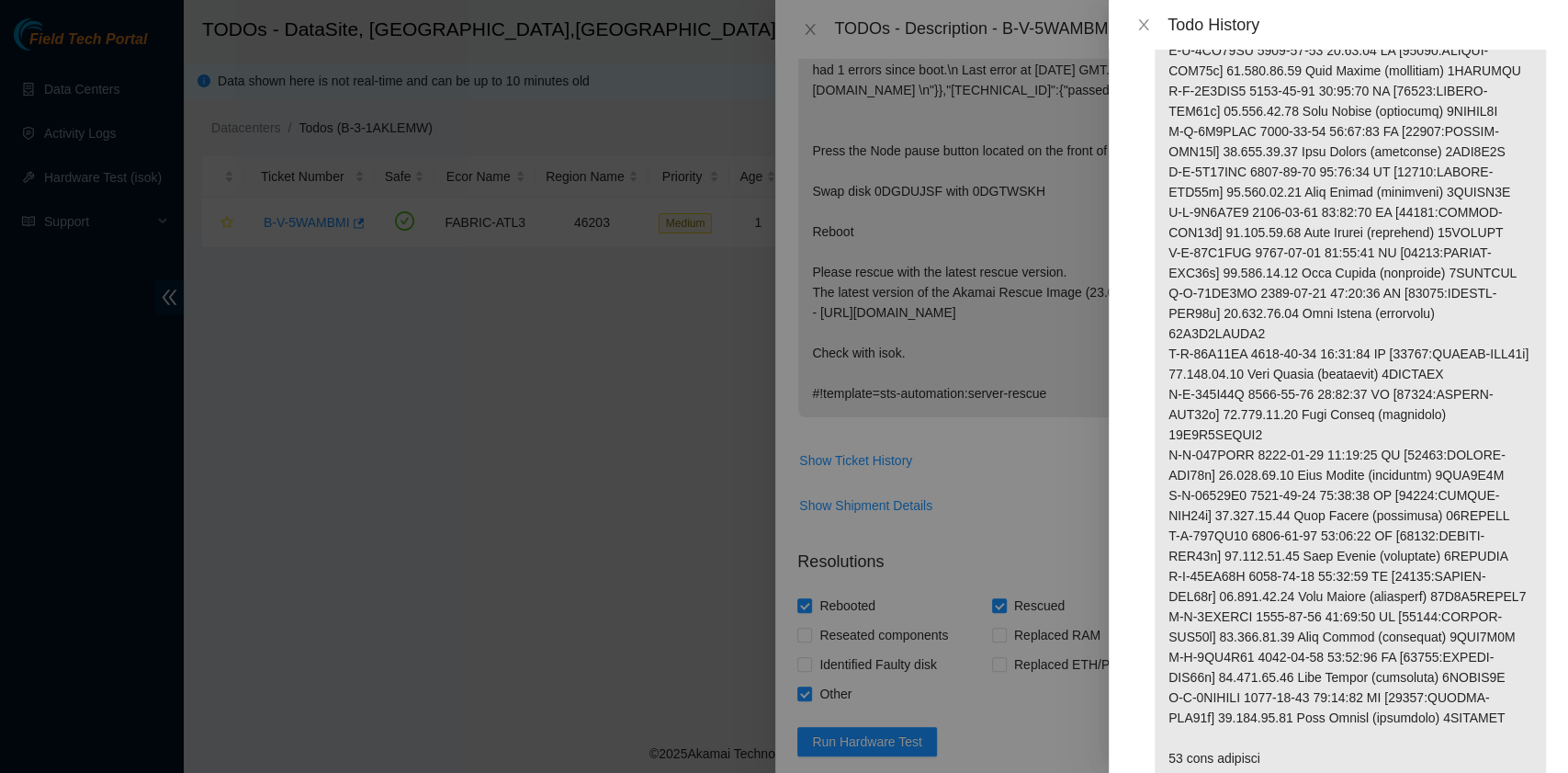
scroll to position [2689, 0]
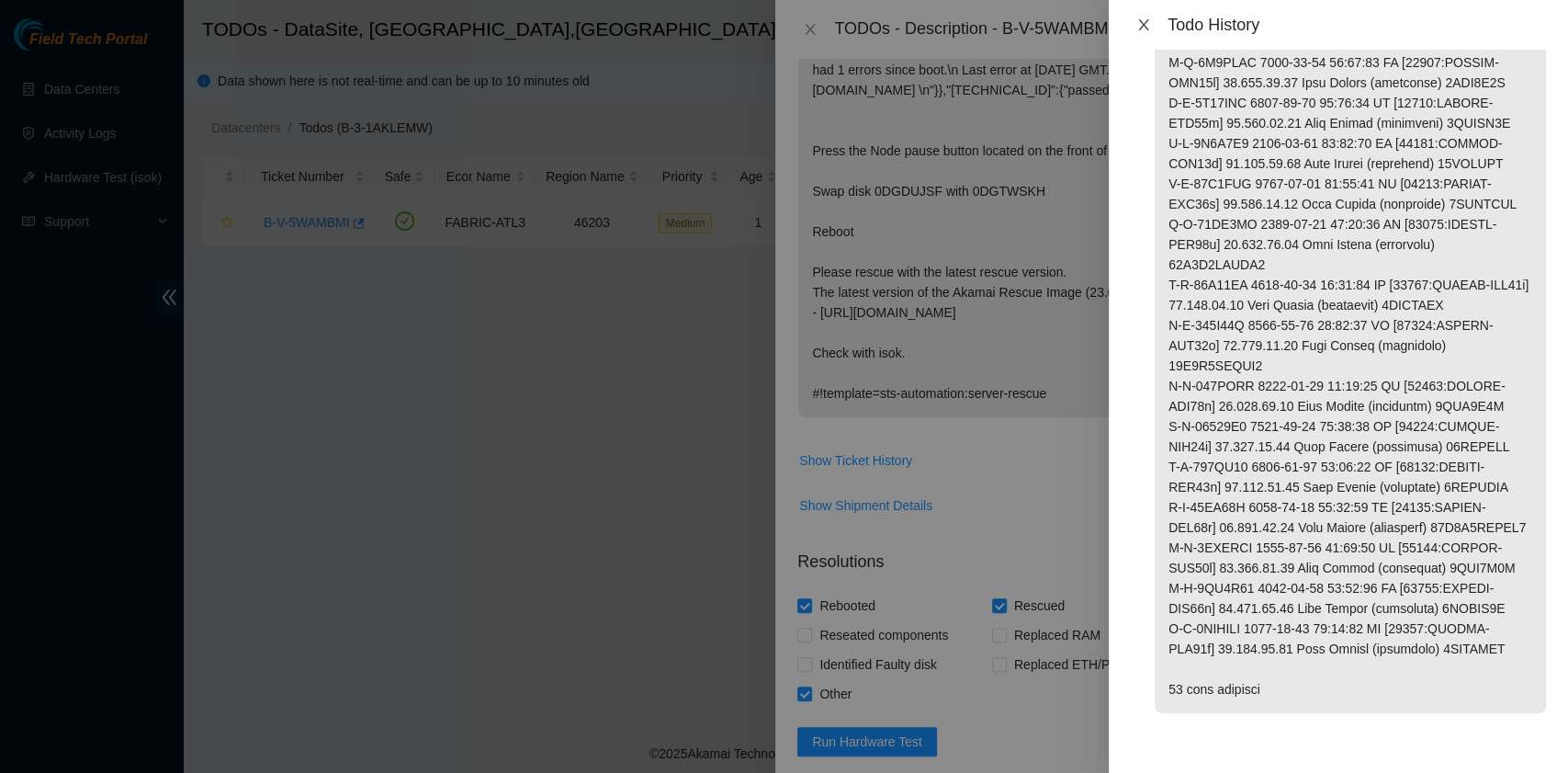
click at [1146, 28] on icon "close" at bounding box center [1142, 25] width 10 height 11
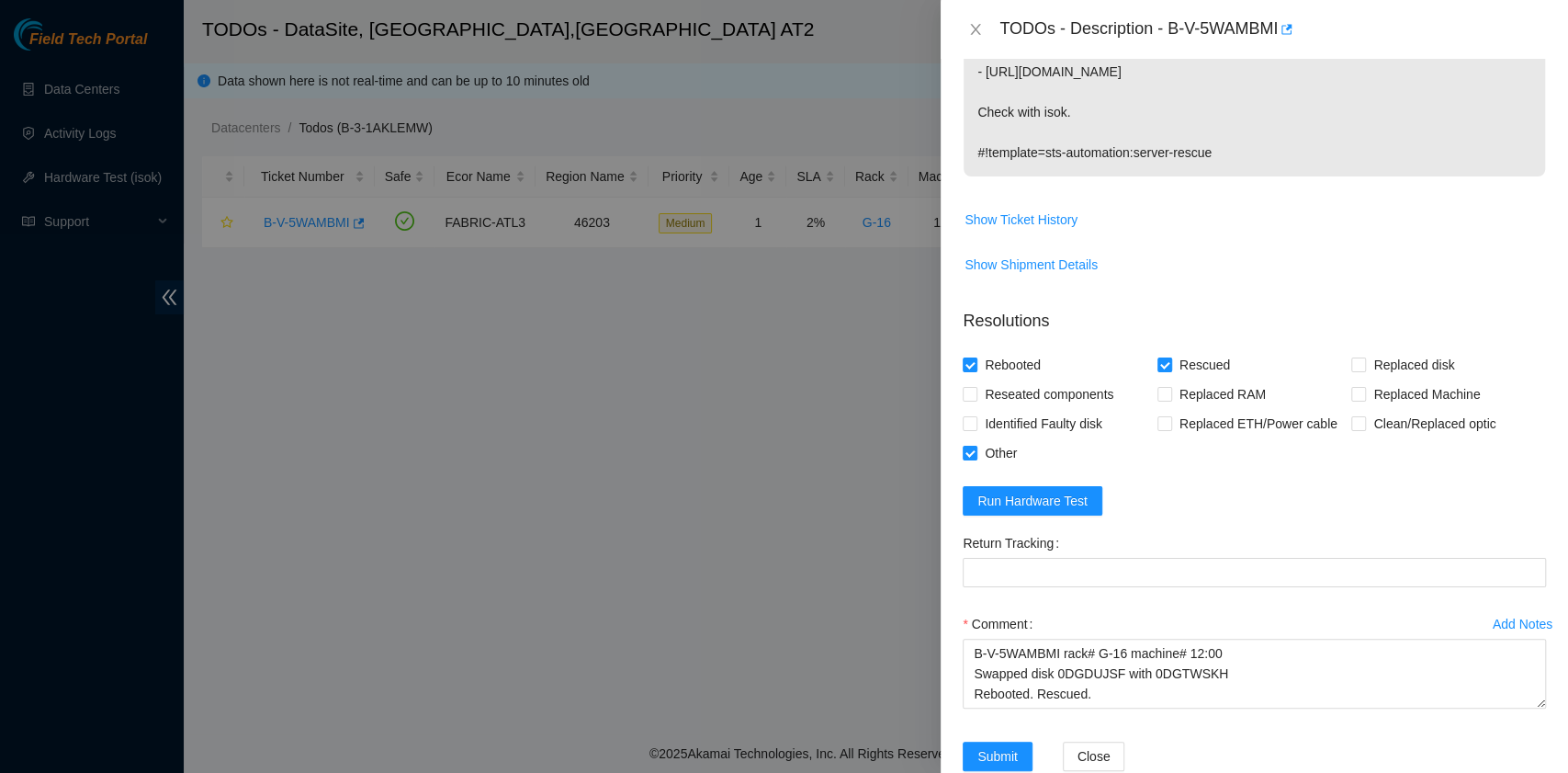
scroll to position [667, 0]
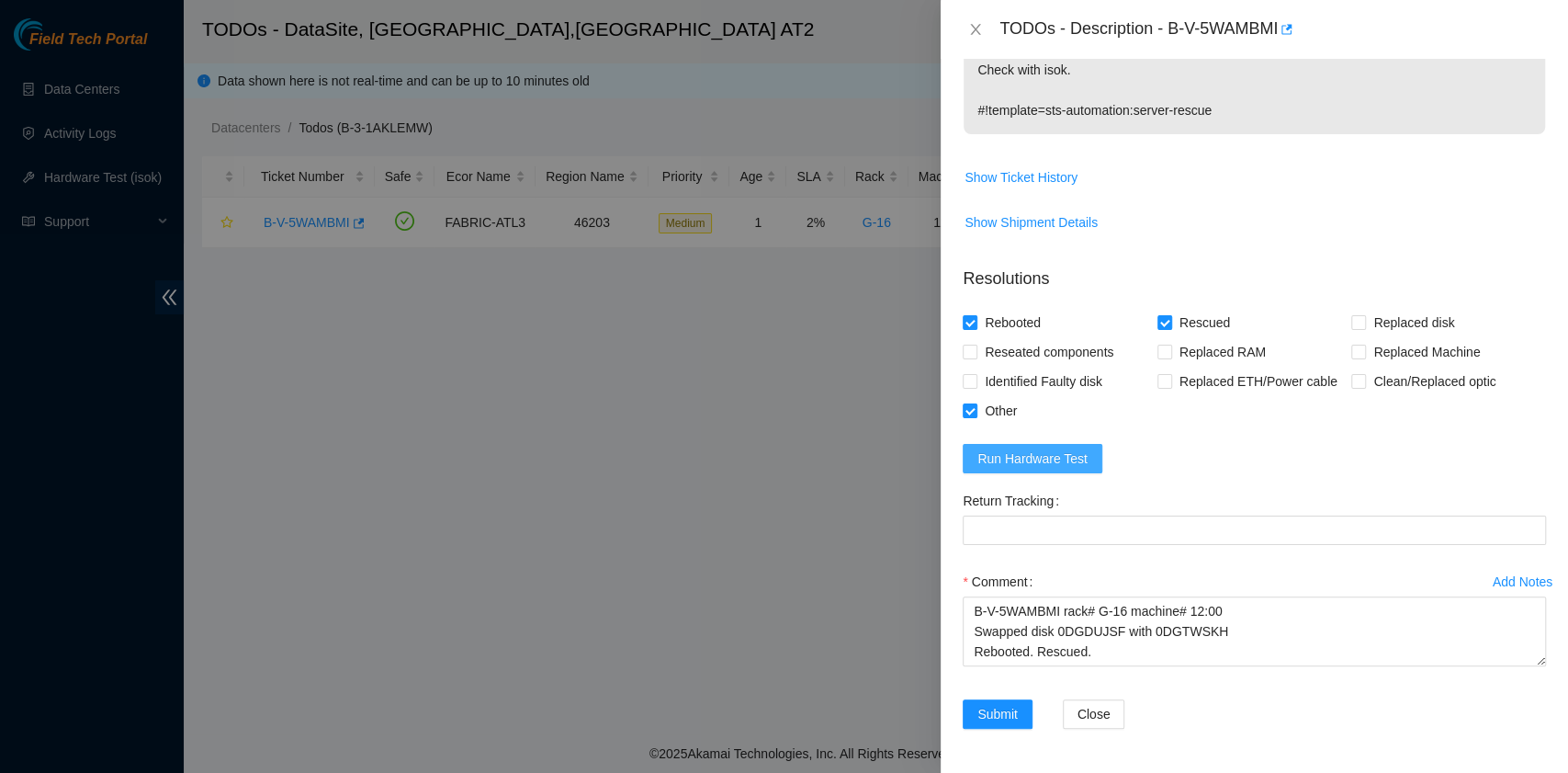
click at [1065, 469] on span "Run Hardware Test" at bounding box center [1032, 458] width 110 height 20
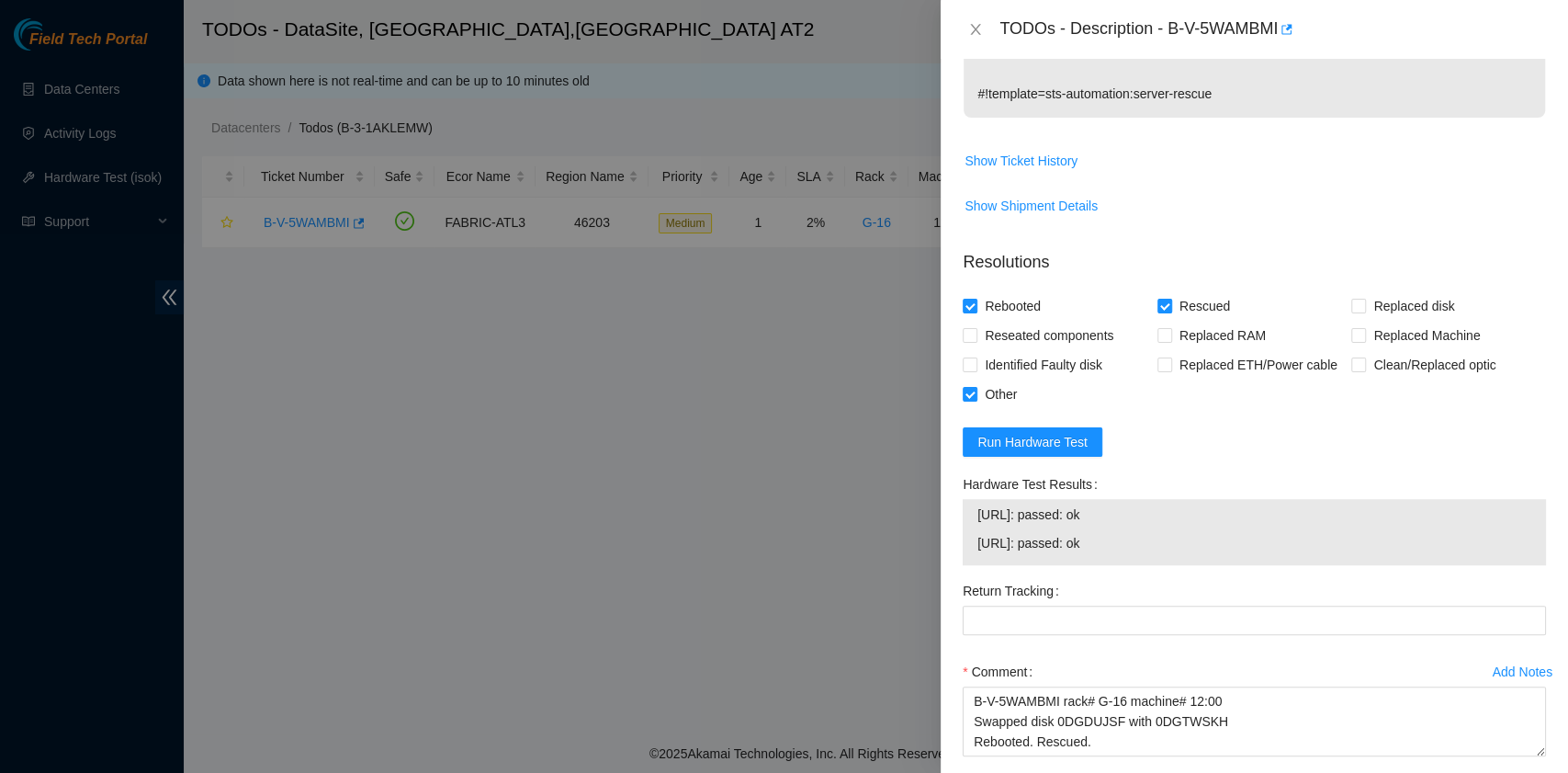
drag, startPoint x: 1119, startPoint y: 562, endPoint x: 969, endPoint y: 540, distance: 151.6
click at [969, 540] on div "23.220.74.90: passed: ok 23.220.74.91: passed: ok" at bounding box center [1253, 532] width 583 height 66
copy tbody "23.220.74.90: passed: ok 23.220.74.91: passed: ok"
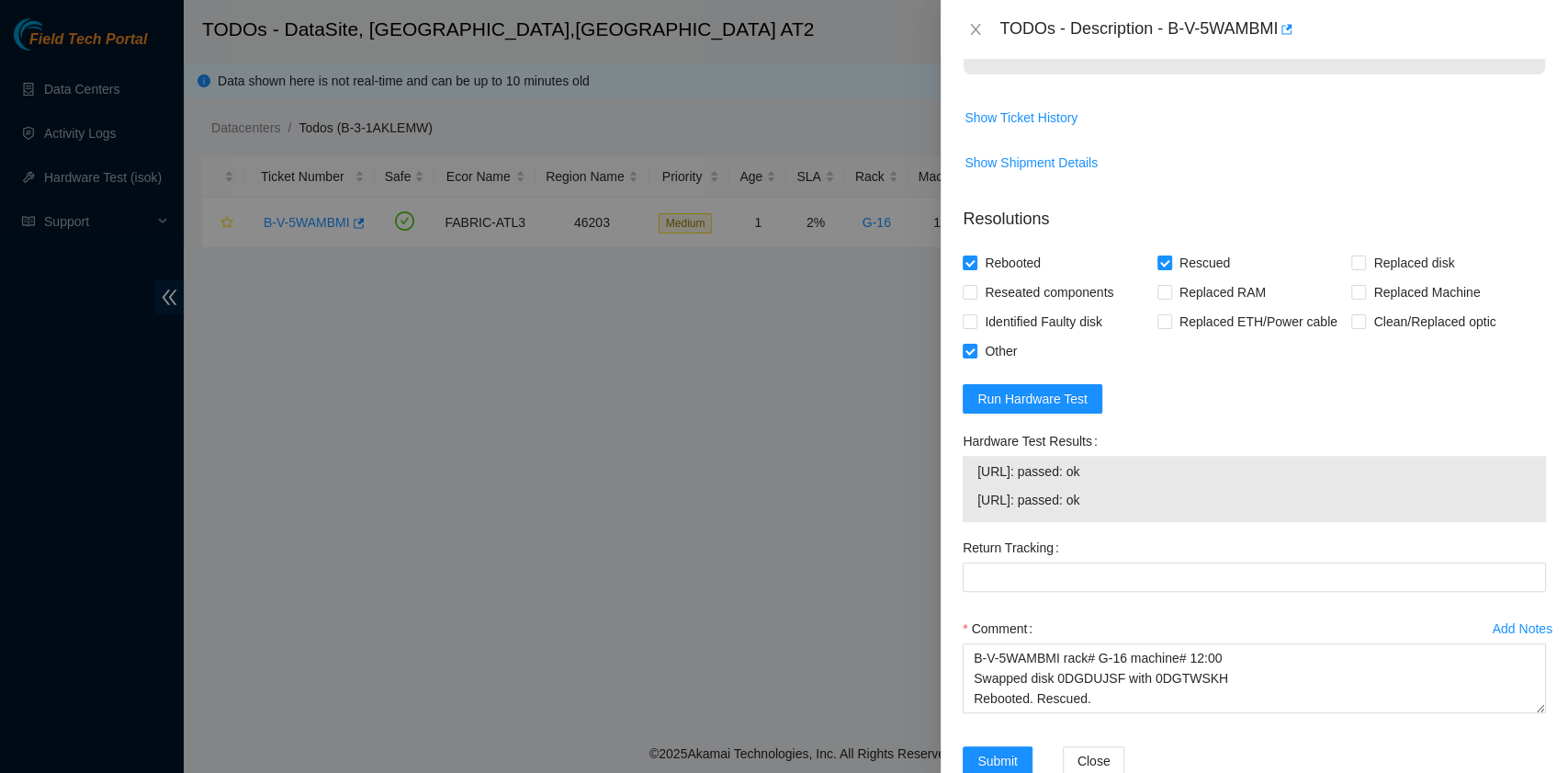
scroll to position [774, 0]
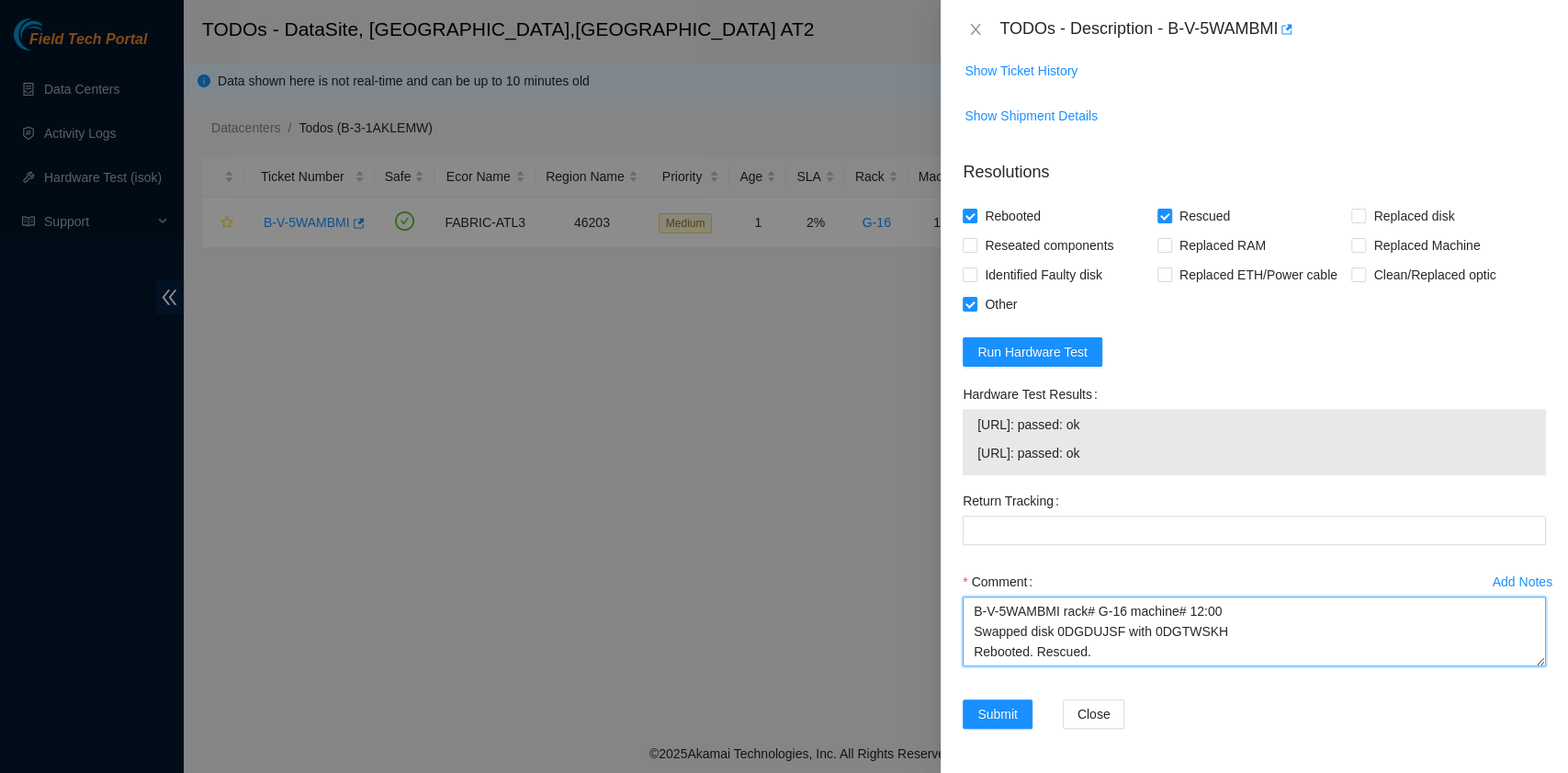
click at [1011, 647] on textarea "B-V-5WAMBMI rack# G-16 machine# 12:00 Swapped disk 0DGDUJSF with 0DGTWSKH Reboo…" at bounding box center [1253, 632] width 583 height 70
paste textarea "23.220.74.90: passed: ok 23.220.74.91: passed: ok"
type textarea "B-V-5WAMBMI rack# G-16 machine# 12:00 Swapped disk 0DGDUJSF with 0DGTWSKH Reboo…"
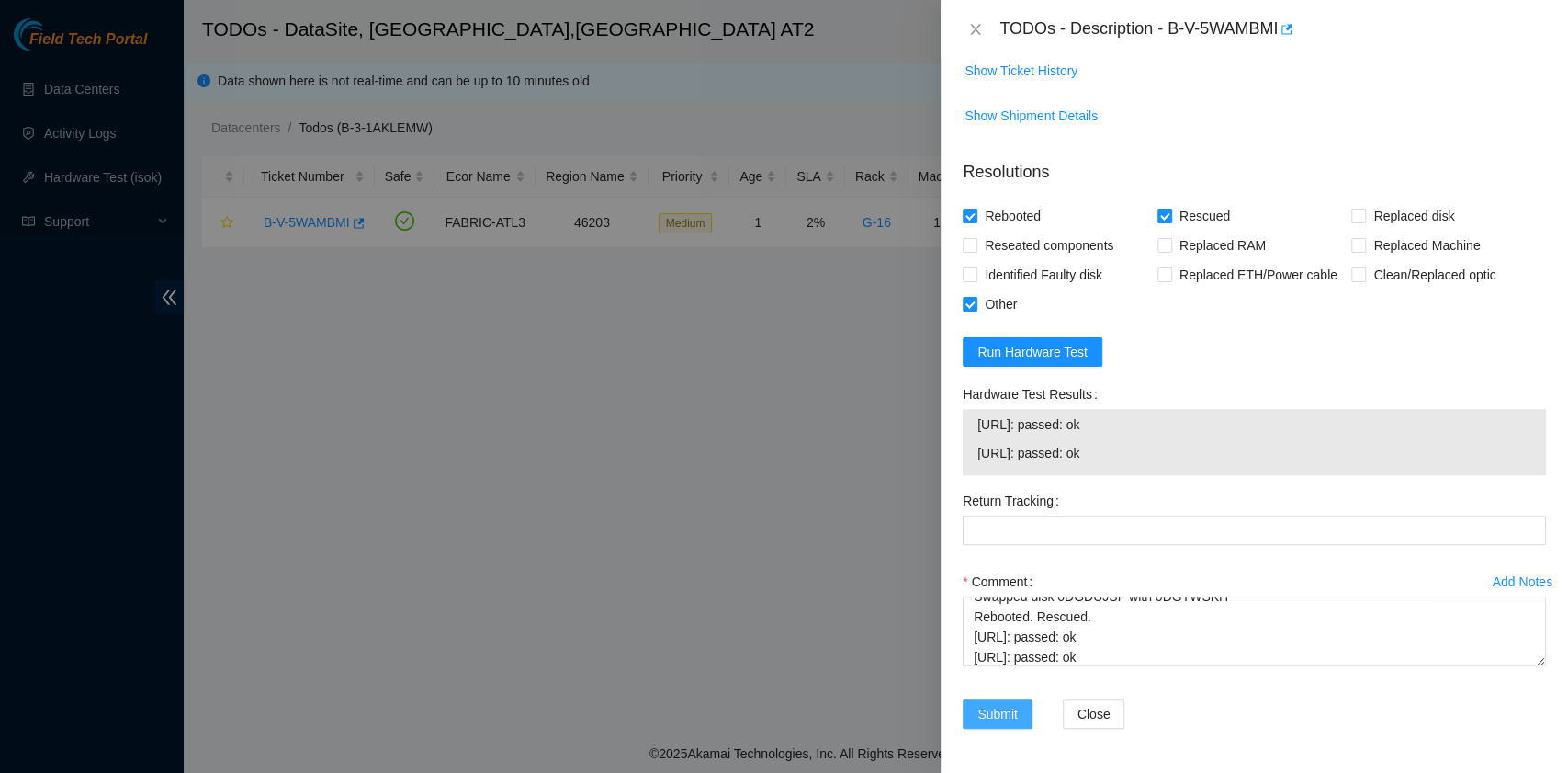
click at [998, 718] on span "Submit" at bounding box center [997, 713] width 41 height 20
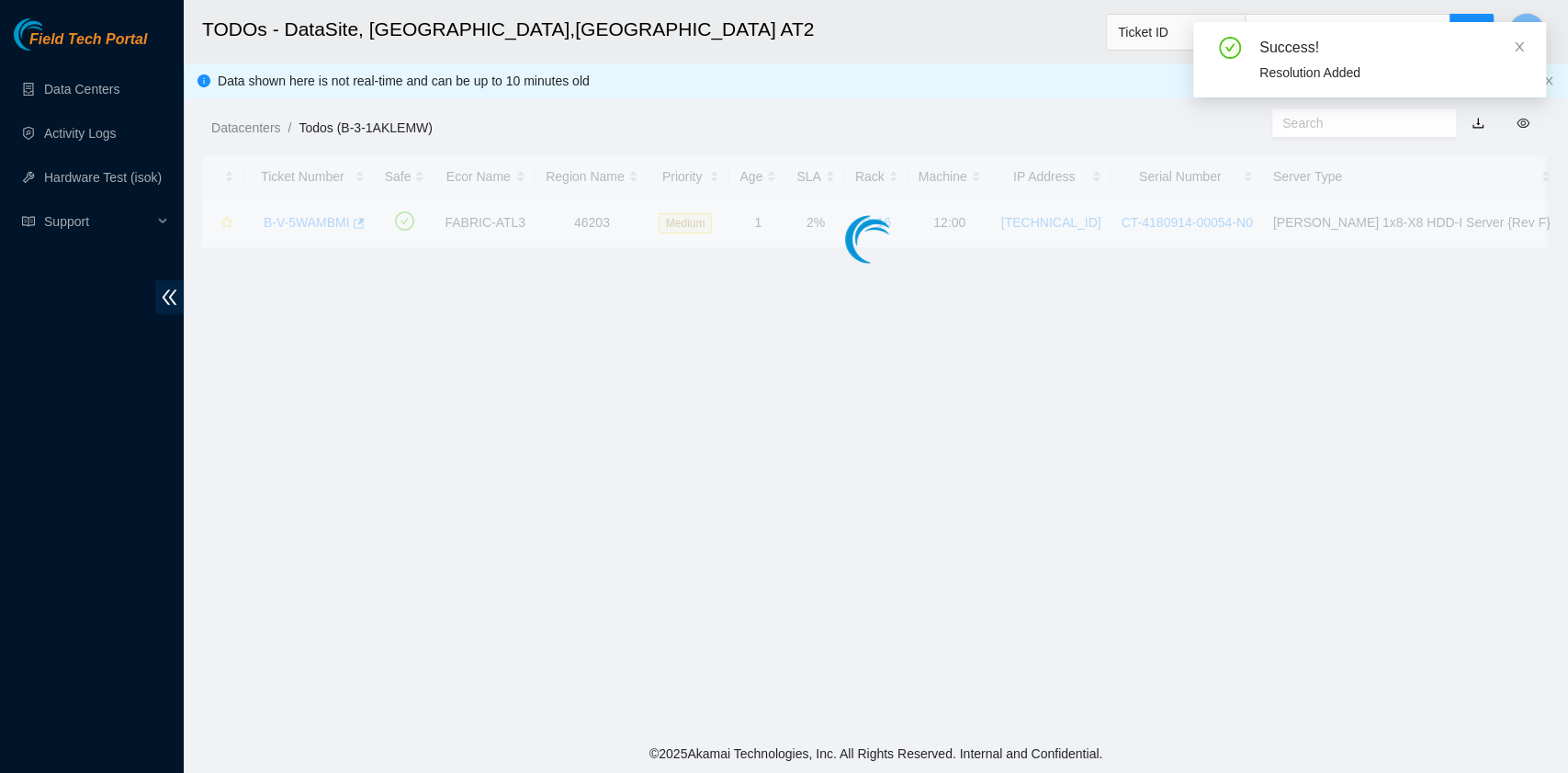
scroll to position [416, 0]
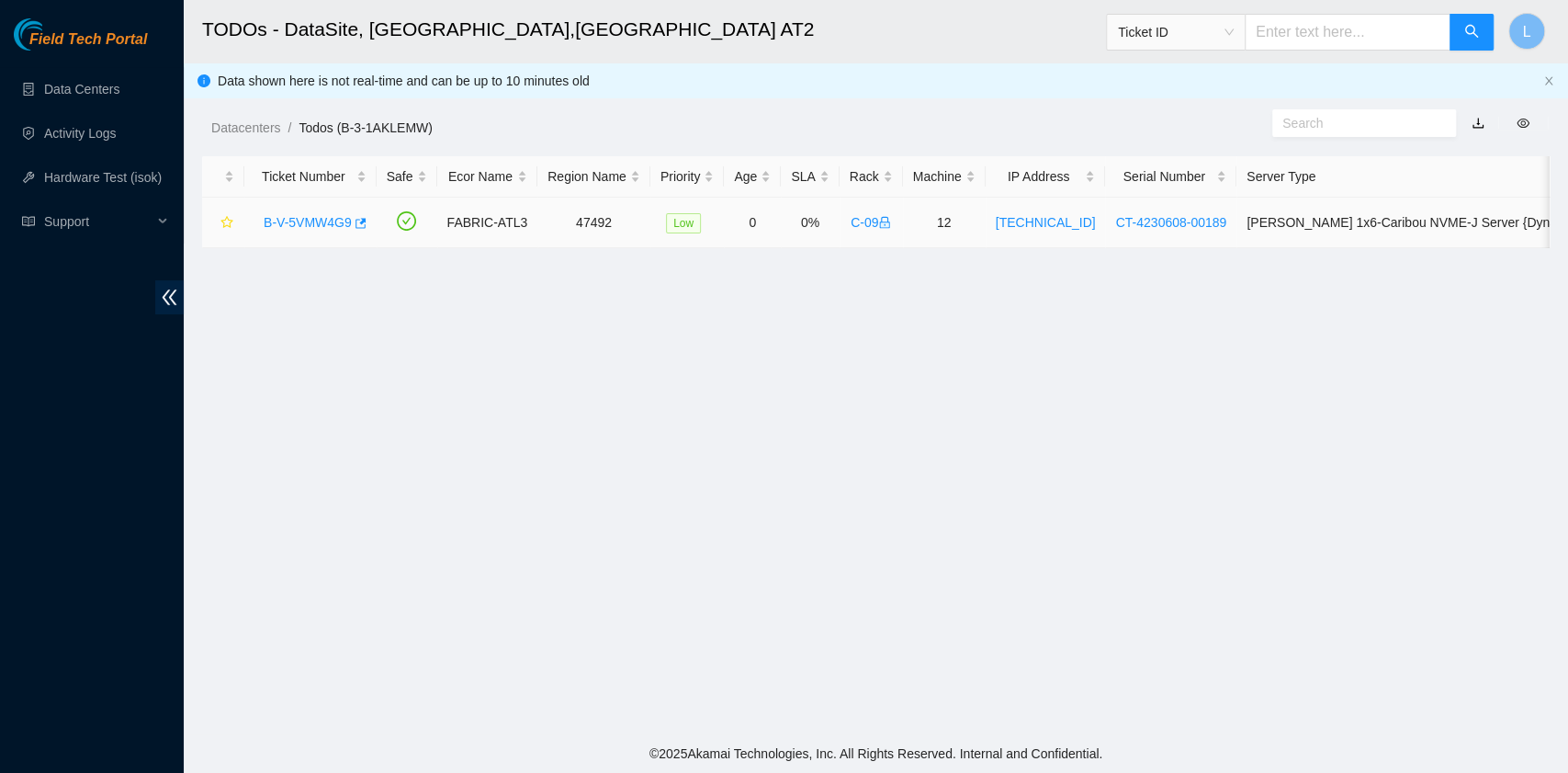
click at [314, 225] on link "B-V-5VMW4G9" at bounding box center [307, 222] width 88 height 14
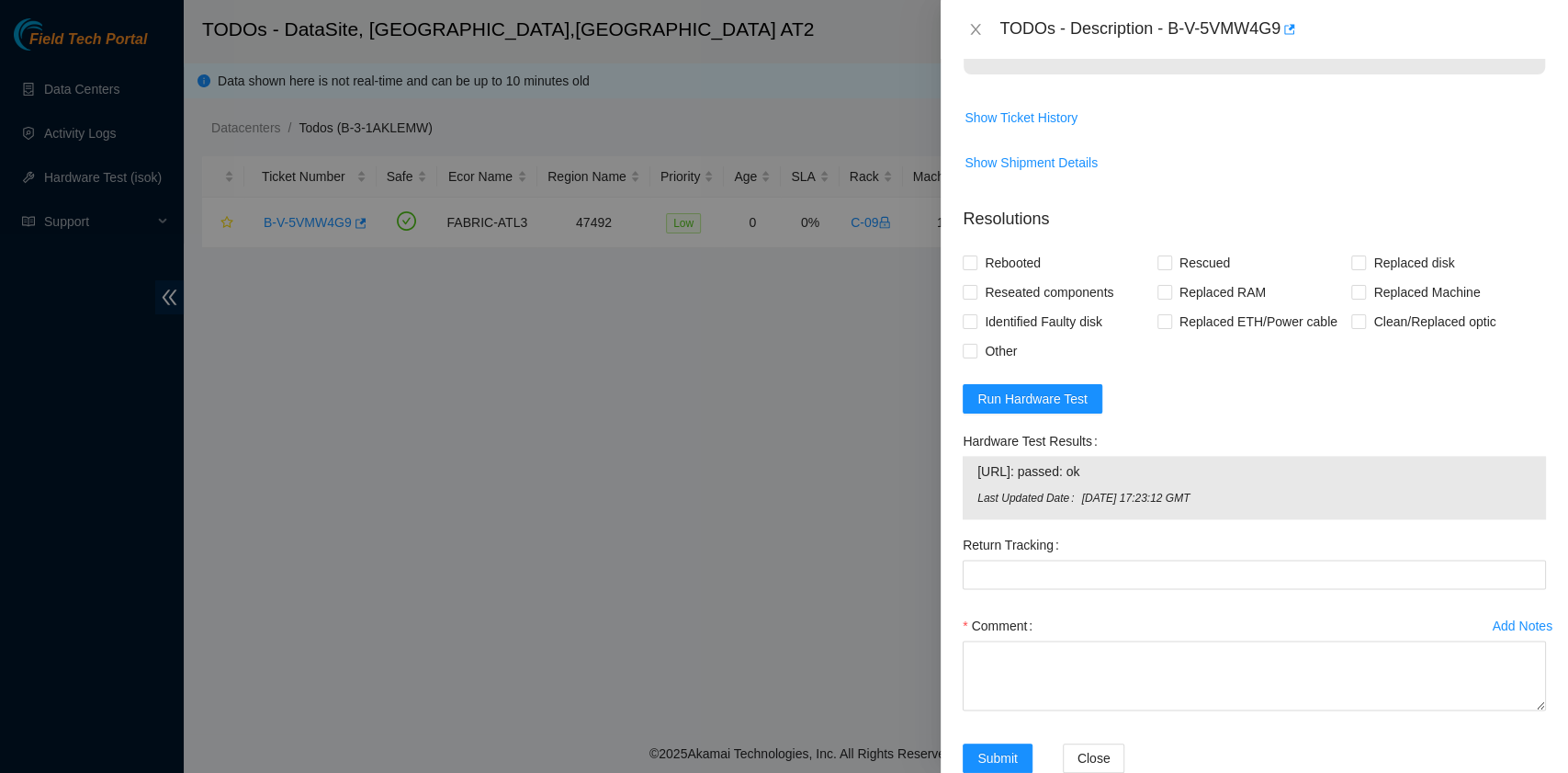
scroll to position [1152, 0]
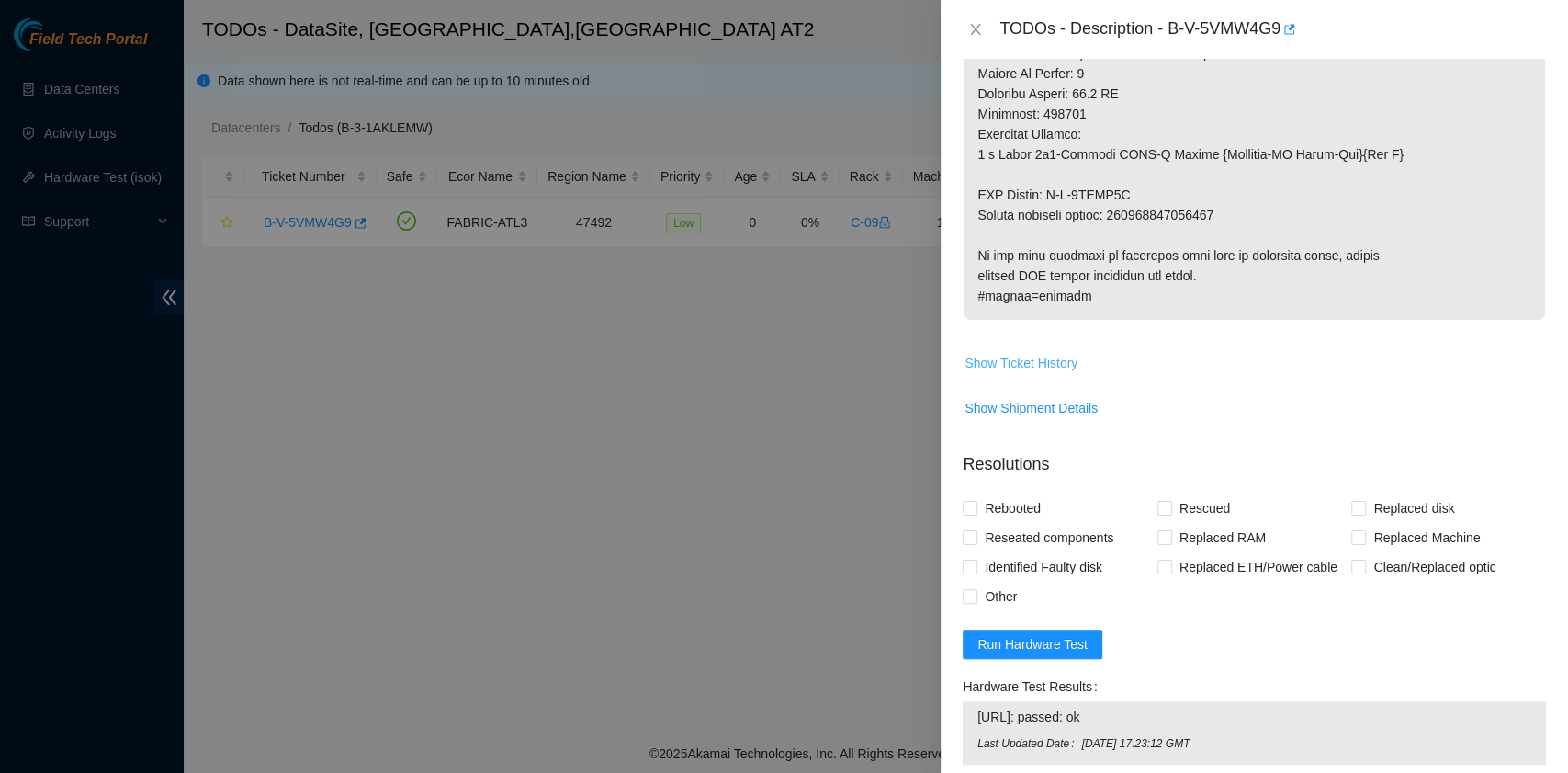
click at [1043, 353] on span "Show Ticket History" at bounding box center [1020, 362] width 113 height 20
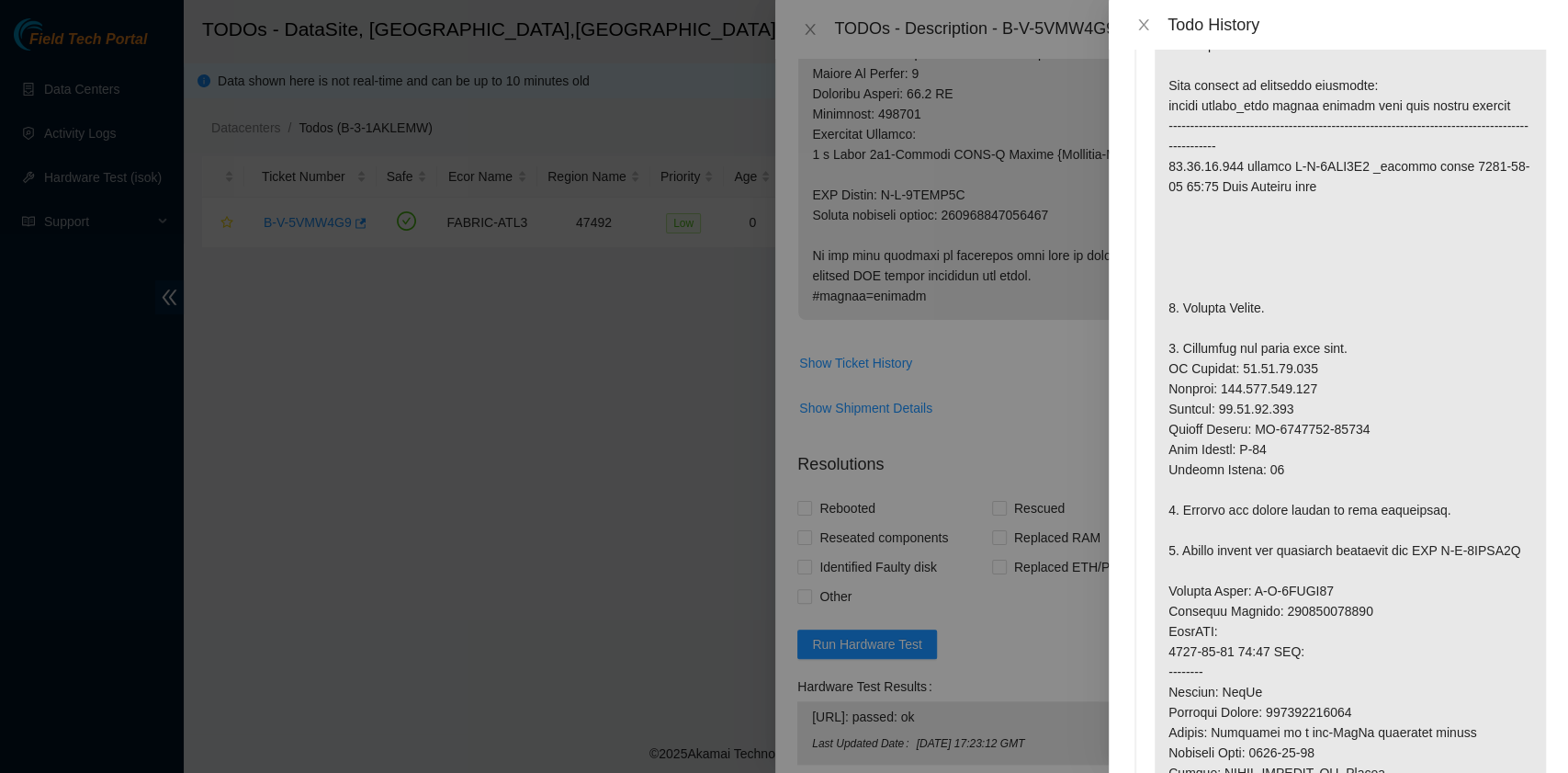
scroll to position [0, 0]
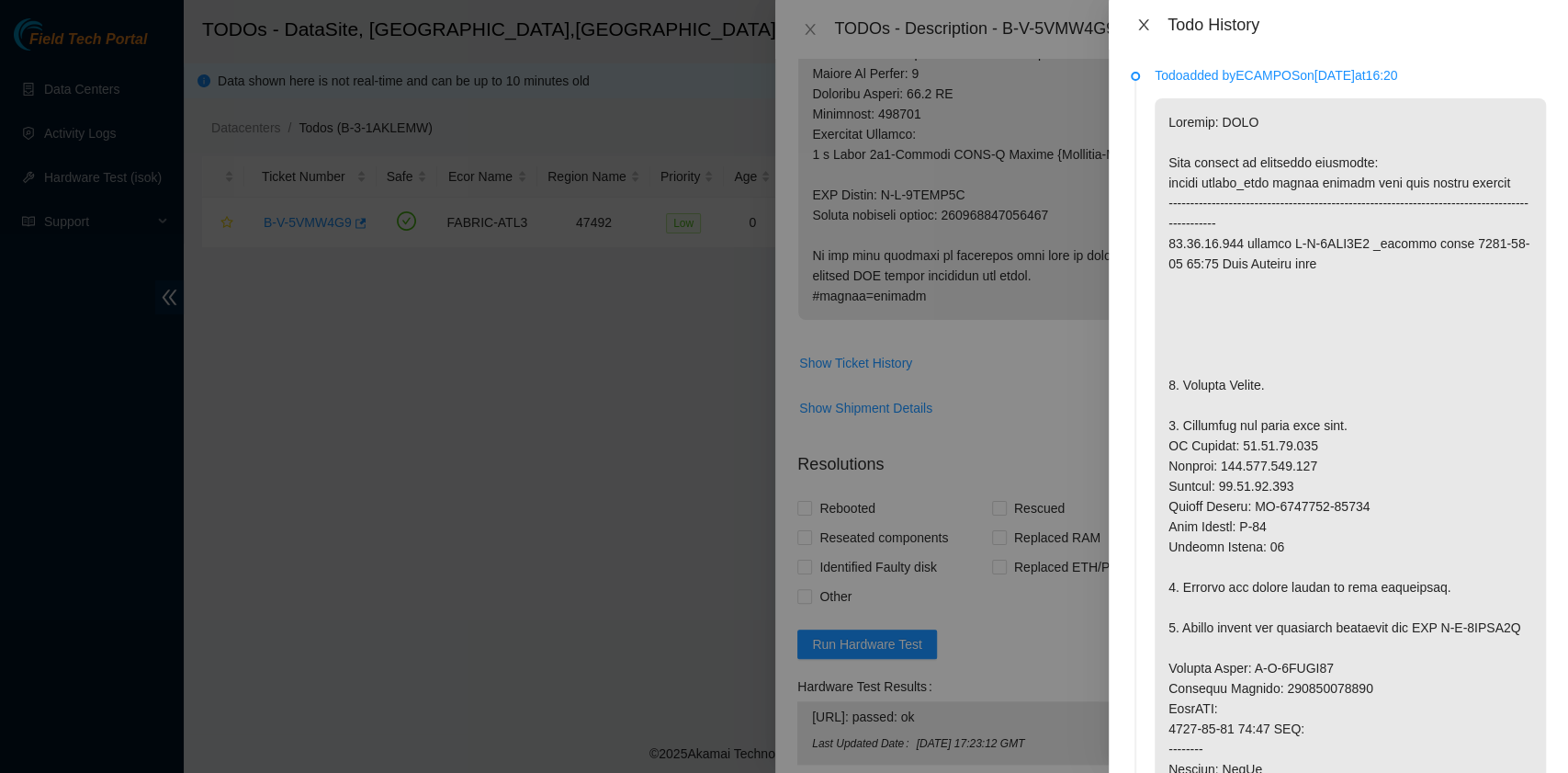
click at [1144, 27] on icon "close" at bounding box center [1142, 25] width 10 height 11
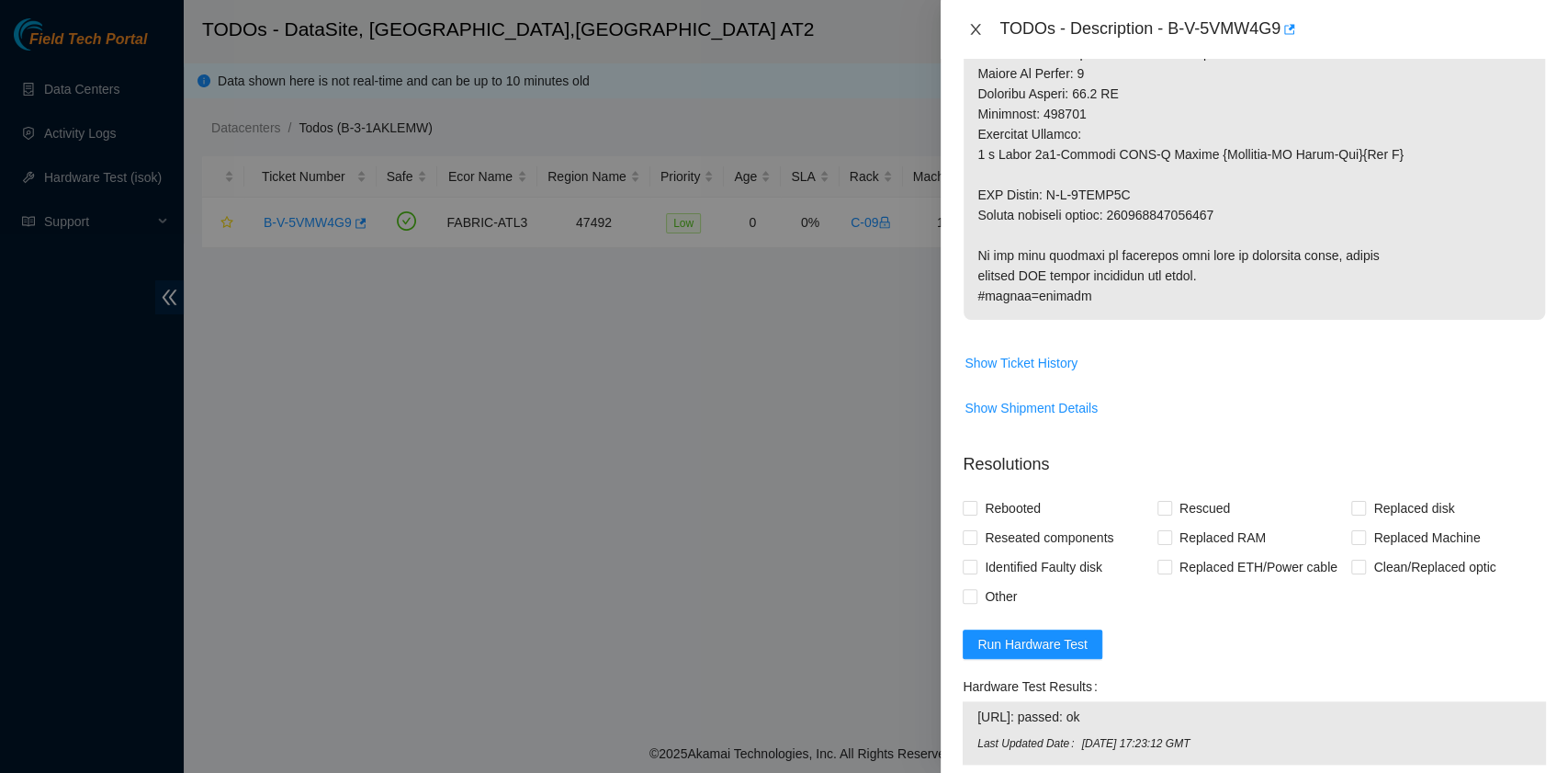
click at [974, 33] on icon "close" at bounding box center [975, 28] width 14 height 14
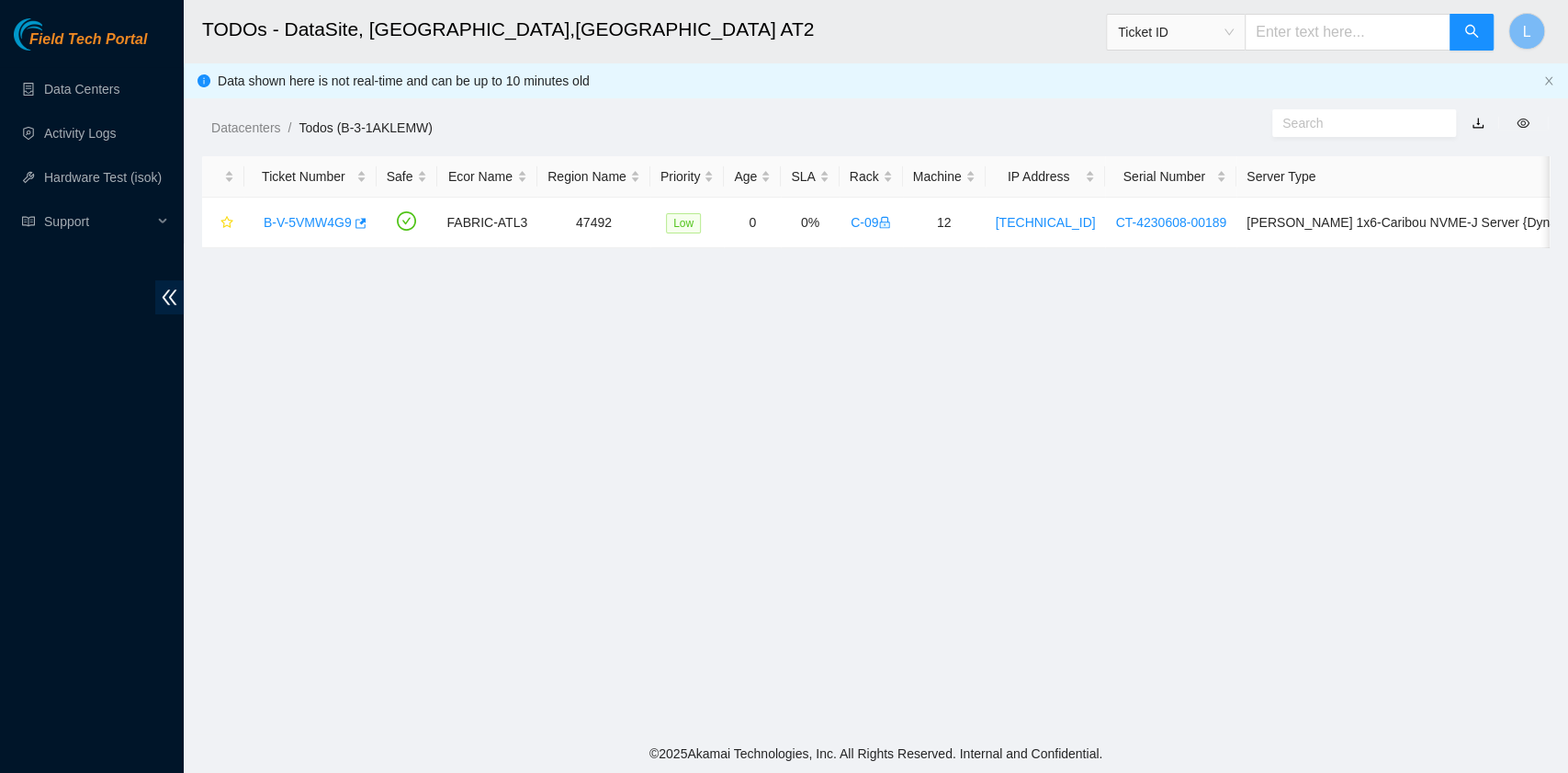
scroll to position [466, 0]
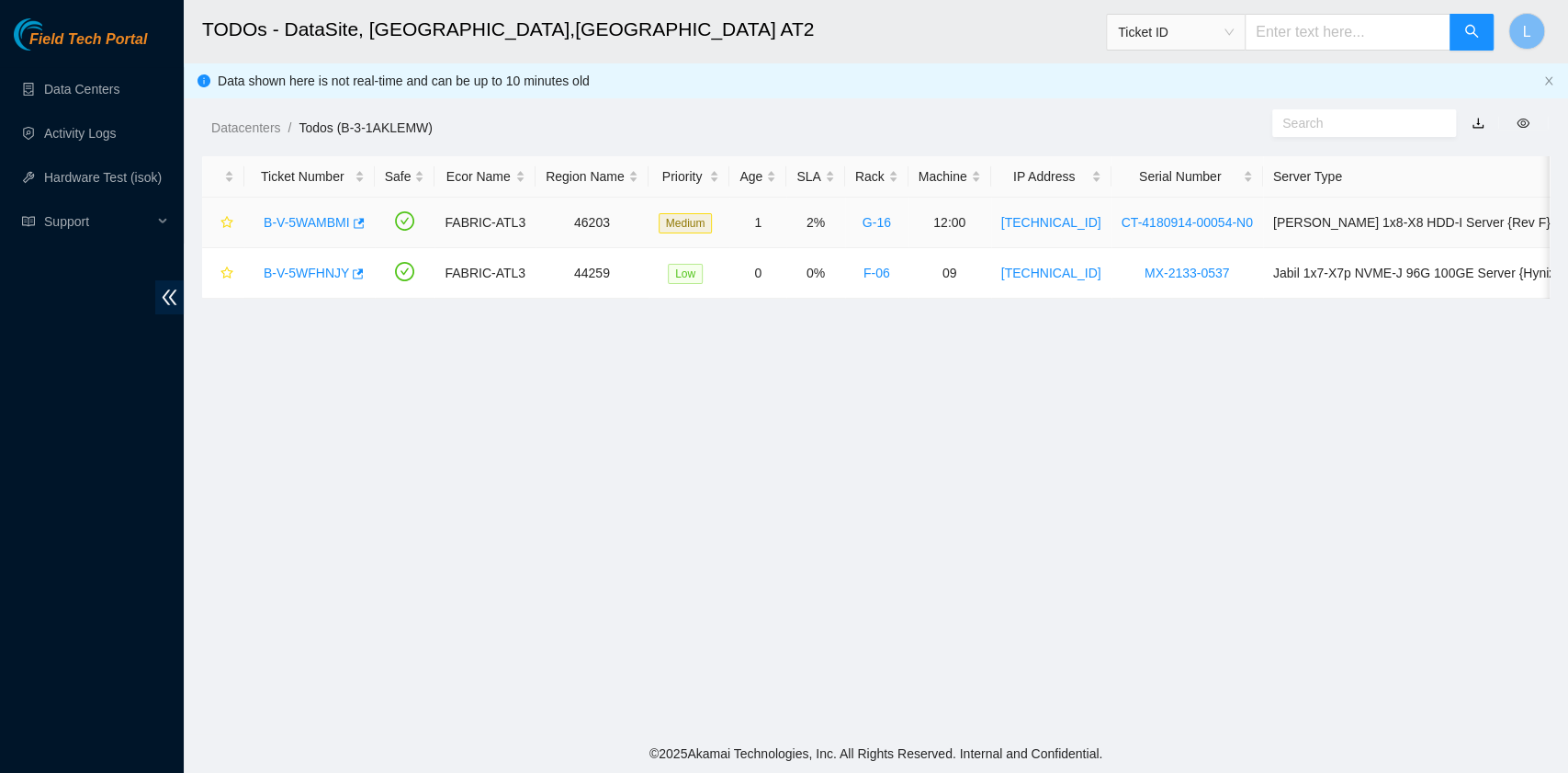
click at [326, 224] on link "B-V-5WAMBMI" at bounding box center [306, 222] width 86 height 14
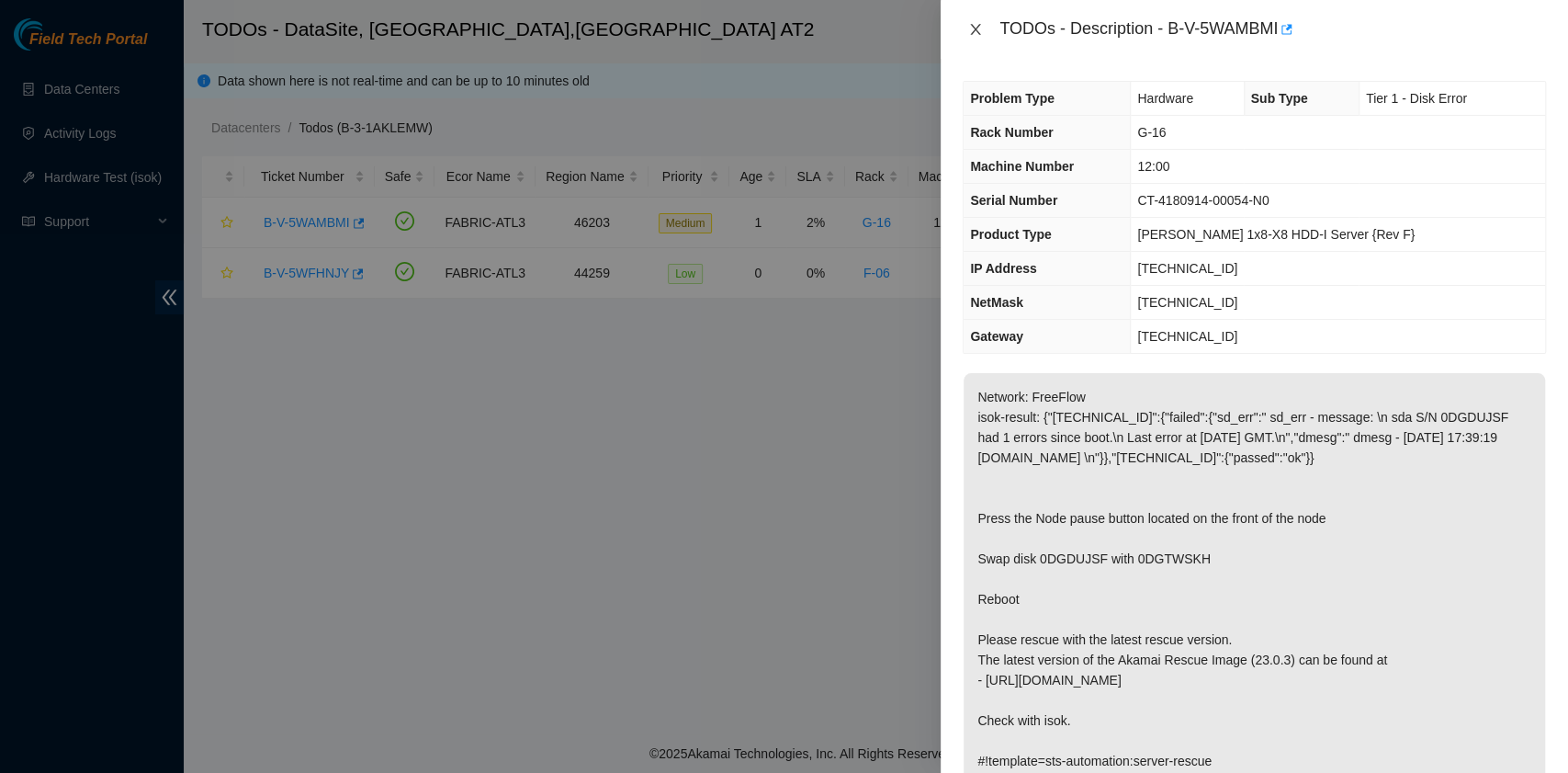
click at [972, 31] on icon "close" at bounding box center [975, 28] width 14 height 14
